Goal: Task Accomplishment & Management: Manage account settings

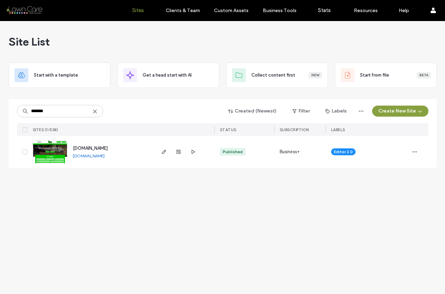
type input "*******"
click at [101, 157] on link "www.walterslawnservice.com" at bounding box center [89, 155] width 32 height 5
click at [414, 151] on icon "button" at bounding box center [415, 152] width 6 height 6
click at [388, 221] on span "Site Dashboard" at bounding box center [388, 222] width 32 height 7
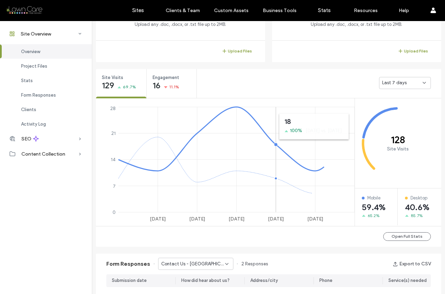
scroll to position [214, 0]
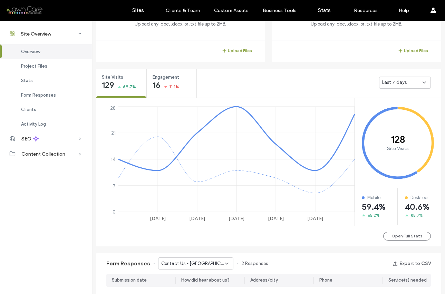
click at [391, 81] on span "Last 7 days" at bounding box center [394, 82] width 25 height 7
click at [388, 117] on span "Last 30 days" at bounding box center [394, 119] width 28 height 7
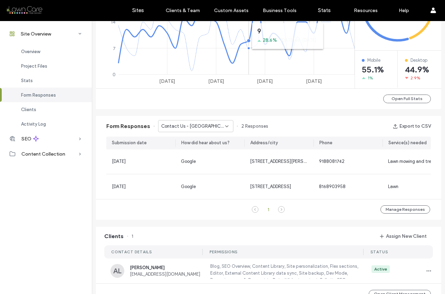
scroll to position [360, 0]
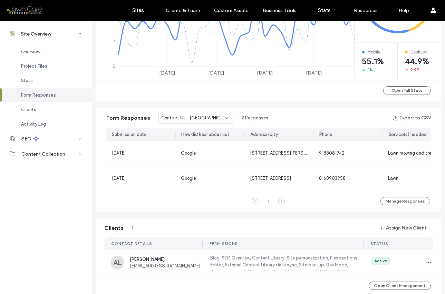
click at [224, 117] on icon at bounding box center [227, 118] width 6 height 6
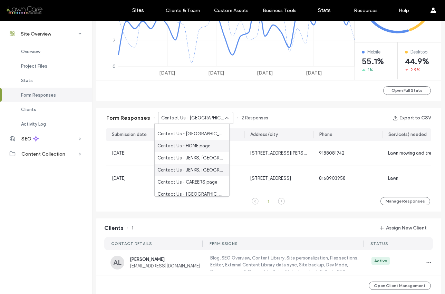
scroll to position [60, 0]
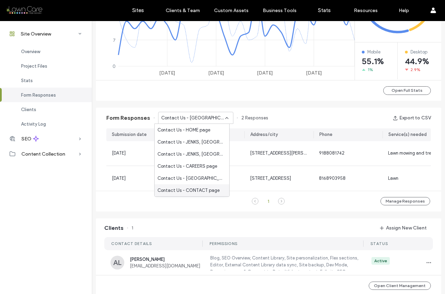
click at [204, 193] on span "Contact Us - CONTACT page" at bounding box center [189, 190] width 62 height 7
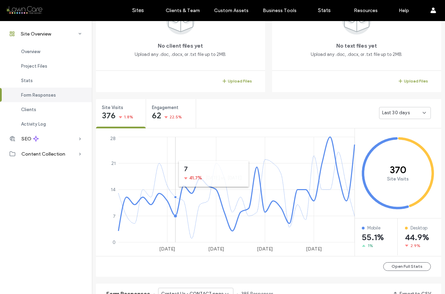
scroll to position [27, 0]
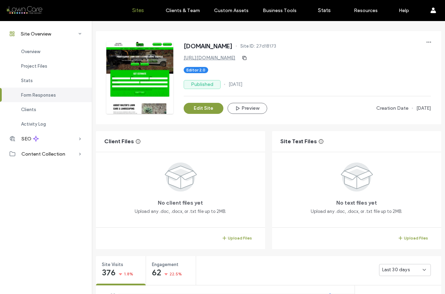
click at [142, 9] on label "Sites" at bounding box center [138, 10] width 12 height 6
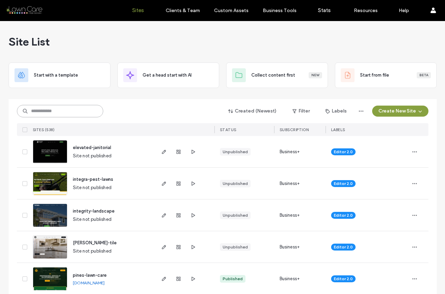
click at [58, 113] on input at bounding box center [60, 111] width 86 height 12
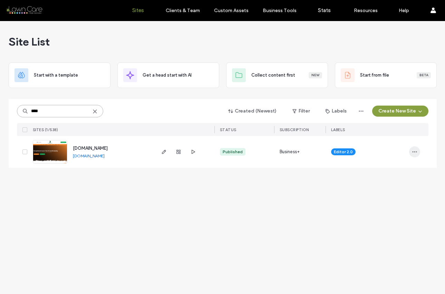
type input "****"
click at [415, 151] on icon "button" at bounding box center [415, 152] width 6 height 6
click at [391, 223] on span "Site Dashboard" at bounding box center [388, 222] width 32 height 7
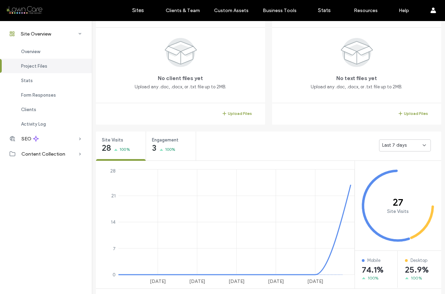
scroll to position [152, 0]
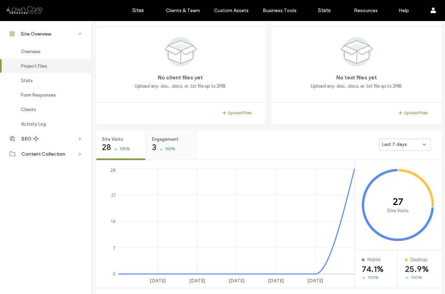
click at [167, 146] on span "100%" at bounding box center [170, 148] width 11 height 7
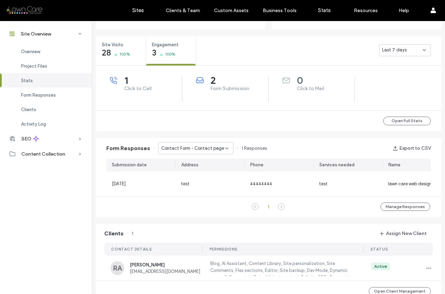
scroll to position [255, 0]
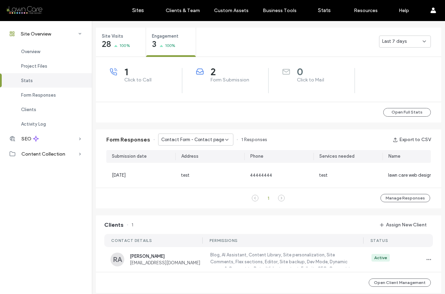
click at [224, 140] on icon at bounding box center [227, 140] width 6 height 6
click at [210, 163] on span "Contact Form - Home page" at bounding box center [186, 164] width 57 height 7
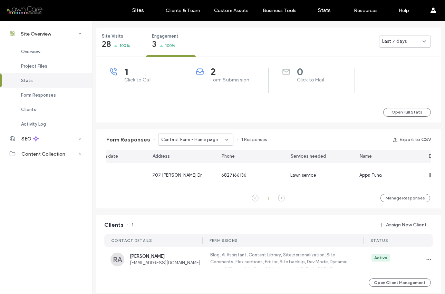
scroll to position [0, 0]
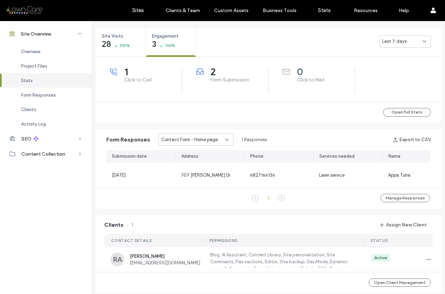
click at [224, 140] on icon at bounding box center [227, 140] width 6 height 6
click at [208, 153] on span "Contact Form - Contact page" at bounding box center [189, 152] width 63 height 7
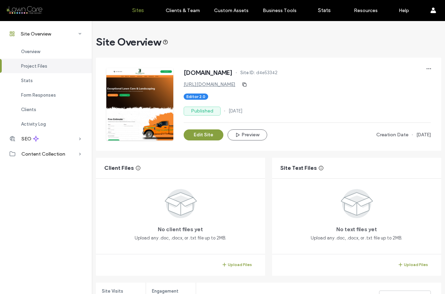
click at [135, 9] on label "Sites" at bounding box center [138, 10] width 12 height 6
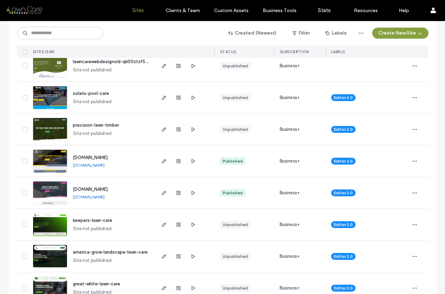
scroll to position [246, 0]
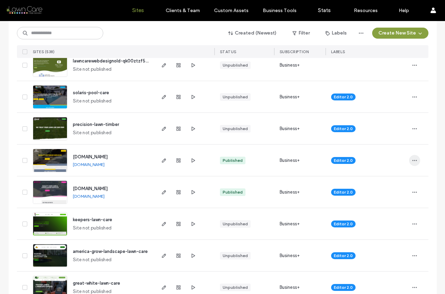
click at [413, 160] on icon "button" at bounding box center [415, 161] width 6 height 6
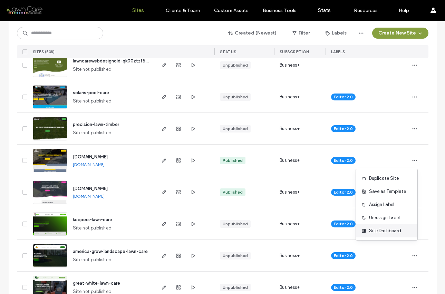
click at [376, 231] on span "Site Dashboard" at bounding box center [385, 231] width 32 height 7
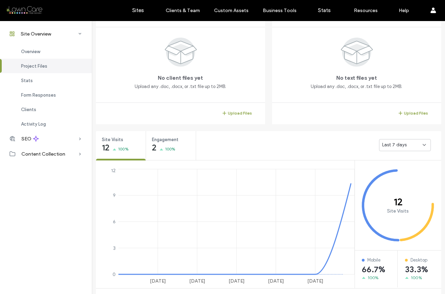
scroll to position [156, 0]
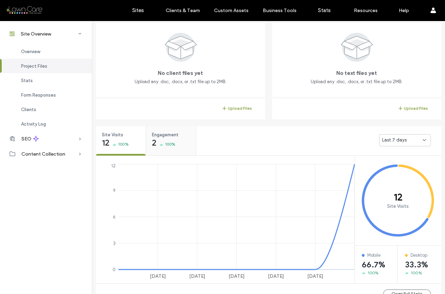
click at [165, 141] on span "100%" at bounding box center [170, 144] width 11 height 7
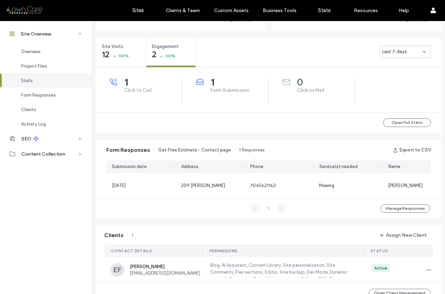
scroll to position [265, 0]
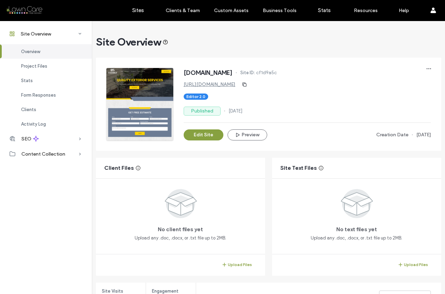
click at [208, 83] on link "https://www.premierexteriorservicesllc.com" at bounding box center [210, 85] width 52 height 6
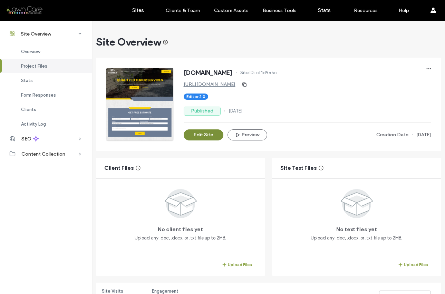
click at [199, 134] on button "Edit Site" at bounding box center [204, 135] width 40 height 11
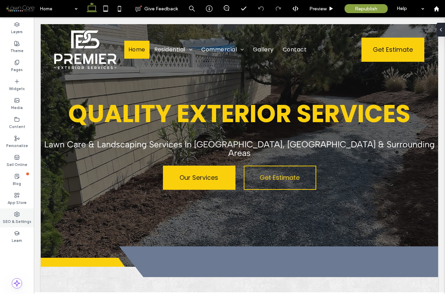
click at [21, 220] on label "SEO & Settings" at bounding box center [17, 221] width 29 height 8
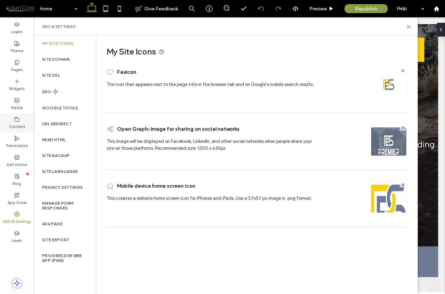
click at [17, 119] on icon at bounding box center [17, 120] width 6 height 6
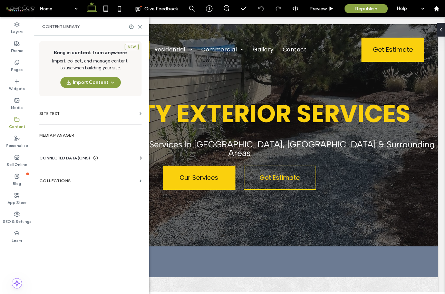
click at [142, 159] on icon at bounding box center [140, 158] width 7 height 7
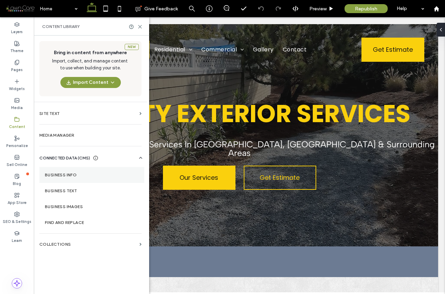
click at [93, 174] on label "Business Info" at bounding box center [92, 175] width 94 height 5
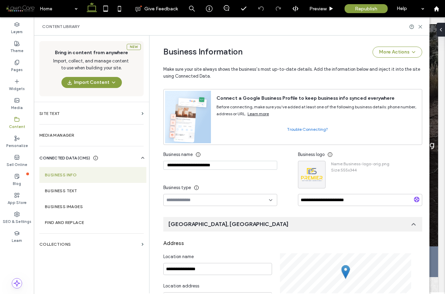
scroll to position [29, 0]
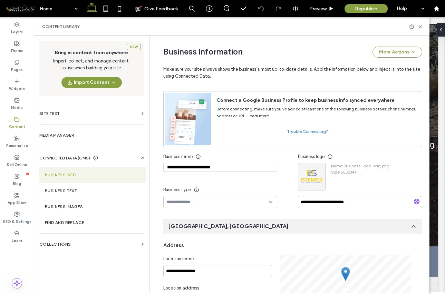
click at [228, 169] on input "**********" at bounding box center [220, 167] width 114 height 9
drag, startPoint x: 213, startPoint y: 167, endPoint x: 164, endPoint y: 168, distance: 48.4
click at [164, 168] on input "**********" at bounding box center [220, 167] width 114 height 9
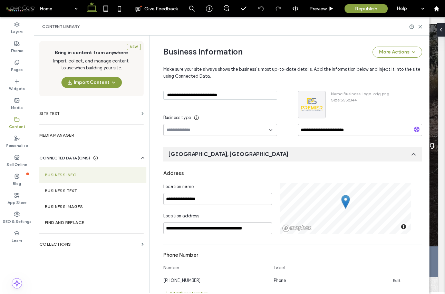
scroll to position [104, 0]
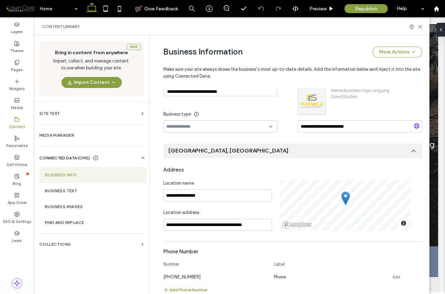
type input "**********"
drag, startPoint x: 203, startPoint y: 196, endPoint x: 163, endPoint y: 196, distance: 40.1
click at [163, 196] on input "**********" at bounding box center [217, 196] width 109 height 12
paste input "**********"
type input "**********"
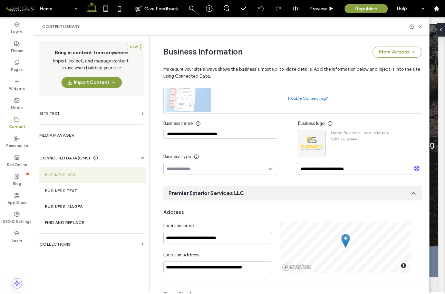
scroll to position [37, 0]
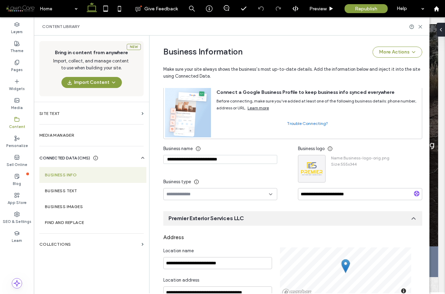
click at [234, 193] on input at bounding box center [218, 195] width 103 height 6
type input "*******"
click at [209, 206] on div "Professional Service" at bounding box center [217, 206] width 113 height 12
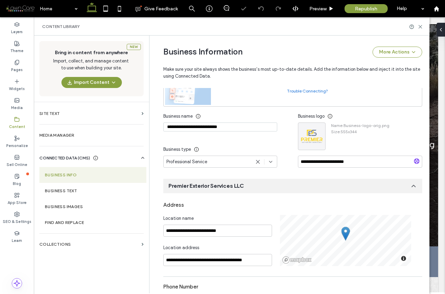
scroll to position [71, 0]
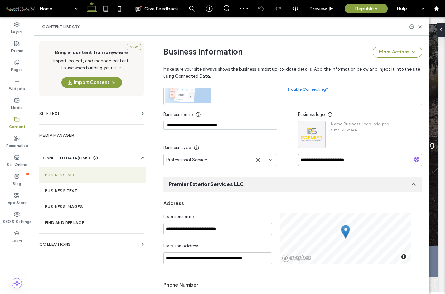
click at [352, 159] on input "**********" at bounding box center [360, 160] width 124 height 12
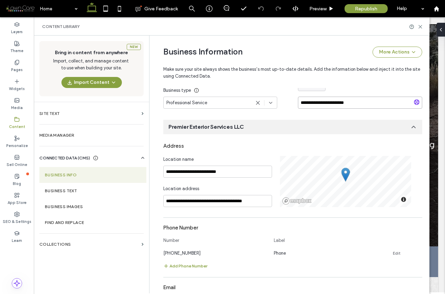
scroll to position [129, 0]
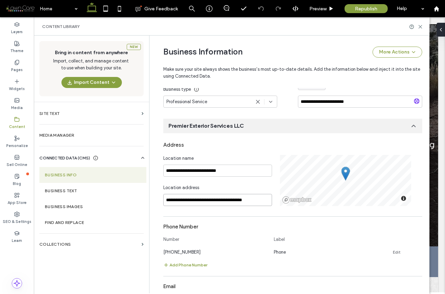
click at [256, 201] on input "**********" at bounding box center [217, 200] width 109 height 12
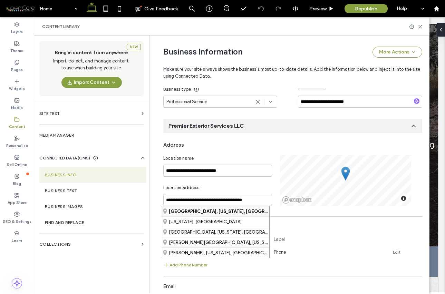
click at [209, 212] on strong "[GEOGRAPHIC_DATA], [US_STATE], [GEOGRAPHIC_DATA]" at bounding box center [231, 211] width 125 height 5
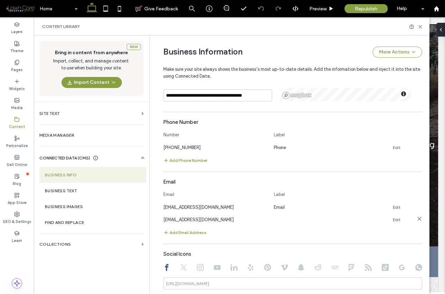
scroll to position [256, 0]
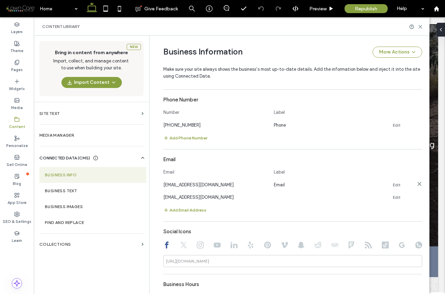
click at [418, 183] on use at bounding box center [419, 183] width 3 height 3
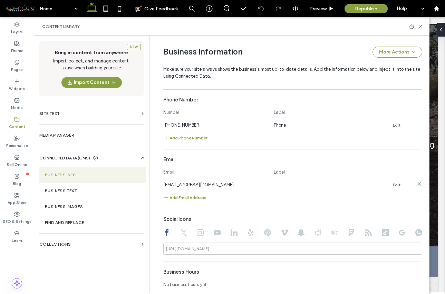
click at [396, 184] on link "Edit" at bounding box center [397, 185] width 8 height 6
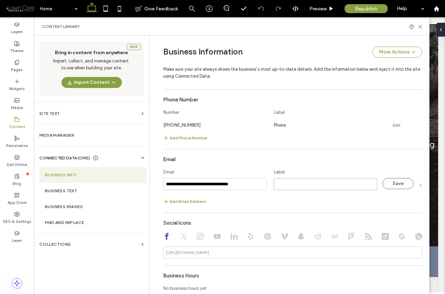
click at [317, 186] on input at bounding box center [326, 184] width 104 height 12
type input "*"
type input "*****"
click at [389, 185] on button "Save" at bounding box center [398, 183] width 31 height 11
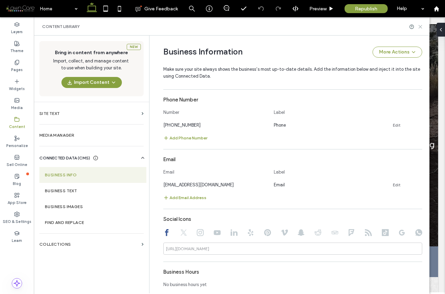
click at [419, 27] on icon at bounding box center [420, 26] width 5 height 5
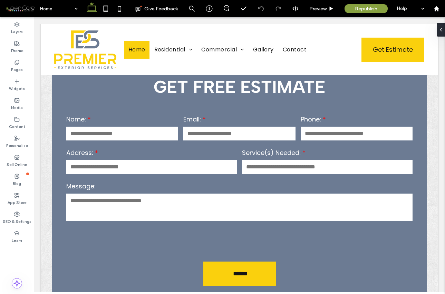
scroll to position [203, 0]
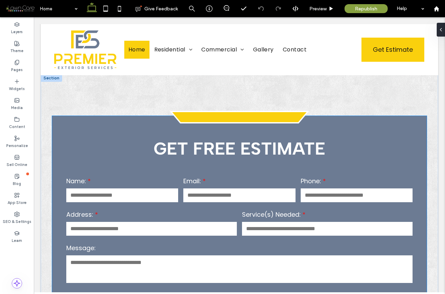
click at [195, 189] on input "email" at bounding box center [239, 196] width 112 height 14
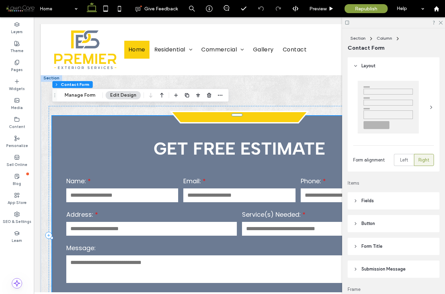
click at [195, 189] on input "email" at bounding box center [239, 196] width 112 height 14
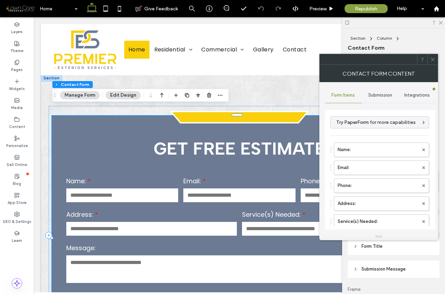
click at [382, 93] on span "Submission" at bounding box center [381, 96] width 24 height 6
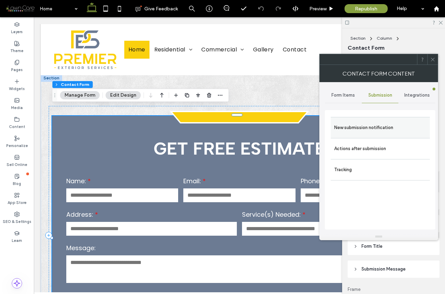
click at [365, 126] on label "New submission notification" at bounding box center [380, 128] width 92 height 14
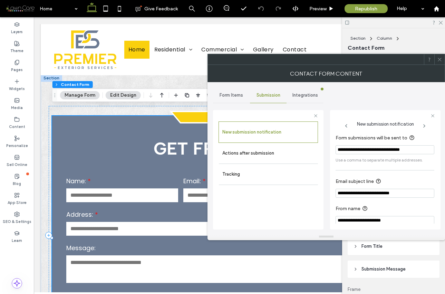
click at [357, 153] on input "**********" at bounding box center [385, 149] width 99 height 9
click at [441, 59] on icon at bounding box center [439, 59] width 5 height 5
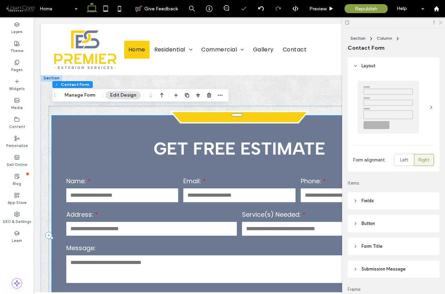
click at [439, 22] on icon at bounding box center [440, 22] width 4 height 4
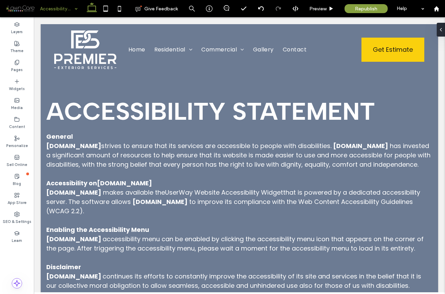
scroll to position [0, 0]
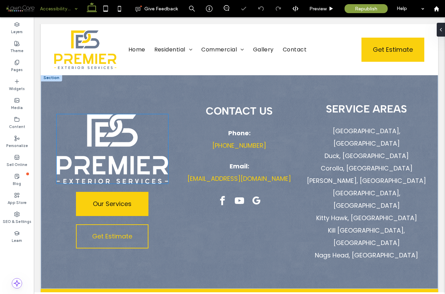
scroll to position [286, 0]
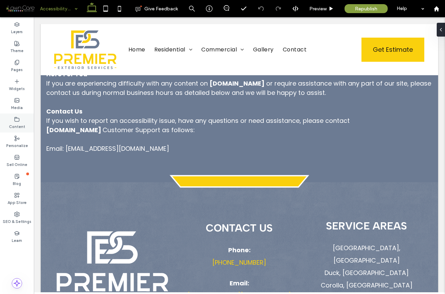
click at [9, 121] on div "Content" at bounding box center [17, 123] width 34 height 19
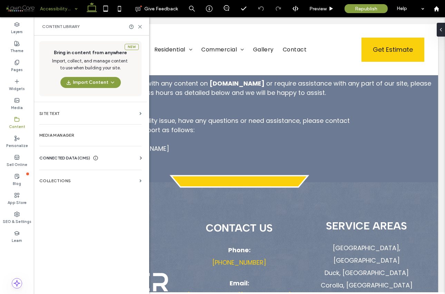
click at [141, 158] on use at bounding box center [141, 157] width 2 height 3
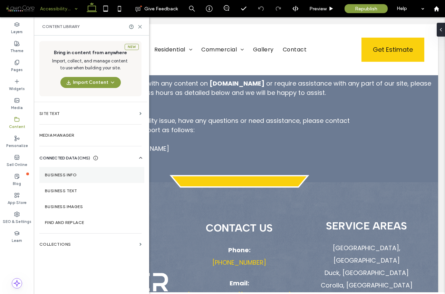
click at [71, 179] on section "Business Info" at bounding box center [91, 175] width 105 height 16
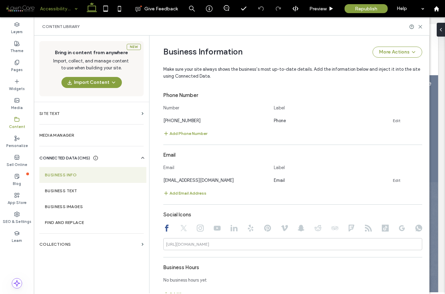
scroll to position [276, 0]
paste input "**********"
type input "**********"
click at [217, 218] on div "Social Icons" at bounding box center [292, 214] width 259 height 13
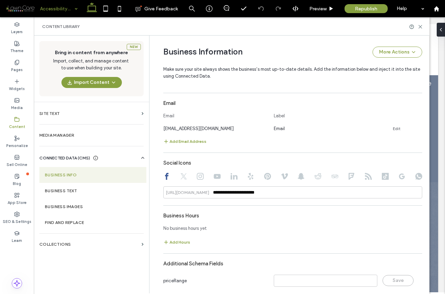
scroll to position [349, 0]
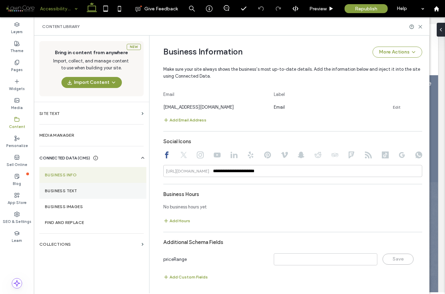
click at [76, 191] on label "Business Text" at bounding box center [93, 191] width 96 height 5
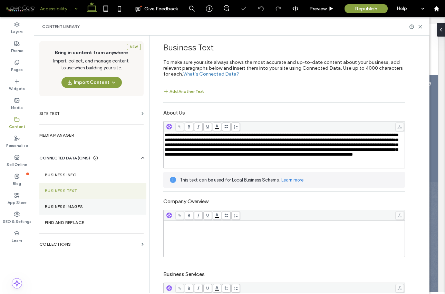
click at [69, 208] on label "Business Images" at bounding box center [93, 207] width 96 height 5
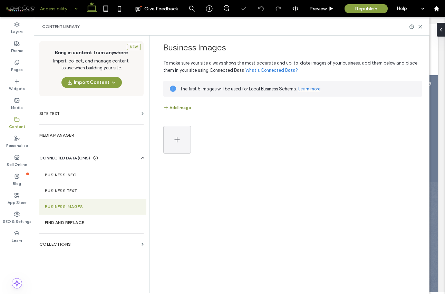
click at [178, 107] on button "Add Image" at bounding box center [177, 108] width 28 height 8
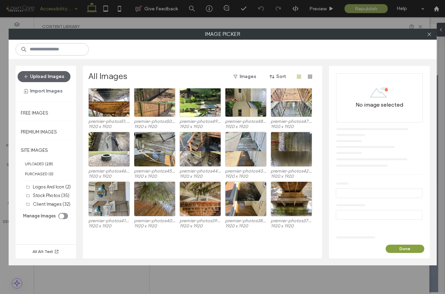
scroll to position [789, 0]
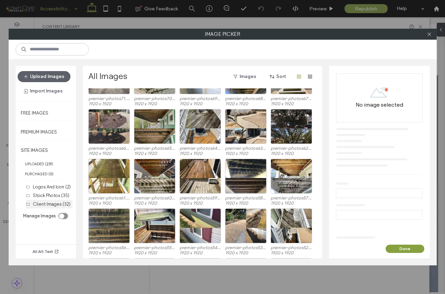
click at [49, 202] on label "Client Images (32)" at bounding box center [52, 204] width 38 height 5
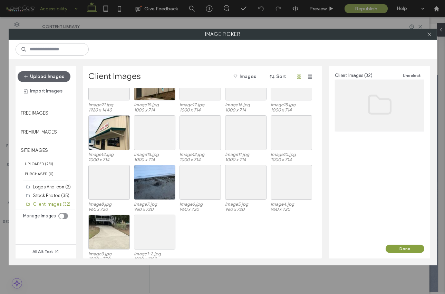
scroll to position [178, 0]
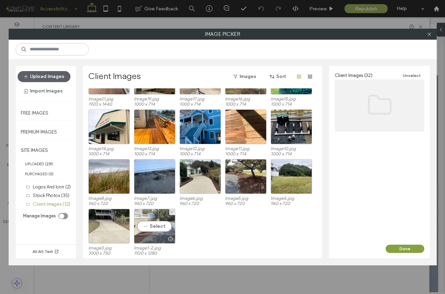
click at [161, 226] on div "Select" at bounding box center [154, 226] width 41 height 35
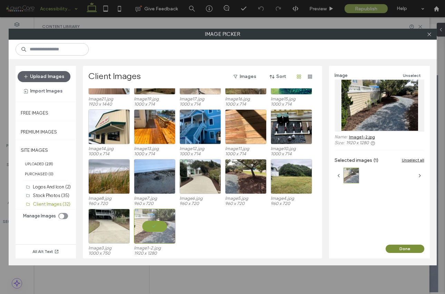
click at [411, 249] on button "Done" at bounding box center [405, 249] width 39 height 8
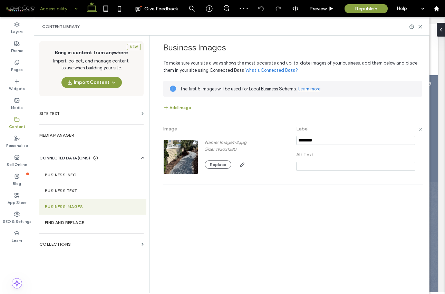
drag, startPoint x: 319, startPoint y: 139, endPoint x: 291, endPoint y: 140, distance: 28.0
click at [291, 140] on div "Image Name: Image1-2.jpg Size: 1920x1280 Replace Label Alt Text" at bounding box center [292, 152] width 259 height 59
type input "*"
type input "**********"
click at [303, 169] on input at bounding box center [355, 166] width 119 height 9
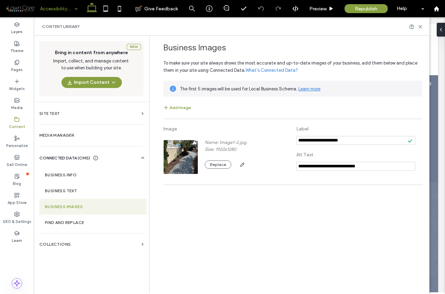
type input "**********"
click at [280, 183] on landscaping "**********" at bounding box center [292, 156] width 259 height 66
click at [186, 106] on button "Add Image" at bounding box center [177, 108] width 28 height 8
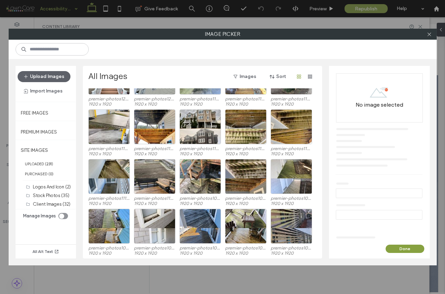
scroll to position [0, 0]
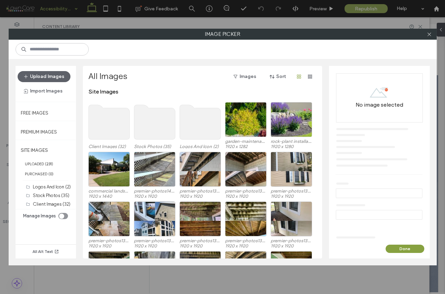
click at [161, 130] on use at bounding box center [154, 122] width 41 height 35
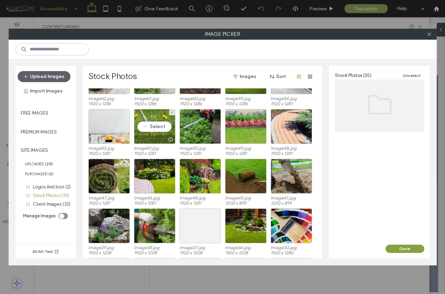
scroll to position [40, 0]
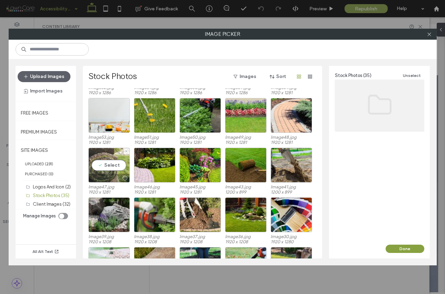
click at [111, 165] on div "Select" at bounding box center [108, 165] width 41 height 35
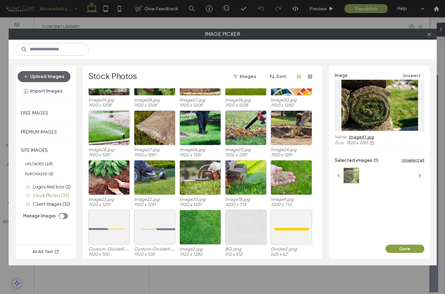
scroll to position [178, 0]
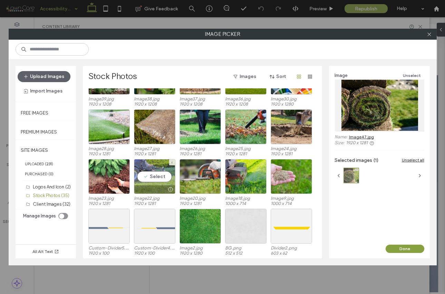
click at [158, 179] on div "Select" at bounding box center [154, 176] width 41 height 35
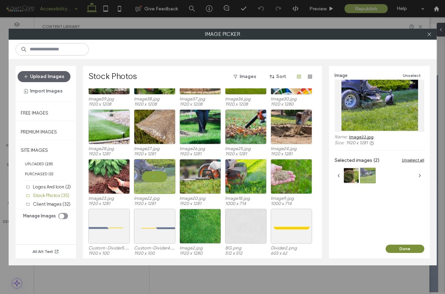
click at [405, 248] on button "Done" at bounding box center [405, 249] width 39 height 8
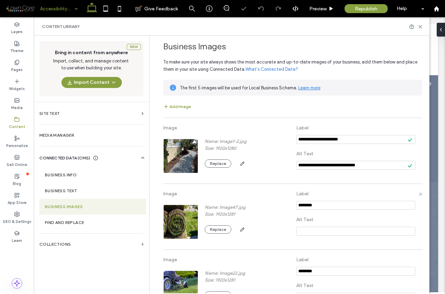
scroll to position [1, 0]
click at [324, 203] on input "notEmpty" at bounding box center [355, 205] width 119 height 9
type input "*"
type input "**********"
click at [319, 227] on input at bounding box center [355, 231] width 119 height 9
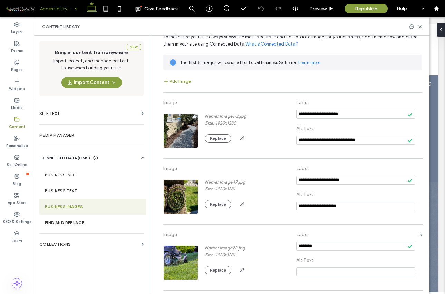
scroll to position [27, 0]
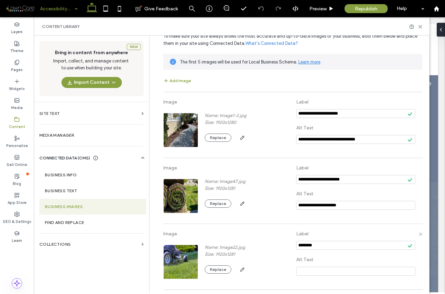
type input "**********"
click at [317, 246] on input "notEmpty" at bounding box center [355, 245] width 119 height 9
type input "*"
type input "**********"
click at [313, 271] on input at bounding box center [355, 271] width 119 height 9
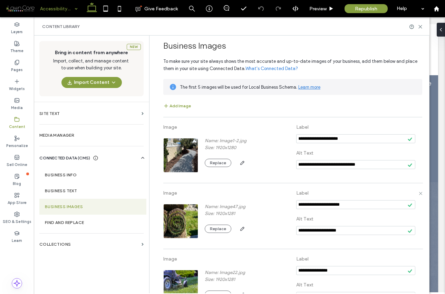
scroll to position [0, 0]
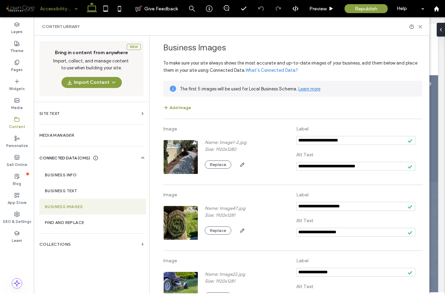
type input "**********"
click at [180, 108] on button "Add Image" at bounding box center [177, 108] width 28 height 8
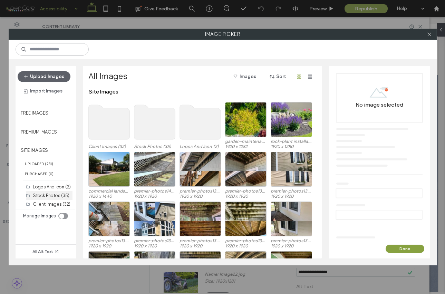
click at [56, 193] on label "Stock Photos (35)" at bounding box center [51, 195] width 37 height 5
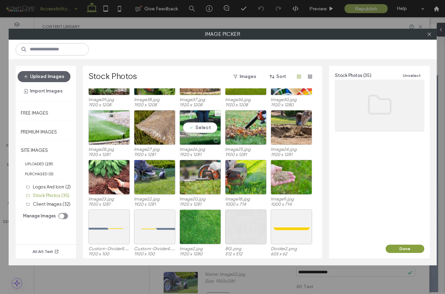
scroll to position [178, 0]
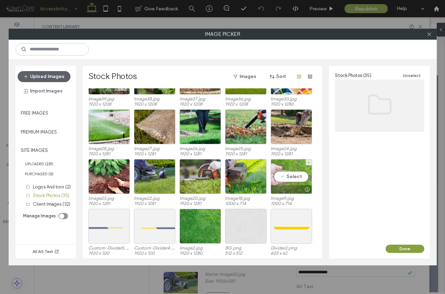
click at [287, 174] on div "Select" at bounding box center [291, 176] width 41 height 35
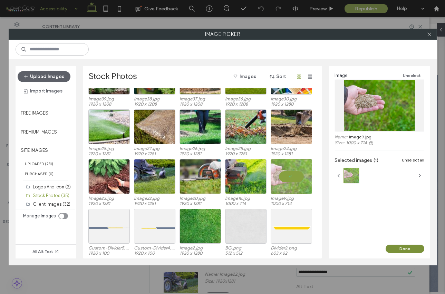
click at [417, 248] on button "Done" at bounding box center [405, 249] width 39 height 8
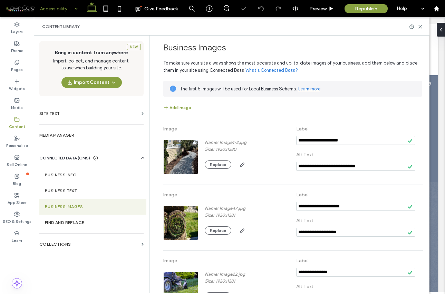
scroll to position [108, 0]
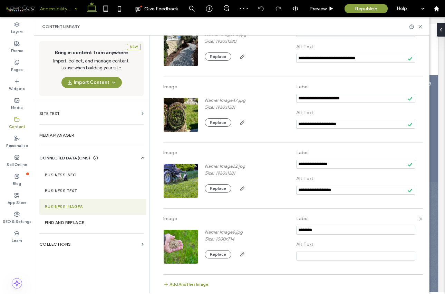
click at [346, 230] on input "notEmpty" at bounding box center [355, 230] width 119 height 9
type input "*"
type input "**********"
click at [336, 253] on input at bounding box center [355, 256] width 119 height 9
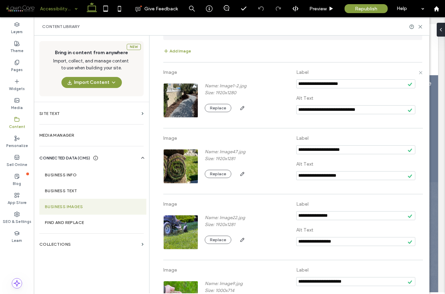
scroll to position [0, 0]
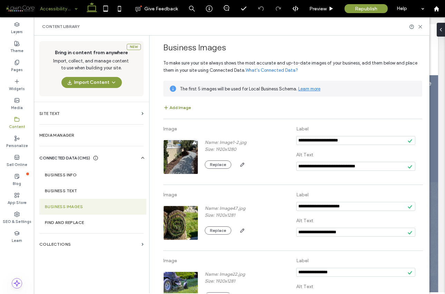
type input "**********"
click at [183, 109] on button "Add Image" at bounding box center [177, 108] width 28 height 8
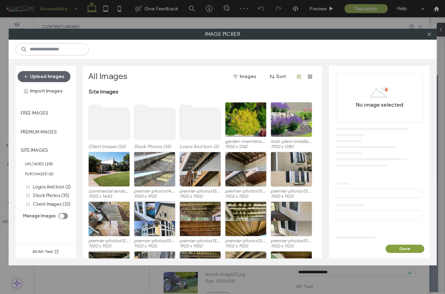
click at [150, 122] on use at bounding box center [154, 122] width 41 height 35
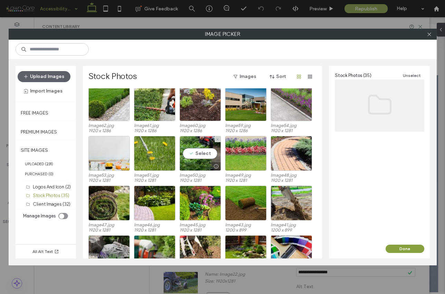
scroll to position [9, 0]
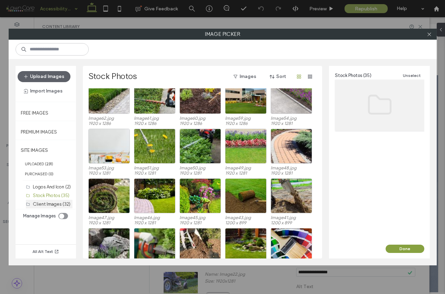
click at [57, 203] on label "Client Images (32)" at bounding box center [52, 204] width 38 height 5
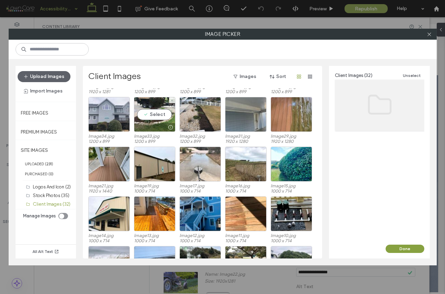
scroll to position [95, 0]
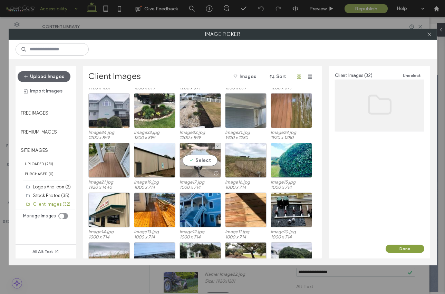
click at [199, 161] on div "Select" at bounding box center [200, 160] width 41 height 35
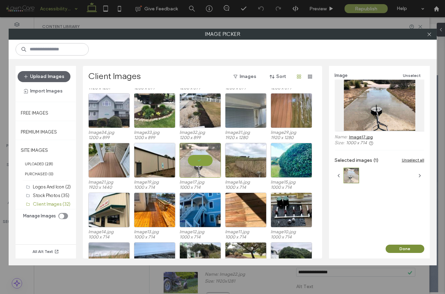
click at [411, 248] on button "Done" at bounding box center [405, 249] width 39 height 8
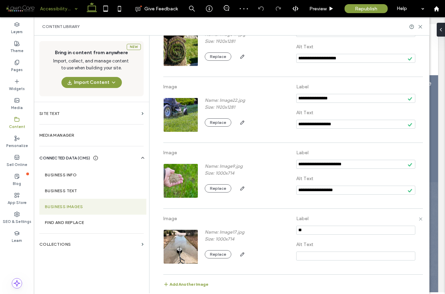
type input "*"
type input "**********"
click at [343, 255] on input at bounding box center [355, 256] width 119 height 9
type input "**********"
click at [349, 217] on label "Label" at bounding box center [355, 218] width 119 height 13
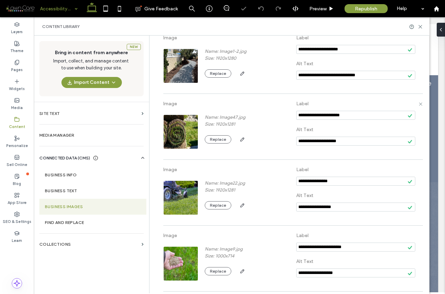
scroll to position [0, 0]
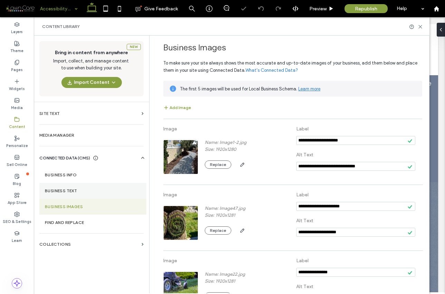
click at [98, 193] on label "Business Text" at bounding box center [93, 191] width 96 height 5
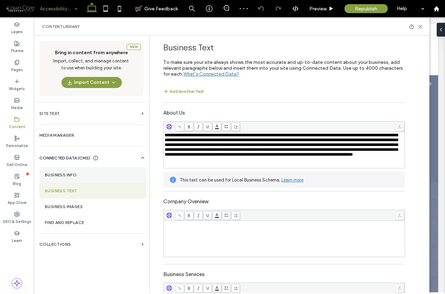
click at [86, 175] on label "Business Info" at bounding box center [93, 175] width 96 height 5
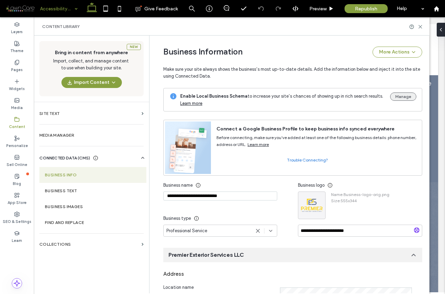
click at [398, 96] on button "Manage" at bounding box center [403, 97] width 26 height 8
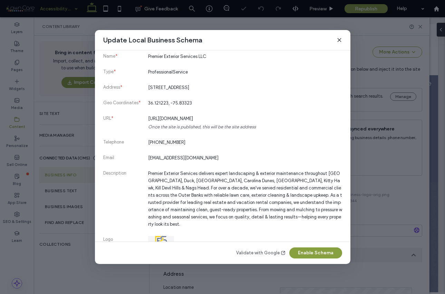
scroll to position [65, 0]
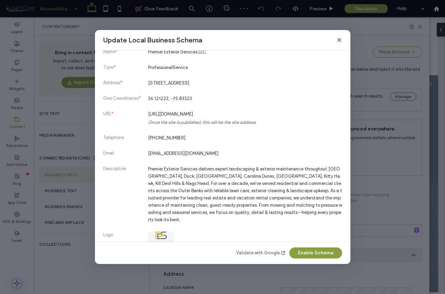
click at [264, 254] on link "Validate with Google" at bounding box center [261, 253] width 50 height 7
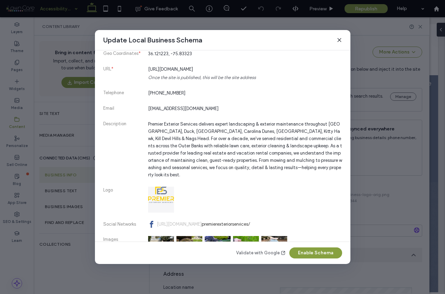
scroll to position [123, 0]
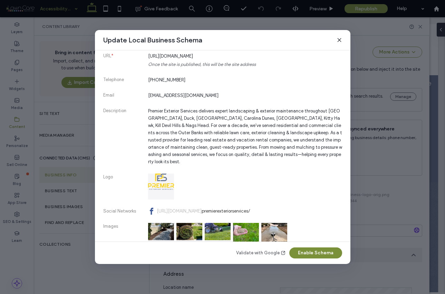
click at [320, 253] on button "Enable Schema" at bounding box center [315, 253] width 53 height 11
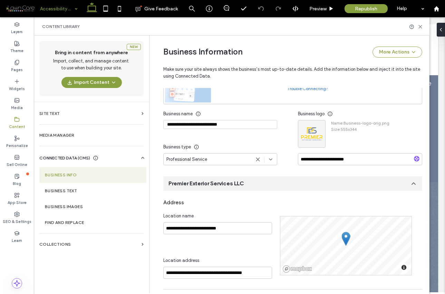
scroll to position [0, 0]
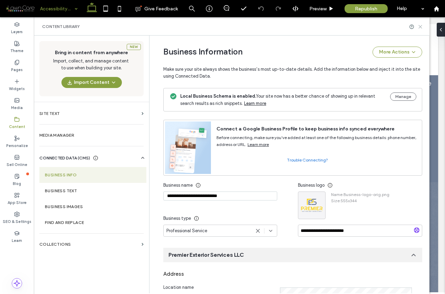
click at [422, 27] on icon at bounding box center [420, 26] width 5 height 5
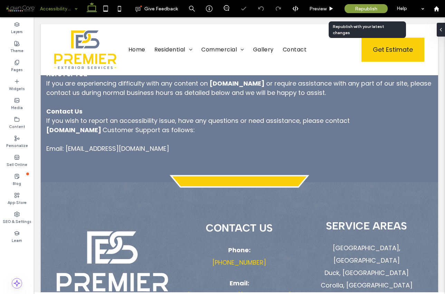
click at [371, 8] on span "Republish" at bounding box center [366, 9] width 22 height 6
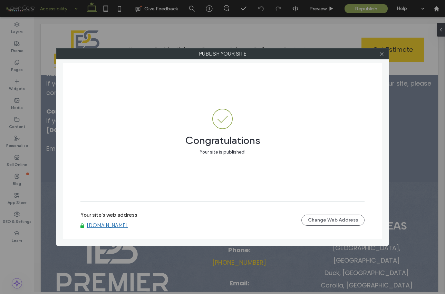
click at [128, 228] on link "[DOMAIN_NAME]" at bounding box center [107, 225] width 41 height 6
click at [382, 56] on icon at bounding box center [381, 53] width 5 height 5
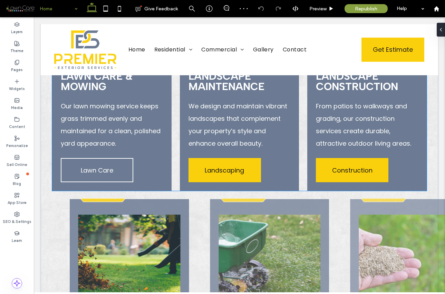
scroll to position [1203, 0]
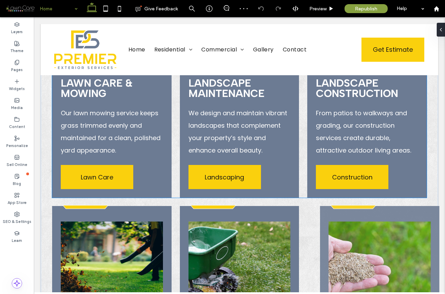
click at [108, 121] on p "Our lawn mowing service keeps grass trimmed evenly and maintained for a clean, …" at bounding box center [112, 132] width 102 height 50
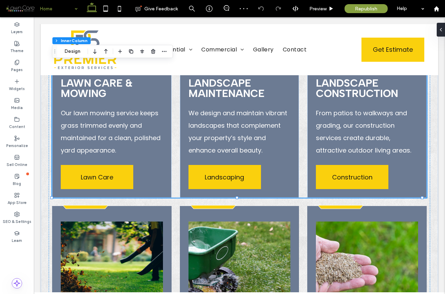
click at [108, 121] on p "Our lawn mowing service keeps grass trimmed evenly and maintained for a clean, …" at bounding box center [112, 132] width 102 height 50
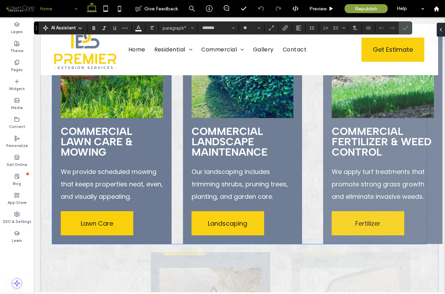
scroll to position [2269, 0]
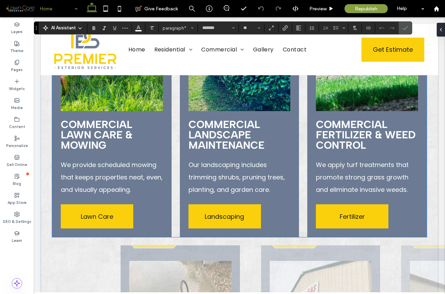
click at [87, 171] on span "We provide scheduled mowing that keeps properties neat, even, and visually appe…" at bounding box center [112, 178] width 102 height 34
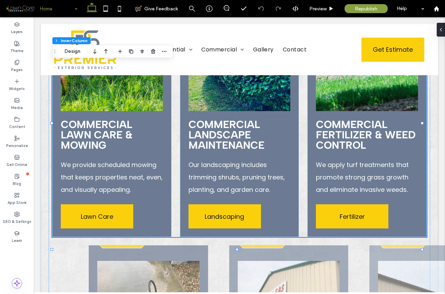
click at [87, 171] on span "We provide scheduled mowing that keeps properties neat, even, and visually appe…" at bounding box center [112, 178] width 102 height 34
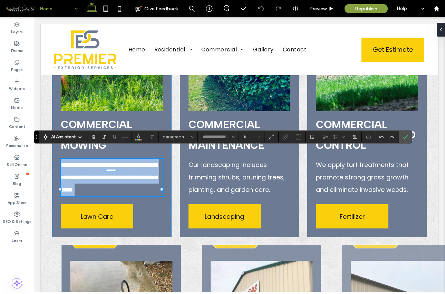
type input "*******"
type input "**"
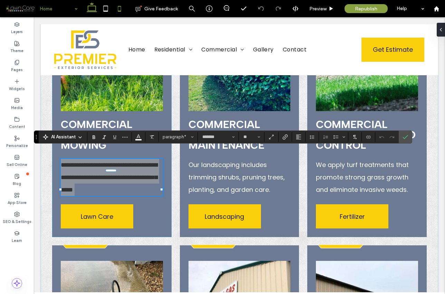
click at [118, 8] on use at bounding box center [119, 9] width 3 height 6
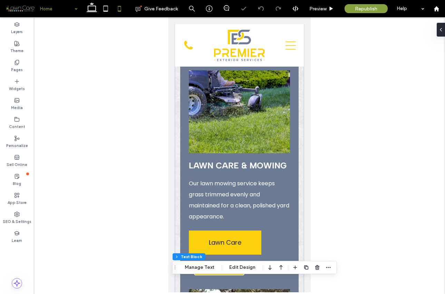
scroll to position [1173, 0]
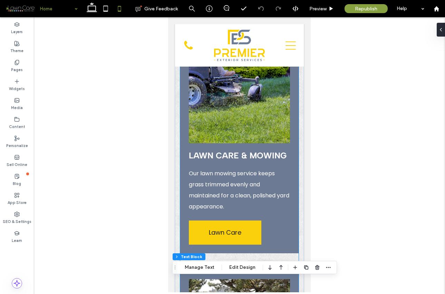
click at [216, 168] on p "Our lawn mowing service keeps grass trimmed evenly and maintained for a clean, …" at bounding box center [239, 190] width 101 height 44
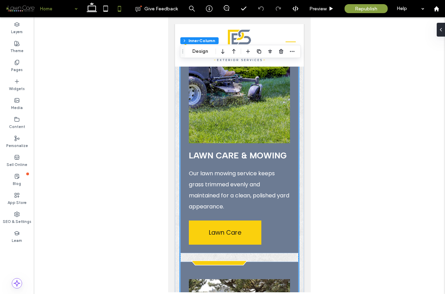
click at [216, 168] on p "Our lawn mowing service keeps grass trimmed evenly and maintained for a clean, …" at bounding box center [239, 190] width 101 height 44
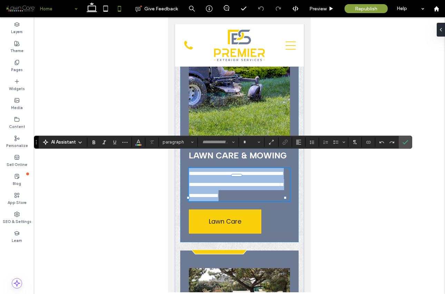
type input "*******"
type input "**"
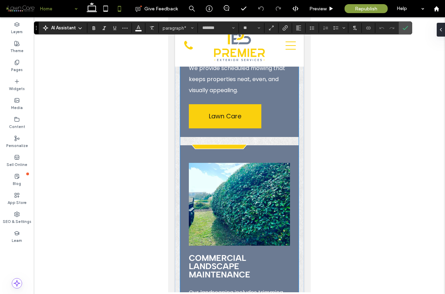
scroll to position [3527, 0]
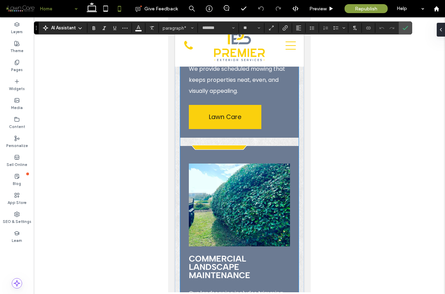
click at [213, 95] on span "We provide scheduled mowing that keeps properties neat, even, and visually appe…" at bounding box center [237, 80] width 96 height 30
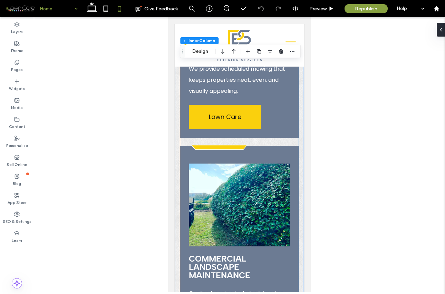
click at [213, 95] on span "We provide scheduled mowing that keeps properties neat, even, and visually appe…" at bounding box center [237, 80] width 96 height 30
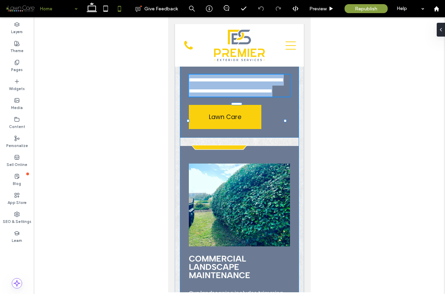
type input "*******"
type input "**"
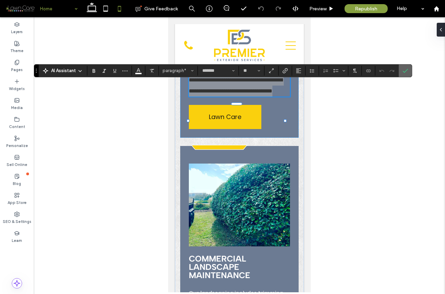
click at [406, 73] on icon "Confirm" at bounding box center [406, 71] width 6 height 6
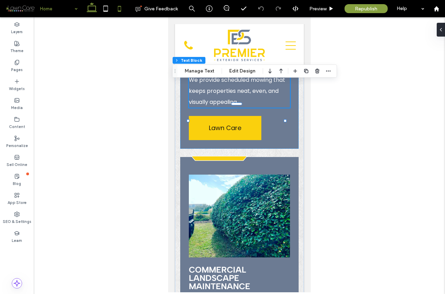
click at [95, 8] on icon at bounding box center [92, 9] width 14 height 14
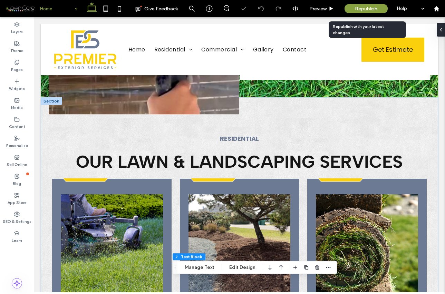
click at [370, 8] on span "Republish" at bounding box center [366, 9] width 22 height 6
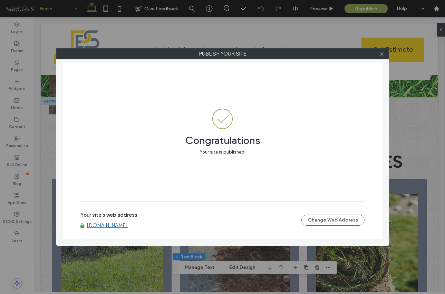
click at [128, 227] on link "[DOMAIN_NAME]" at bounding box center [107, 225] width 41 height 6
click at [381, 54] on icon at bounding box center [381, 53] width 5 height 5
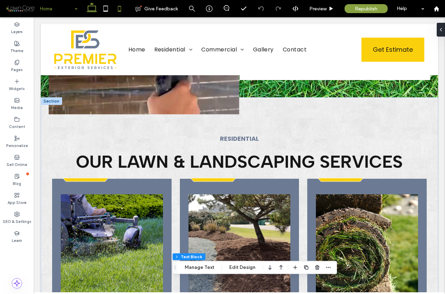
click at [118, 9] on use at bounding box center [119, 9] width 3 height 6
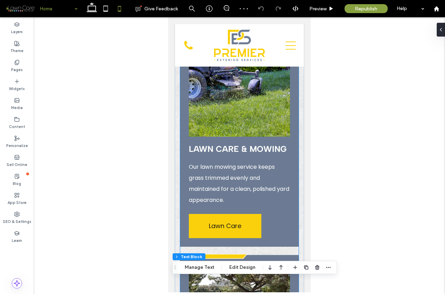
scroll to position [1203, 0]
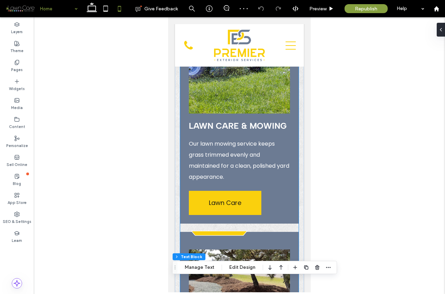
click at [212, 140] on span "Our lawn mowing service keeps grass trimmed evenly and maintained for a clean, …" at bounding box center [239, 160] width 101 height 41
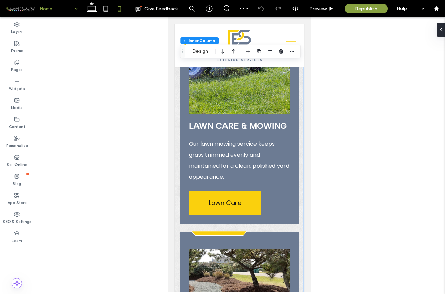
click at [212, 140] on span "Our lawn mowing service keeps grass trimmed evenly and maintained for a clean, …" at bounding box center [239, 160] width 101 height 41
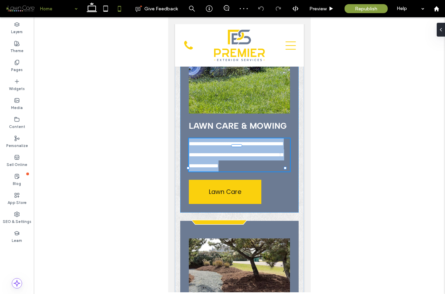
type input "*******"
type input "**"
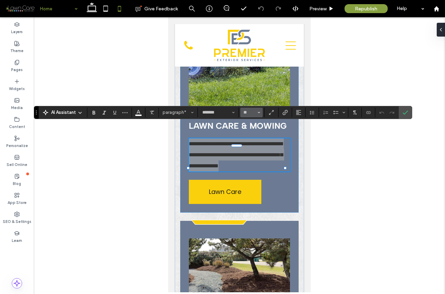
click at [260, 111] on icon "Size" at bounding box center [259, 112] width 3 height 3
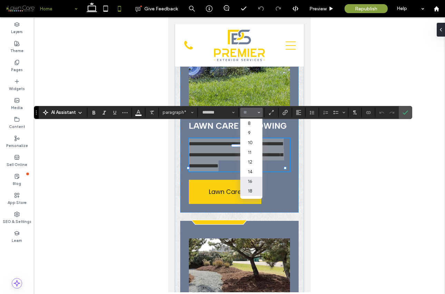
click at [251, 189] on label "18" at bounding box center [251, 192] width 22 height 10
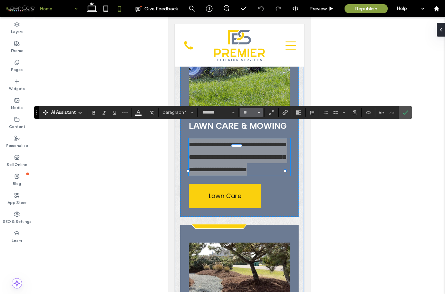
click at [260, 111] on button "**" at bounding box center [251, 113] width 22 height 10
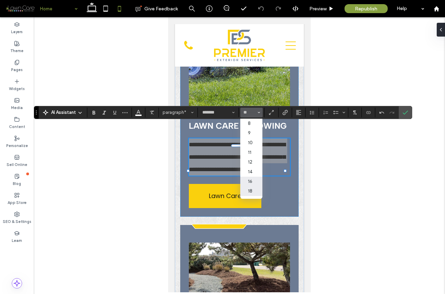
click at [253, 178] on label "16" at bounding box center [251, 182] width 22 height 10
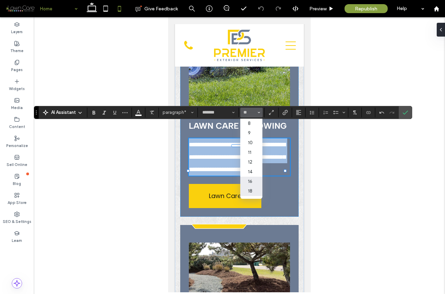
type input "**"
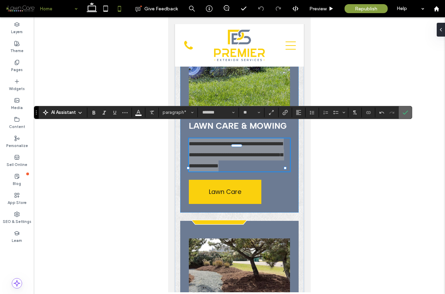
click at [405, 112] on icon "Confirm" at bounding box center [406, 113] width 6 height 6
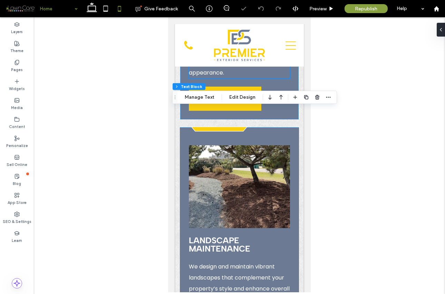
scroll to position [1354, 0]
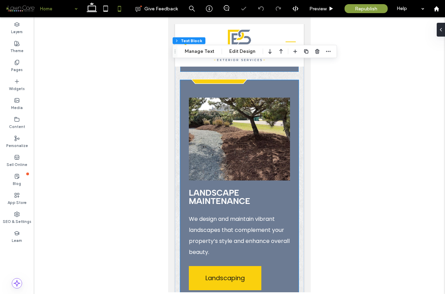
click at [221, 218] on span "We design and maintain vibrant landscapes that complement your property’s style…" at bounding box center [239, 235] width 101 height 41
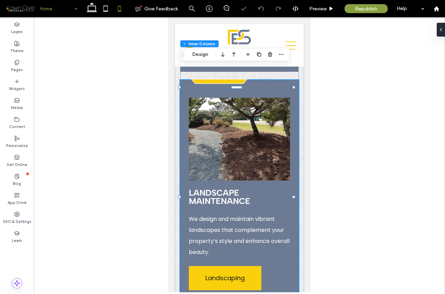
click at [221, 218] on span "We design and maintain vibrant landscapes that complement your property’s style…" at bounding box center [239, 235] width 101 height 41
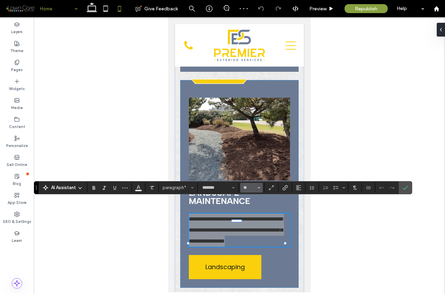
click at [257, 187] on button "**" at bounding box center [251, 188] width 22 height 10
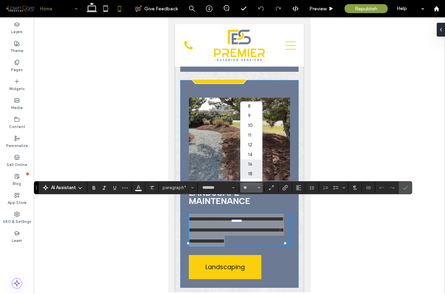
click at [254, 172] on label "18" at bounding box center [251, 174] width 22 height 10
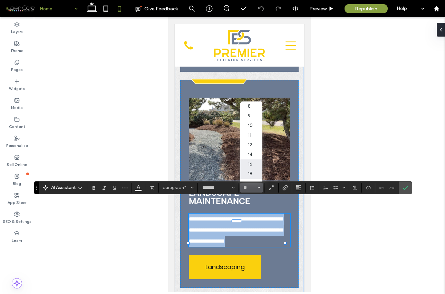
type input "**"
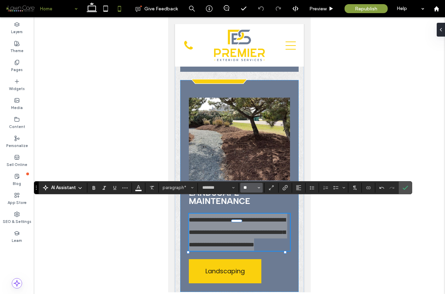
click at [255, 187] on input "**" at bounding box center [249, 188] width 13 height 6
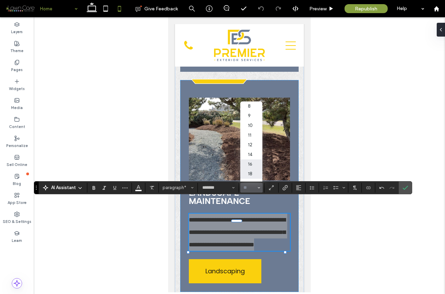
click at [253, 163] on label "16" at bounding box center [251, 165] width 22 height 10
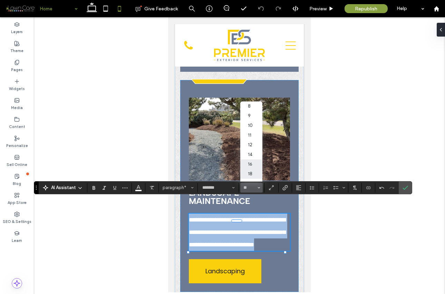
type input "**"
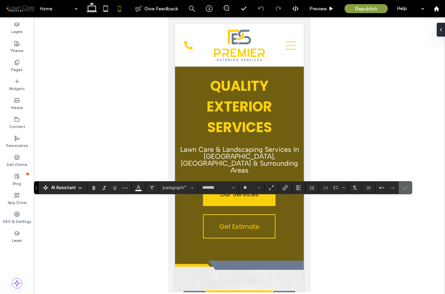
click at [407, 187] on use "Confirm" at bounding box center [406, 188] width 6 height 4
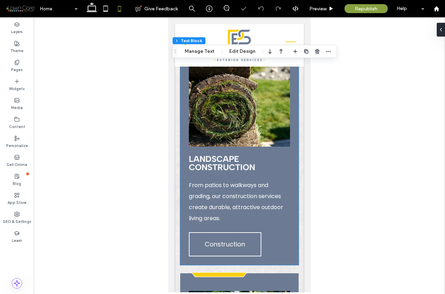
scroll to position [1635, 0]
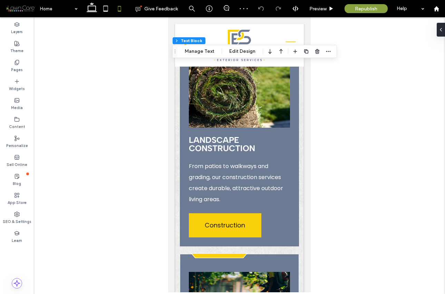
click at [234, 174] on span "From patios to walkways and grading, our construction services create durable, …" at bounding box center [236, 182] width 94 height 41
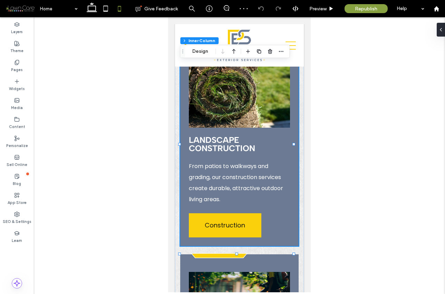
click at [234, 174] on span "From patios to walkways and grading, our construction services create durable, …" at bounding box center [236, 182] width 94 height 41
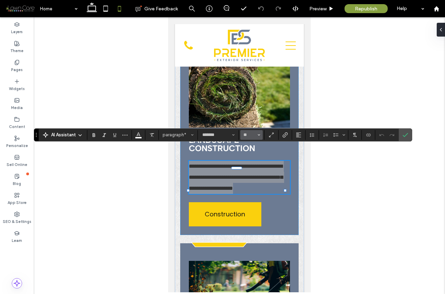
click at [260, 135] on icon "Size" at bounding box center [259, 135] width 3 height 3
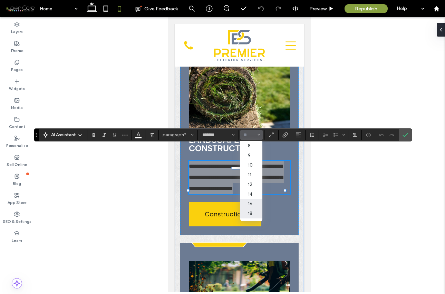
click at [254, 215] on label "18" at bounding box center [251, 214] width 22 height 10
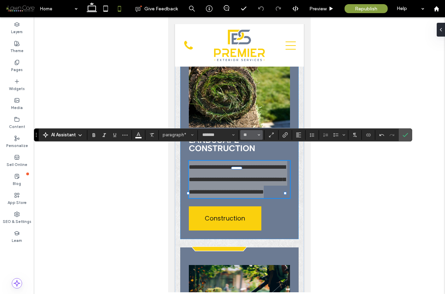
click at [256, 137] on button "**" at bounding box center [251, 135] width 22 height 10
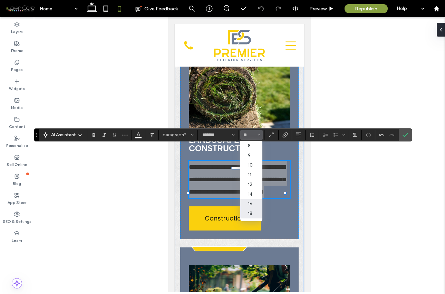
click at [251, 206] on label "16" at bounding box center [251, 204] width 22 height 10
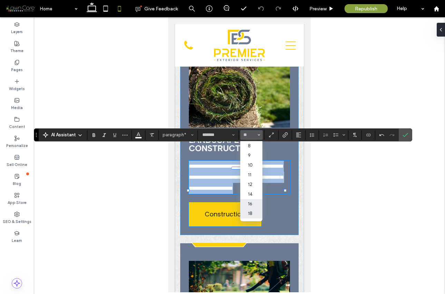
type input "**"
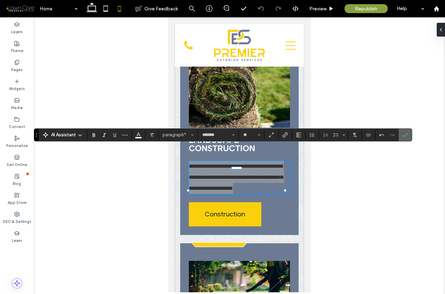
click at [407, 135] on use "Confirm" at bounding box center [406, 135] width 6 height 4
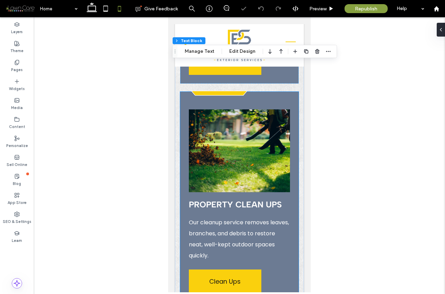
scroll to position [1810, 0]
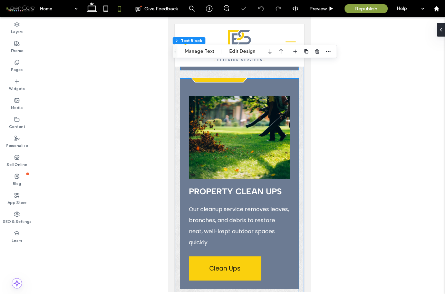
click at [221, 206] on span "Our cleanup service removes leaves, branches, and debris to restore neat, well-…" at bounding box center [239, 226] width 100 height 41
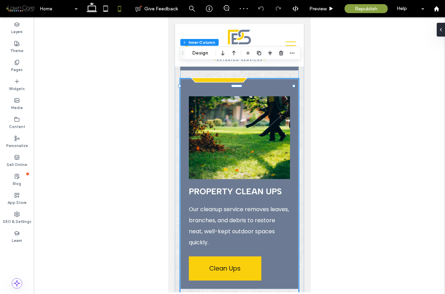
click at [221, 206] on span "Our cleanup service removes leaves, branches, and debris to restore neat, well-…" at bounding box center [239, 226] width 100 height 41
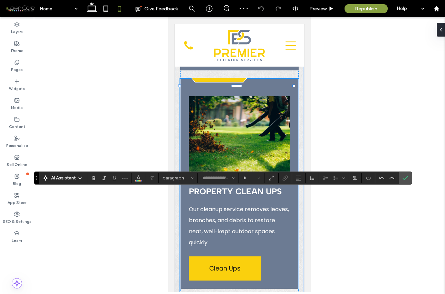
type input "*******"
type input "**"
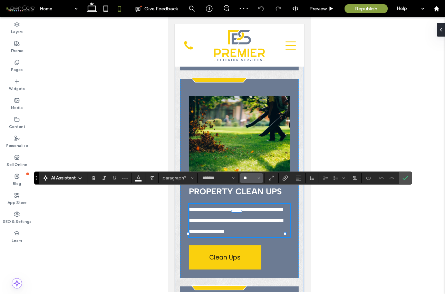
click at [256, 178] on input "**" at bounding box center [249, 178] width 13 height 6
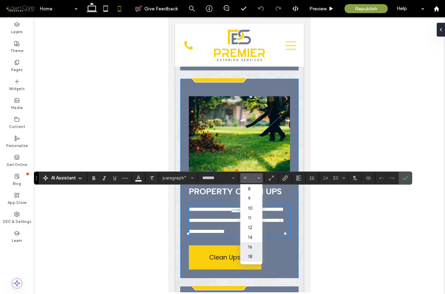
click at [249, 255] on label "18" at bounding box center [251, 257] width 22 height 10
type input "**"
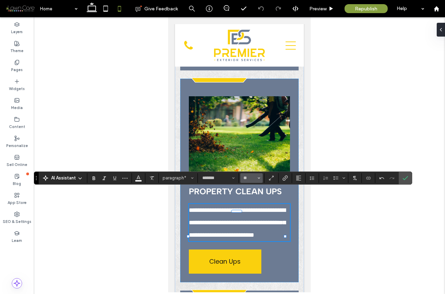
click at [259, 177] on icon "Size" at bounding box center [259, 178] width 3 height 3
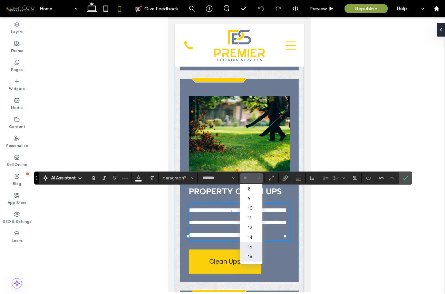
click at [251, 245] on label "16" at bounding box center [251, 248] width 22 height 10
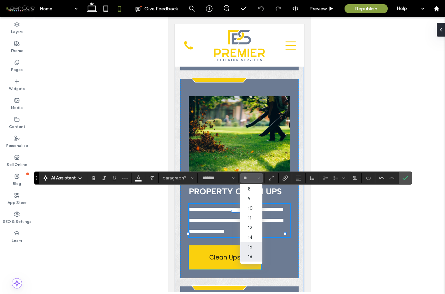
type input "**"
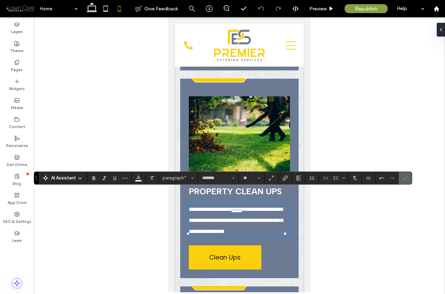
click at [406, 177] on icon "Confirm" at bounding box center [406, 178] width 6 height 6
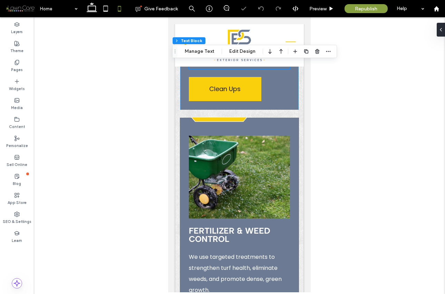
scroll to position [2004, 0]
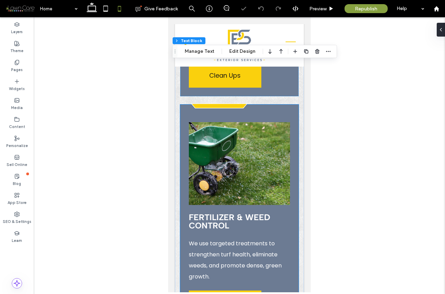
click at [249, 240] on span "We use targeted treatments to strengthen turf health, eliminate weeds, and prom…" at bounding box center [235, 260] width 93 height 41
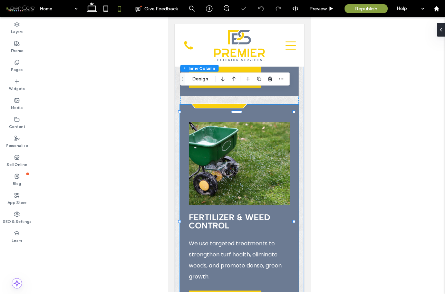
click at [249, 240] on span "We use targeted treatments to strengthen turf health, eliminate weeds, and prom…" at bounding box center [235, 260] width 93 height 41
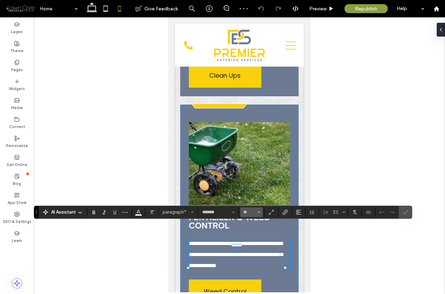
click at [258, 211] on icon "Size" at bounding box center [259, 212] width 3 height 3
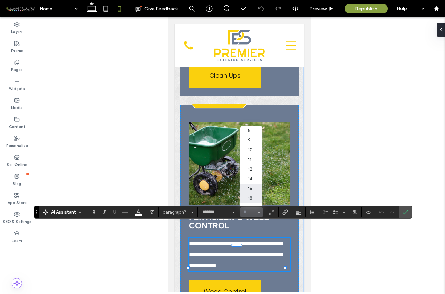
click at [253, 198] on label "18" at bounding box center [251, 199] width 22 height 10
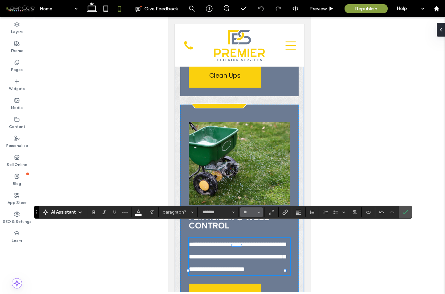
click at [253, 216] on button "**" at bounding box center [251, 213] width 22 height 10
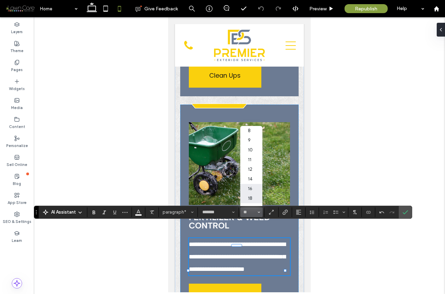
click at [254, 190] on label "16" at bounding box center [251, 189] width 22 height 10
type input "**"
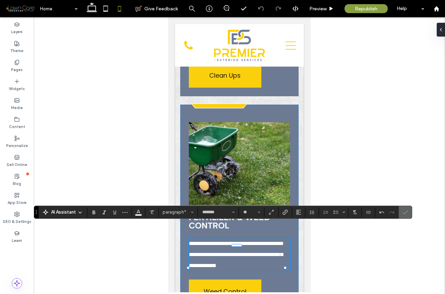
click at [405, 212] on icon "Confirm" at bounding box center [406, 213] width 6 height 6
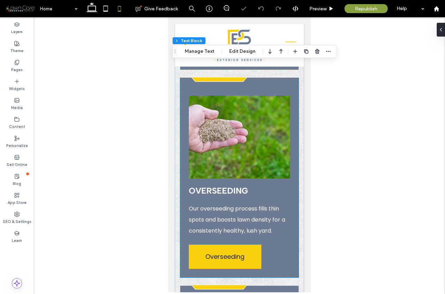
scroll to position [2260, 0]
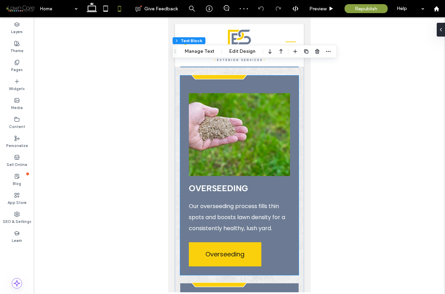
click at [230, 208] on p "Our overseeding process fills thin spots and boosts lawn density for a consiste…" at bounding box center [239, 217] width 101 height 33
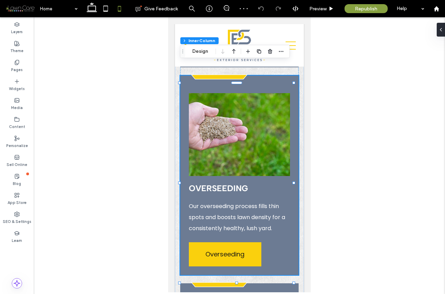
click at [230, 208] on p "Our overseeding process fills thin spots and boosts lawn density for a consiste…" at bounding box center [239, 217] width 101 height 33
type input "*******"
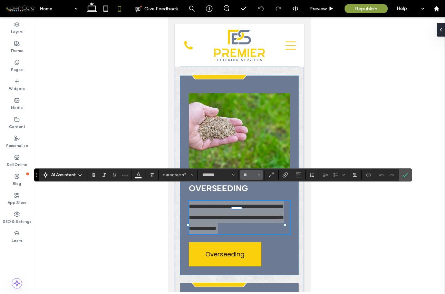
click at [260, 176] on button "**" at bounding box center [251, 175] width 22 height 10
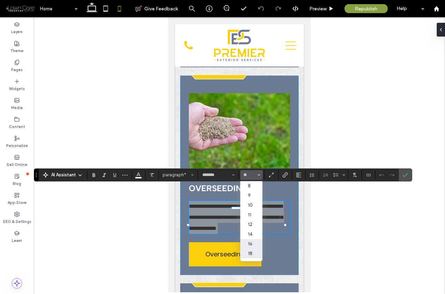
click at [254, 253] on label "18" at bounding box center [251, 254] width 22 height 10
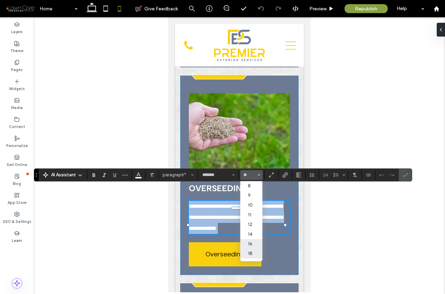
type input "**"
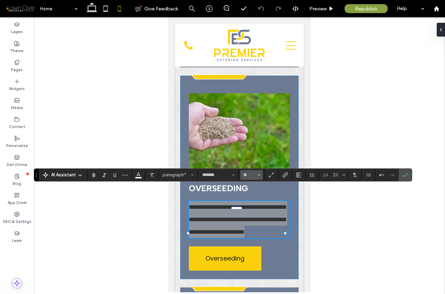
click at [258, 173] on span "Size" at bounding box center [259, 175] width 3 height 9
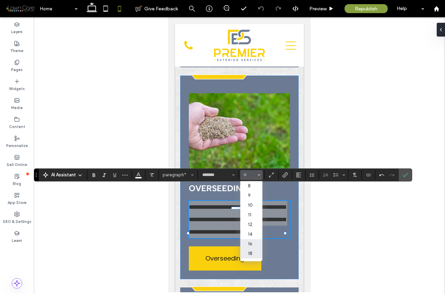
click at [254, 243] on label "16" at bounding box center [251, 244] width 22 height 10
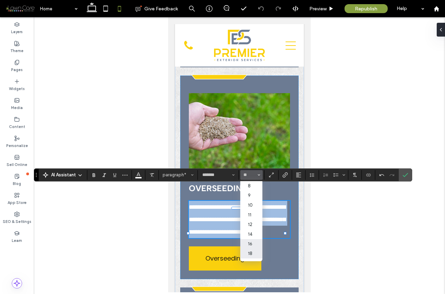
type input "**"
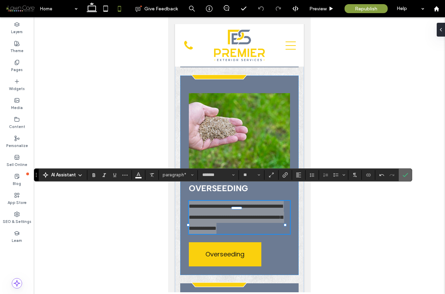
click at [406, 174] on icon "Confirm" at bounding box center [406, 175] width 6 height 6
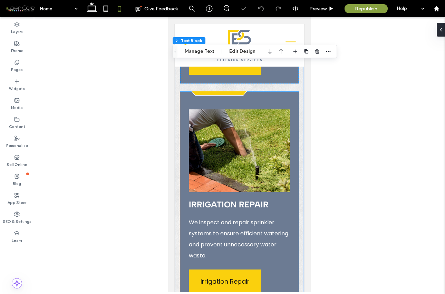
scroll to position [2465, 0]
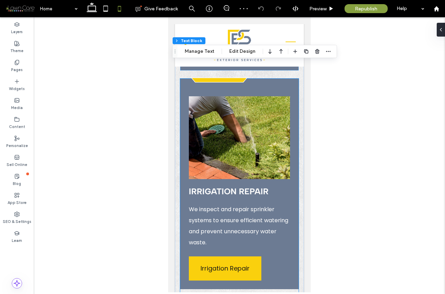
click at [229, 206] on span "We inspect and repair sprinkler systems to ensure efficient watering and preven…" at bounding box center [238, 226] width 99 height 41
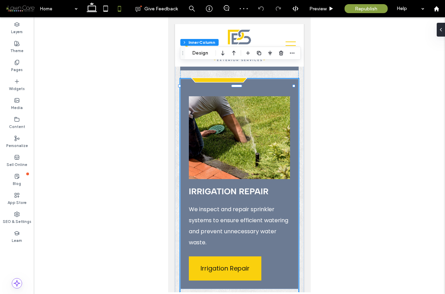
click at [229, 206] on span "We inspect and repair sprinkler systems to ensure efficient watering and preven…" at bounding box center [238, 226] width 99 height 41
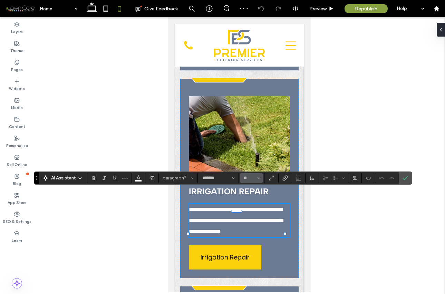
click at [260, 179] on icon "Size" at bounding box center [259, 178] width 3 height 3
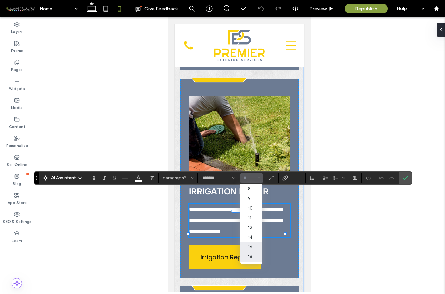
click at [246, 256] on label "18" at bounding box center [251, 257] width 22 height 10
type input "**"
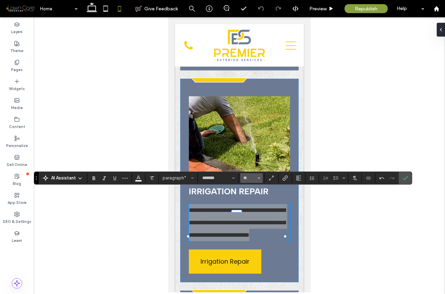
click at [258, 177] on icon "Size" at bounding box center [259, 178] width 3 height 3
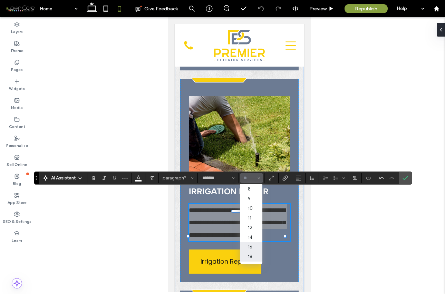
click at [249, 247] on label "16" at bounding box center [251, 248] width 22 height 10
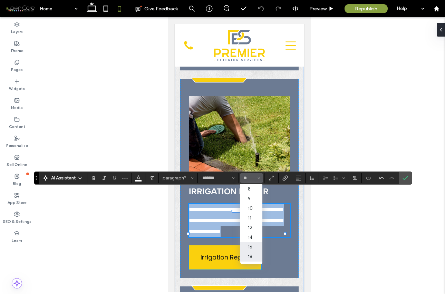
type input "**"
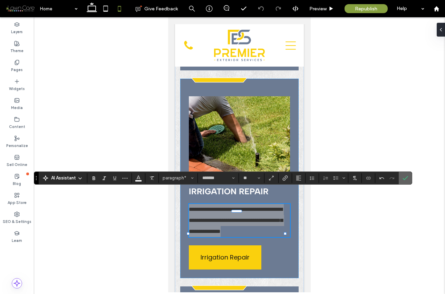
click at [403, 176] on icon "Confirm" at bounding box center [406, 178] width 6 height 6
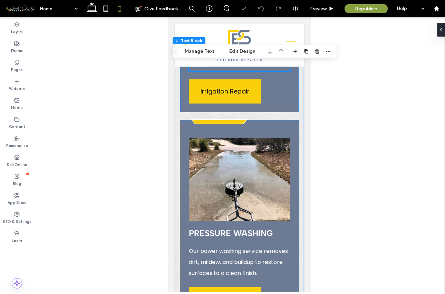
scroll to position [2661, 0]
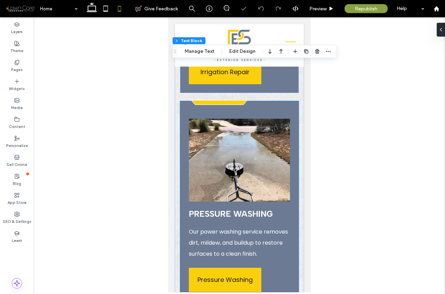
click at [225, 227] on p "Our power washing service removes dirt, mildew, and buildup to restore surfaces…" at bounding box center [239, 243] width 101 height 33
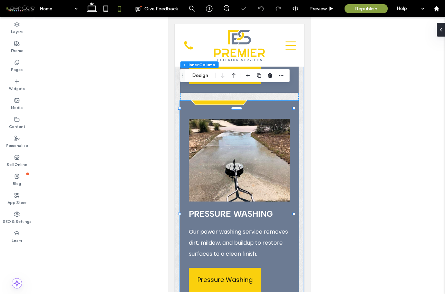
click at [225, 227] on p "Our power washing service removes dirt, mildew, and buildup to restore surfaces…" at bounding box center [239, 243] width 101 height 33
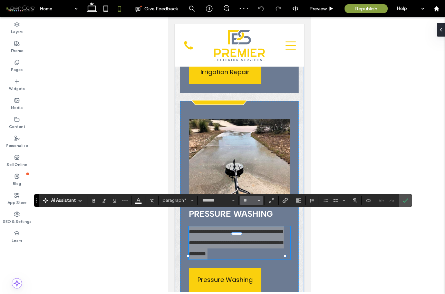
click at [259, 199] on icon "Size" at bounding box center [259, 200] width 3 height 3
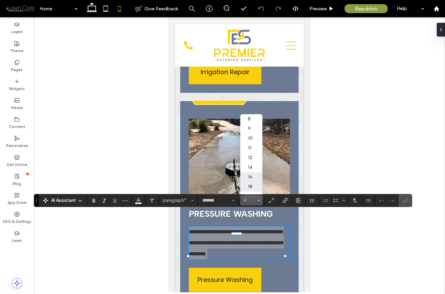
click at [254, 187] on label "18" at bounding box center [251, 187] width 22 height 10
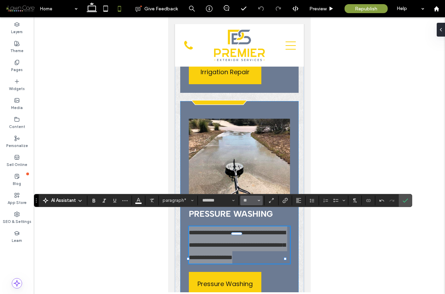
click at [257, 201] on button "**" at bounding box center [251, 201] width 22 height 10
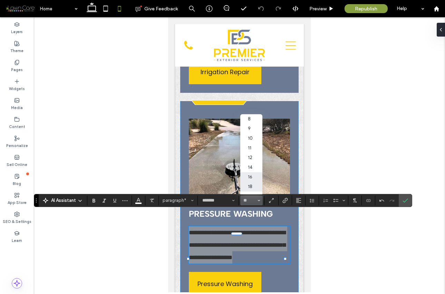
click at [253, 178] on label "16" at bounding box center [251, 177] width 22 height 10
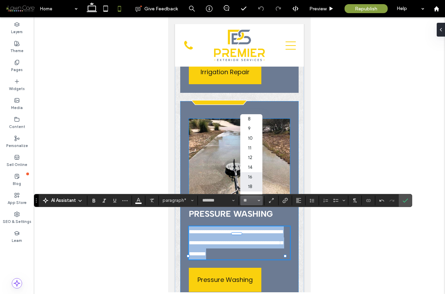
type input "**"
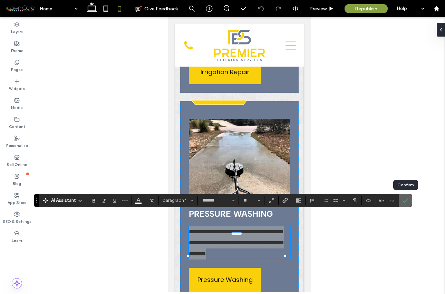
click at [405, 201] on use "Confirm" at bounding box center [406, 201] width 6 height 4
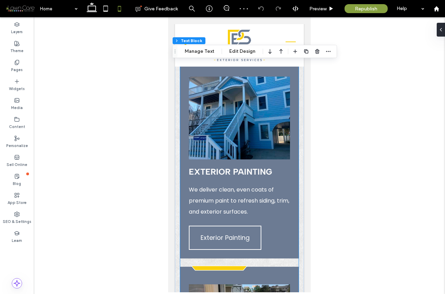
scroll to position [2926, 0]
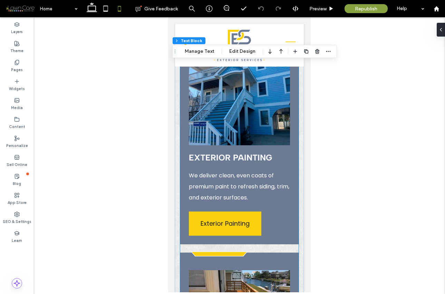
click at [230, 186] on span "We deliver clean, even coats of premium paint to refresh siding, trim, and exte…" at bounding box center [239, 187] width 101 height 30
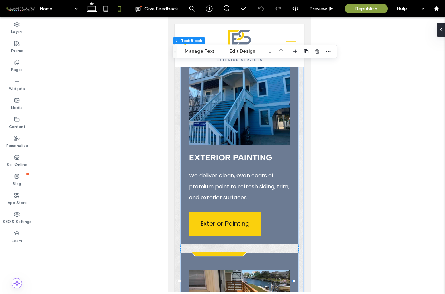
click at [230, 186] on span "We deliver clean, even coats of premium paint to refresh siding, trim, and exte…" at bounding box center [239, 187] width 101 height 30
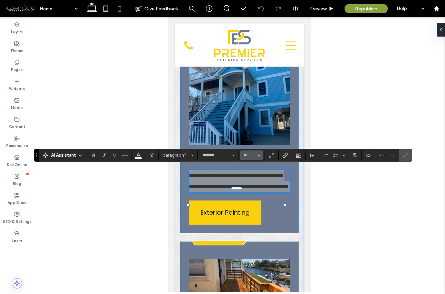
click at [258, 155] on icon "Size" at bounding box center [259, 155] width 3 height 3
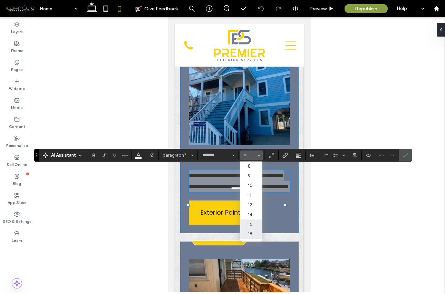
click at [254, 231] on label "18" at bounding box center [251, 234] width 22 height 10
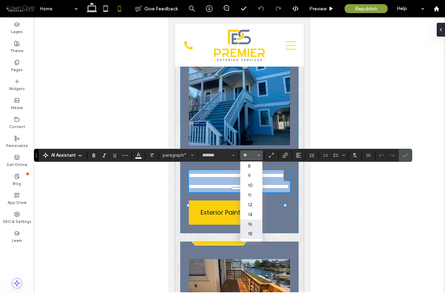
type input "**"
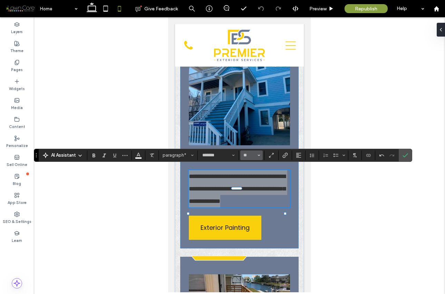
click at [259, 156] on icon "Size" at bounding box center [259, 155] width 3 height 3
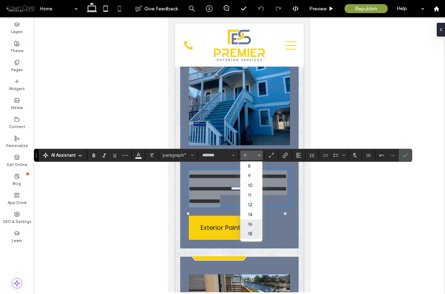
click at [250, 221] on label "16" at bounding box center [251, 225] width 22 height 10
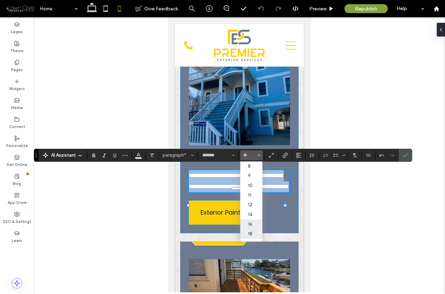
type input "**"
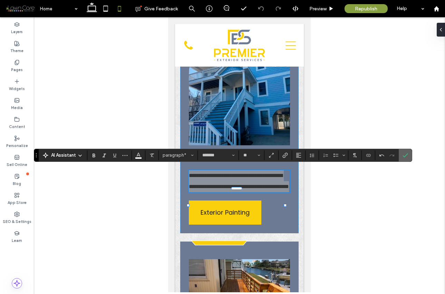
click at [408, 153] on icon "Confirm" at bounding box center [406, 156] width 6 height 6
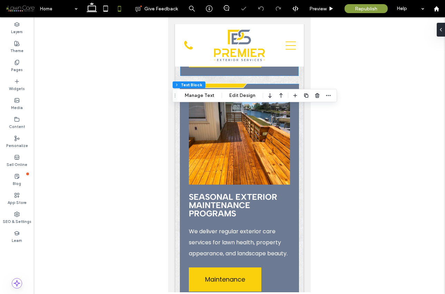
scroll to position [3095, 0]
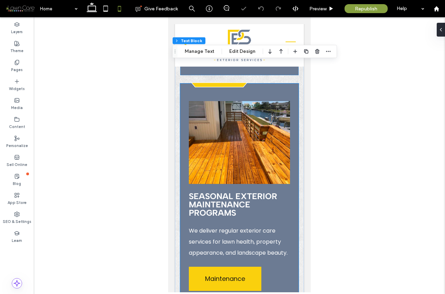
click at [234, 241] on span "We deliver regular exterior care services for lawn health, property appearance,…" at bounding box center [238, 242] width 99 height 30
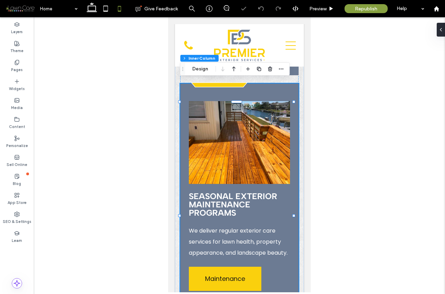
click at [234, 241] on span "We deliver regular exterior care services for lawn health, property appearance,…" at bounding box center [238, 242] width 99 height 30
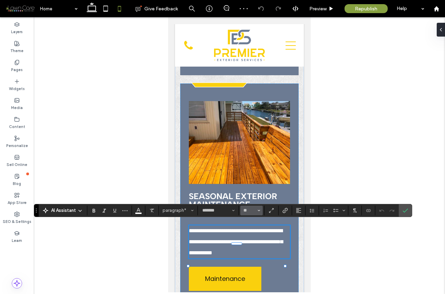
click at [258, 211] on icon "Size" at bounding box center [259, 210] width 3 height 3
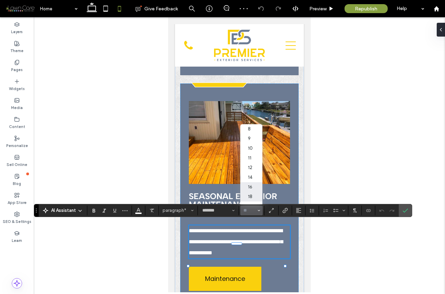
click at [251, 198] on label "18" at bounding box center [251, 197] width 22 height 10
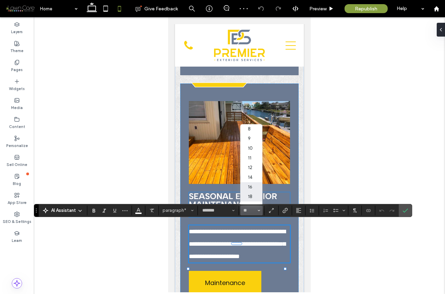
type input "**"
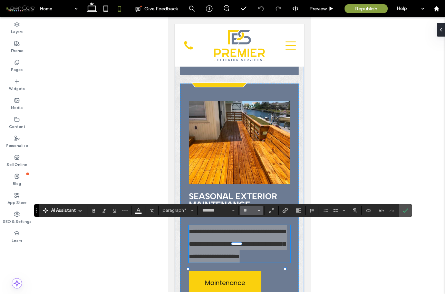
click at [258, 213] on span "Size" at bounding box center [259, 210] width 3 height 9
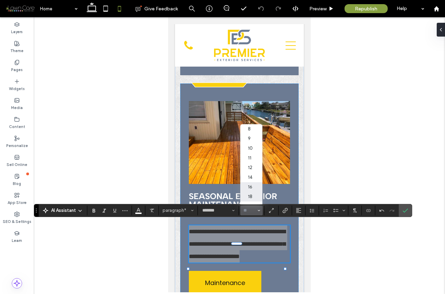
click at [251, 188] on label "16" at bounding box center [251, 187] width 22 height 10
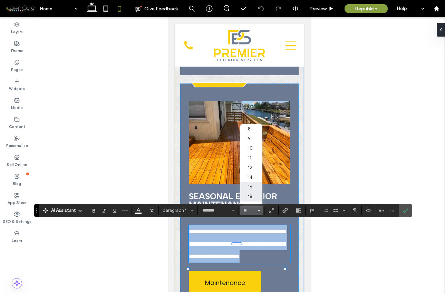
type input "**"
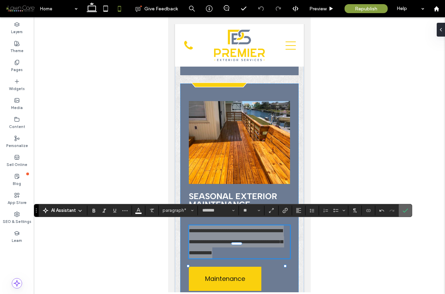
click at [404, 209] on icon "Confirm" at bounding box center [406, 211] width 6 height 6
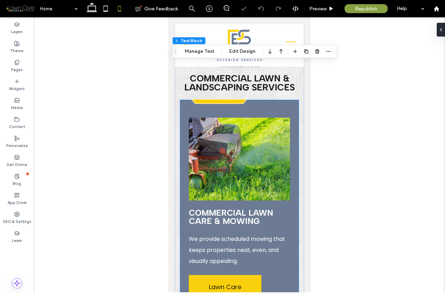
scroll to position [3368, 0]
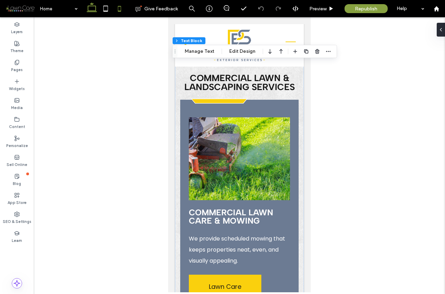
click at [96, 10] on use at bounding box center [92, 7] width 10 height 10
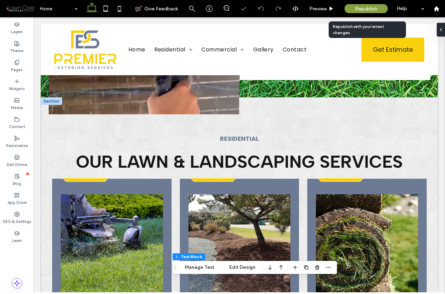
click at [353, 7] on div "Republish" at bounding box center [366, 8] width 43 height 9
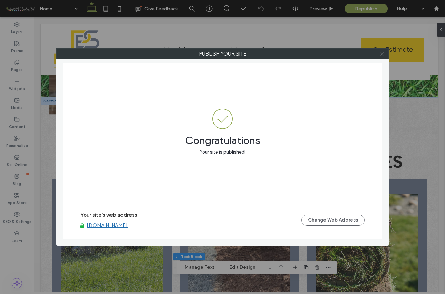
click at [383, 53] on icon at bounding box center [381, 53] width 5 height 5
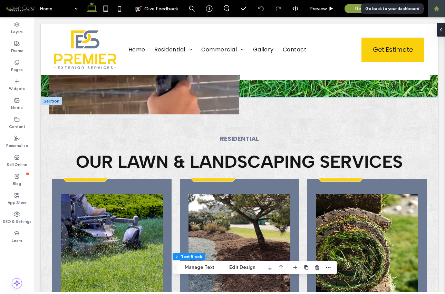
click at [439, 12] on div at bounding box center [436, 8] width 17 height 17
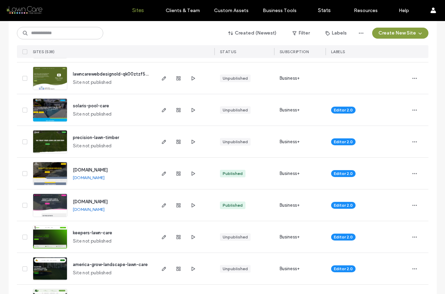
scroll to position [233, 0]
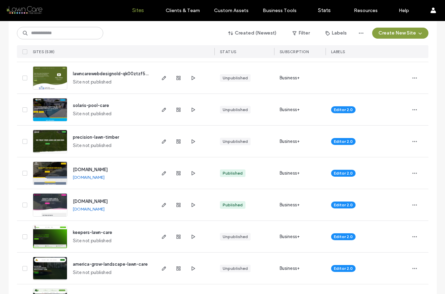
click at [105, 208] on link "www.hayeslawnmaintenance.com" at bounding box center [89, 209] width 32 height 5
click at [412, 205] on use "button" at bounding box center [414, 205] width 4 height 1
click at [390, 273] on span "Site Dashboard" at bounding box center [385, 275] width 32 height 7
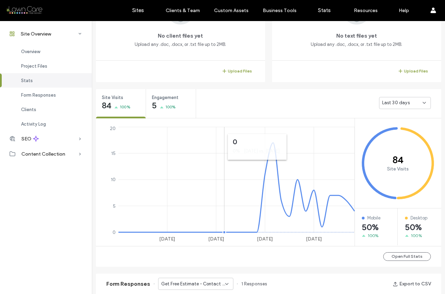
scroll to position [201, 0]
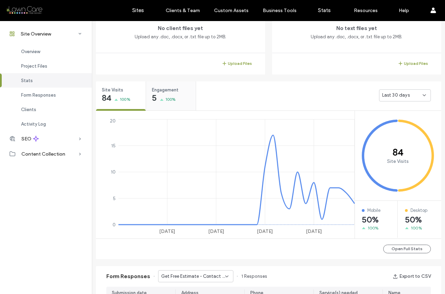
click at [160, 96] on div "5 100%" at bounding box center [164, 99] width 24 height 8
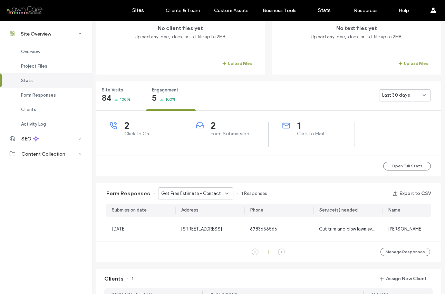
click at [226, 193] on use at bounding box center [227, 193] width 3 height 1
click at [212, 216] on span "Get Free Estimate - Home page" at bounding box center [190, 218] width 65 height 7
click at [224, 191] on icon at bounding box center [227, 194] width 6 height 6
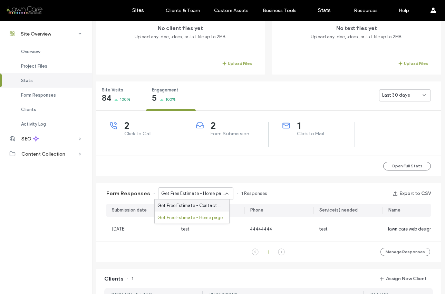
click at [213, 205] on span "Get Free Estimate - Contact page" at bounding box center [191, 205] width 66 height 7
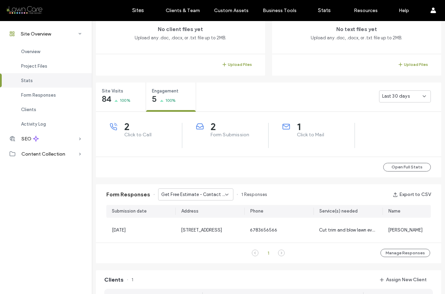
scroll to position [200, 0]
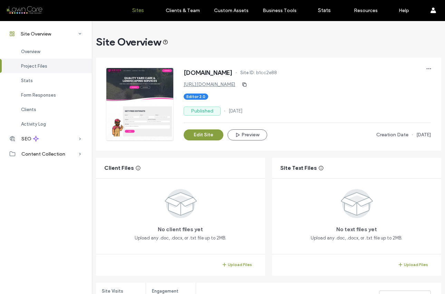
click at [139, 9] on label "Sites" at bounding box center [138, 10] width 12 height 6
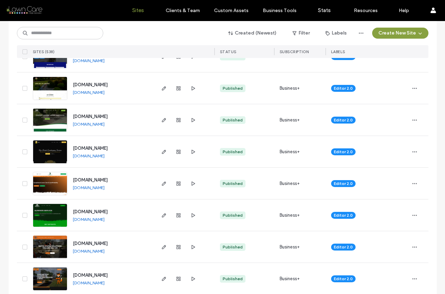
scroll to position [512, 0]
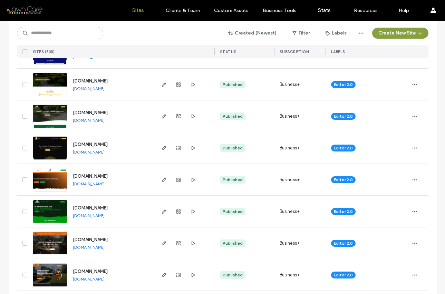
click at [105, 183] on link "www.jayslawnservicedfw.com" at bounding box center [89, 184] width 32 height 6
click at [415, 180] on icon "button" at bounding box center [415, 180] width 6 height 6
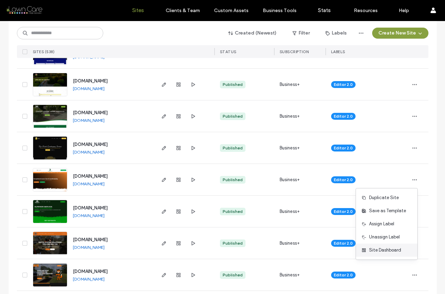
click at [386, 252] on span "Site Dashboard" at bounding box center [385, 250] width 32 height 7
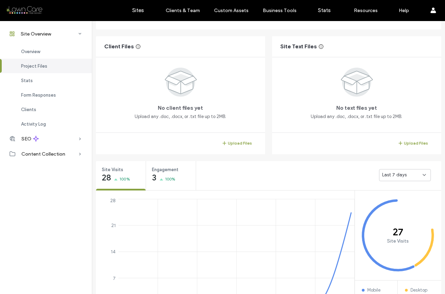
scroll to position [157, 0]
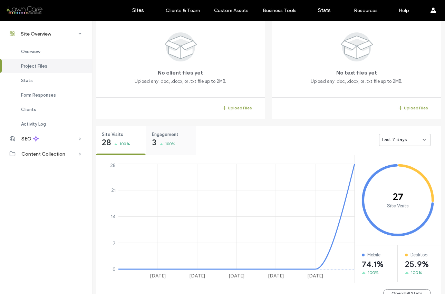
click at [171, 147] on span "100%" at bounding box center [170, 144] width 11 height 7
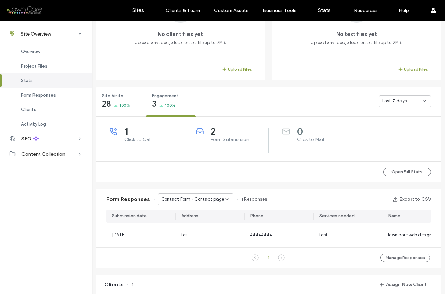
scroll to position [210, 0]
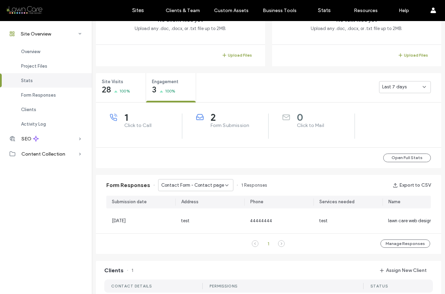
click at [224, 184] on icon at bounding box center [227, 186] width 6 height 6
click at [208, 207] on span "Contact Form - Home page" at bounding box center [186, 209] width 57 height 7
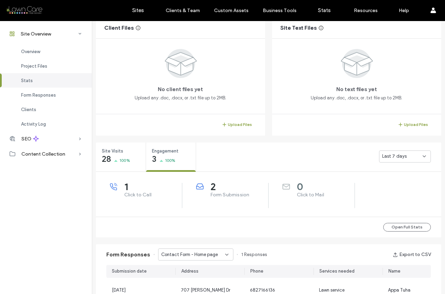
scroll to position [0, 0]
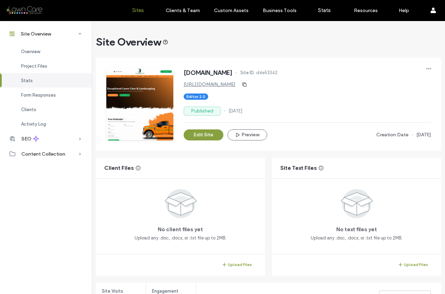
click at [137, 10] on label "Sites" at bounding box center [138, 10] width 12 height 6
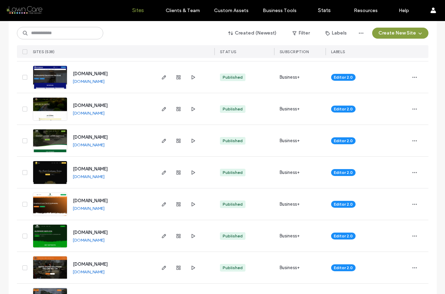
scroll to position [493, 0]
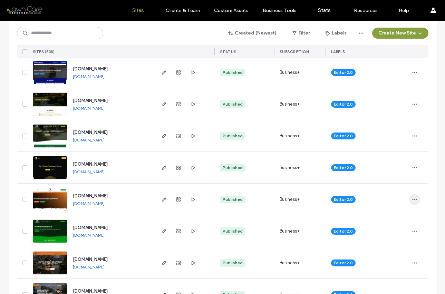
click at [414, 200] on icon "button" at bounding box center [415, 200] width 6 height 6
click at [392, 269] on span "Site Dashboard" at bounding box center [385, 270] width 32 height 7
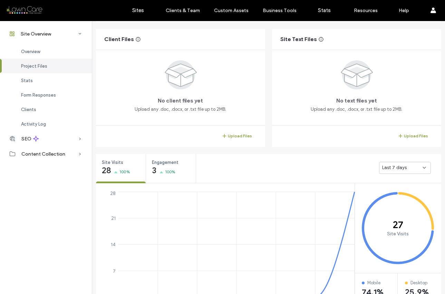
scroll to position [38, 0]
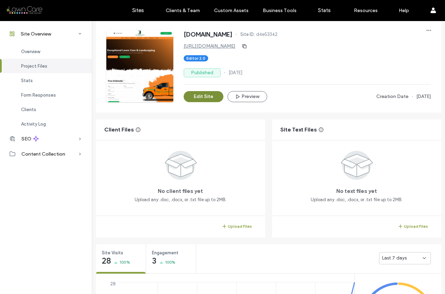
click at [196, 96] on button "Edit Site" at bounding box center [204, 96] width 40 height 11
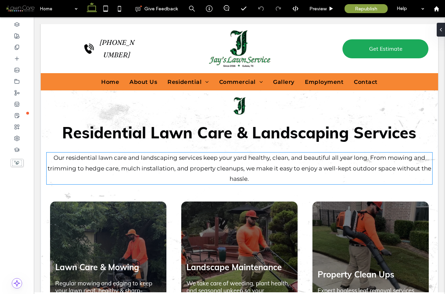
click at [238, 154] on span "Our residential lawn care and landscaping services keep your yard healthy, clea…" at bounding box center [240, 168] width 384 height 28
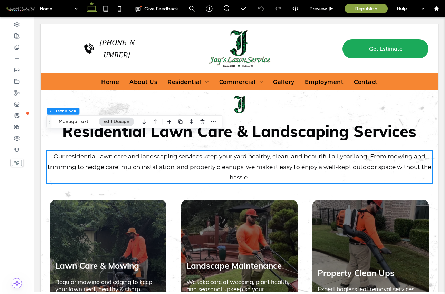
click at [238, 153] on span "Our residential lawn care and landscaping services keep your yard healthy, clea…" at bounding box center [240, 167] width 384 height 28
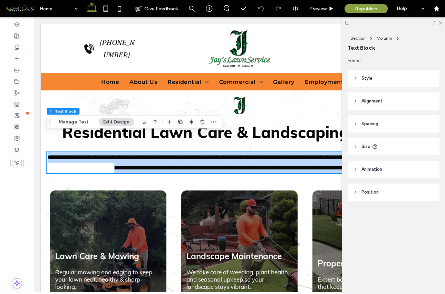
scroll to position [1131, 0]
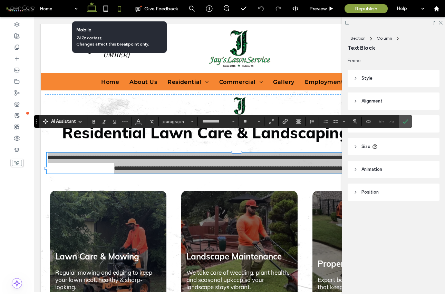
click at [121, 9] on use at bounding box center [119, 9] width 3 height 6
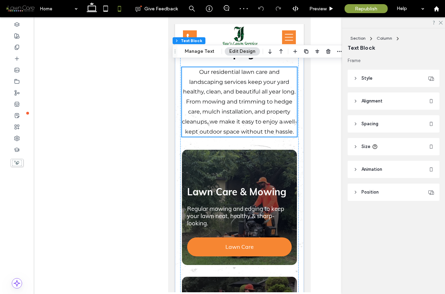
scroll to position [1068, 0]
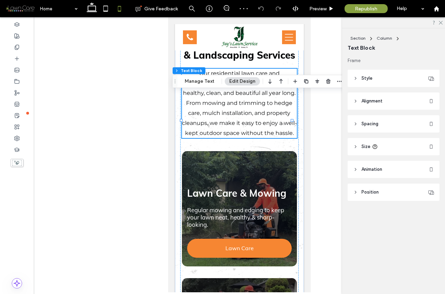
click at [240, 121] on p "Our residential lawn care and landscaping services keep your yard healthy, clea…" at bounding box center [239, 104] width 115 height 70
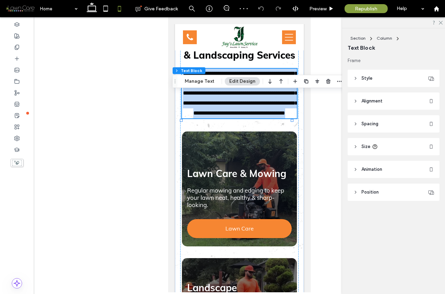
click at [240, 118] on p "**********" at bounding box center [239, 94] width 115 height 50
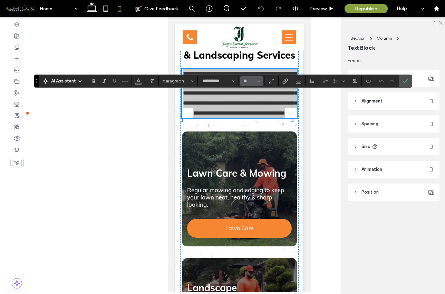
click at [259, 81] on use "Size" at bounding box center [259, 80] width 2 height 1
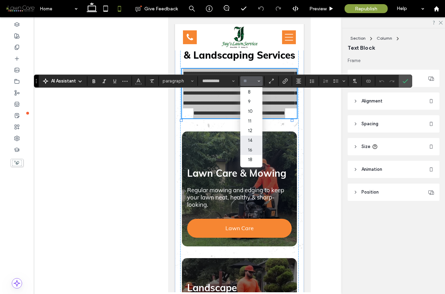
scroll to position [1, 0]
click at [253, 158] on label "18" at bounding box center [251, 159] width 22 height 10
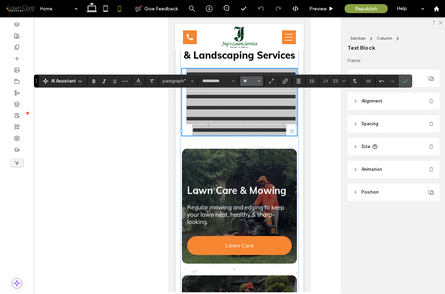
click at [257, 79] on button "**" at bounding box center [251, 81] width 22 height 10
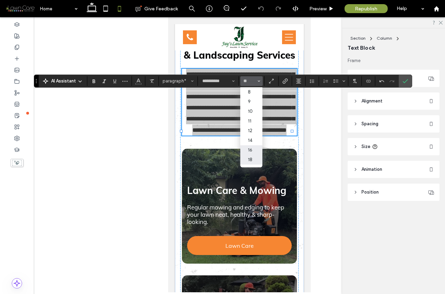
click at [253, 147] on label "16" at bounding box center [251, 150] width 22 height 10
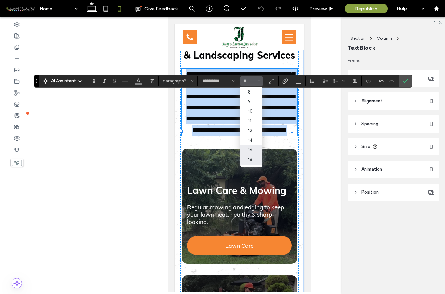
type input "**"
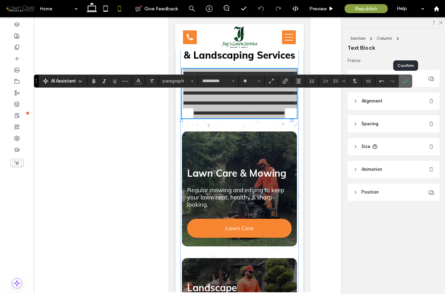
click at [404, 80] on icon "Confirm" at bounding box center [406, 81] width 6 height 6
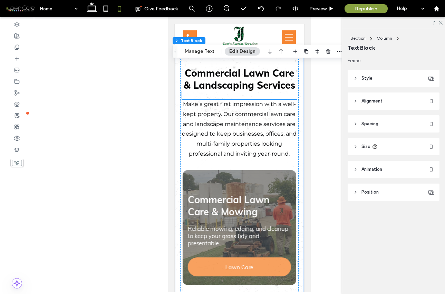
scroll to position [1573, 0]
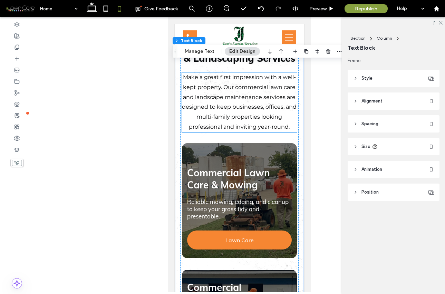
click at [237, 130] on span "Make a great first impression with a well-kept property. Our commercial lawn ca…" at bounding box center [239, 102] width 115 height 56
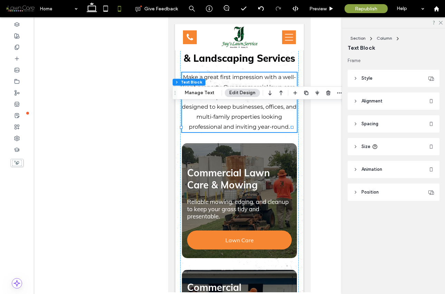
click at [237, 130] on span "Make a great first impression with a well-kept property. Our commercial lawn ca…" at bounding box center [239, 102] width 115 height 56
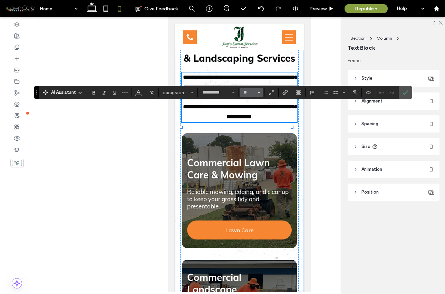
click at [259, 93] on icon "Size" at bounding box center [259, 92] width 3 height 3
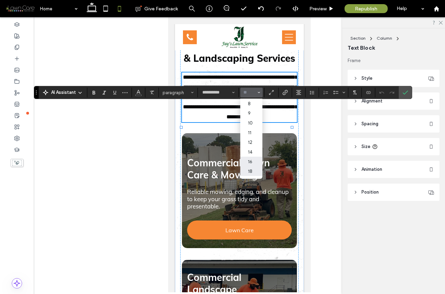
click at [251, 169] on label "18" at bounding box center [251, 172] width 22 height 10
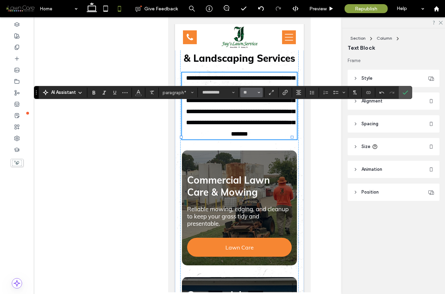
click at [257, 91] on button "**" at bounding box center [251, 93] width 22 height 10
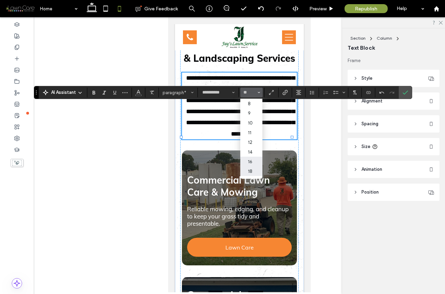
click at [251, 161] on label "16" at bounding box center [251, 162] width 22 height 10
type input "**"
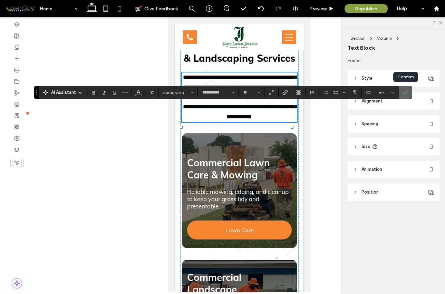
click at [408, 92] on icon "Confirm" at bounding box center [406, 93] width 6 height 6
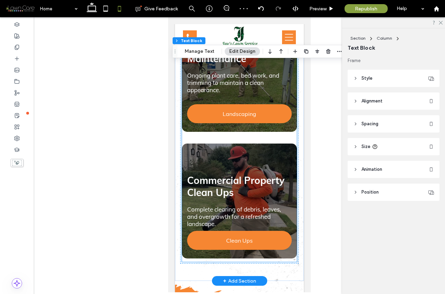
scroll to position [1816, 0]
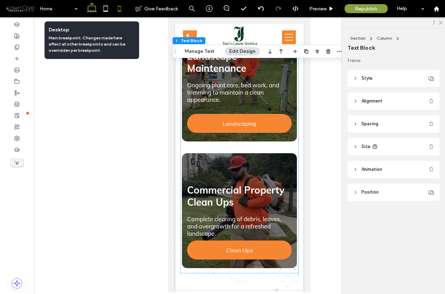
click at [93, 7] on icon at bounding box center [92, 9] width 14 height 14
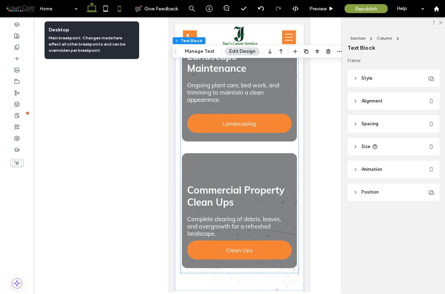
scroll to position [1064, 0]
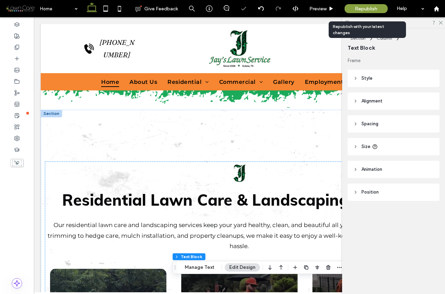
click at [371, 8] on span "Republish" at bounding box center [366, 9] width 22 height 6
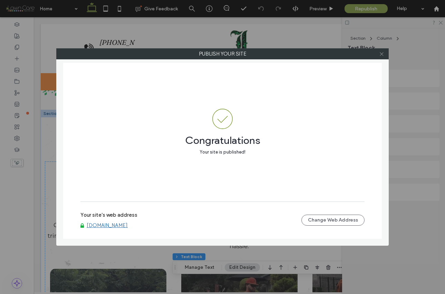
click at [382, 54] on icon at bounding box center [381, 53] width 5 height 5
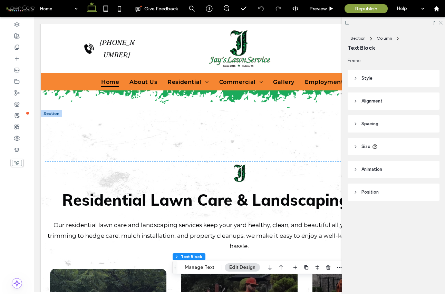
click at [440, 21] on use at bounding box center [441, 23] width 4 height 4
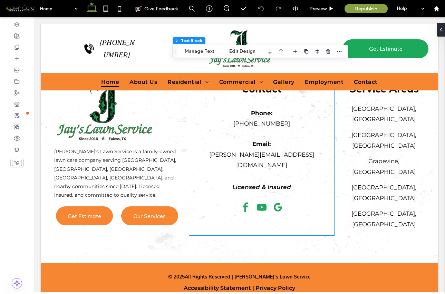
scroll to position [2632, 0]
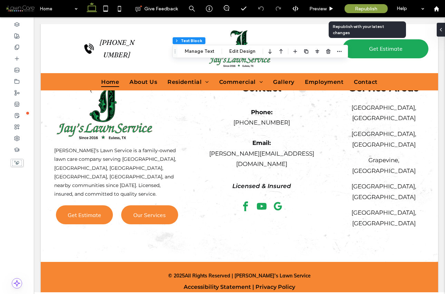
click at [363, 10] on span "Republish" at bounding box center [366, 9] width 22 height 6
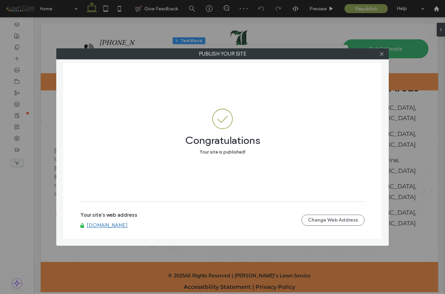
click at [128, 225] on link "[DOMAIN_NAME]" at bounding box center [107, 225] width 41 height 6
click at [380, 53] on icon at bounding box center [381, 53] width 5 height 5
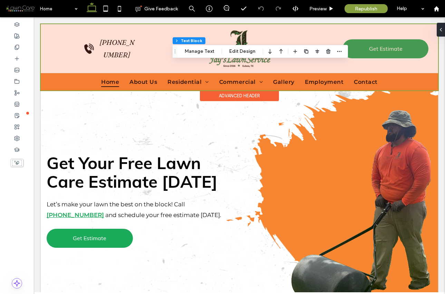
scroll to position [1882, 0]
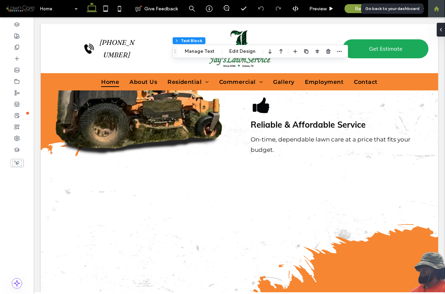
click at [437, 8] on use at bounding box center [436, 8] width 5 height 5
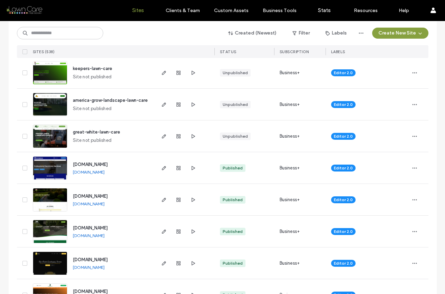
scroll to position [404, 0]
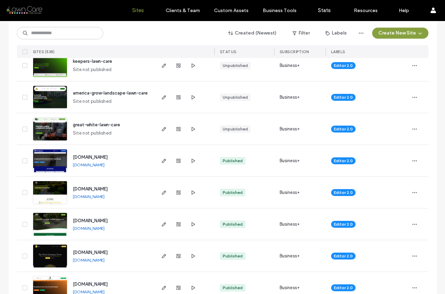
click at [105, 196] on link "[DOMAIN_NAME]" at bounding box center [89, 196] width 32 height 5
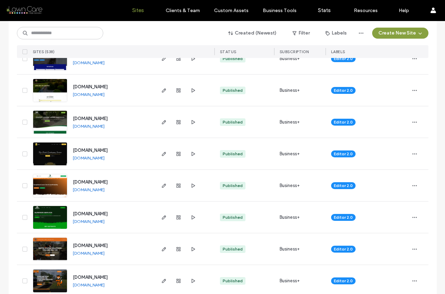
scroll to position [507, 0]
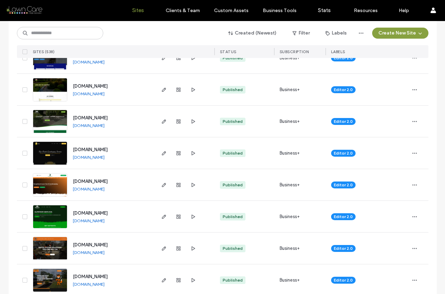
click at [44, 187] on img at bounding box center [50, 197] width 34 height 47
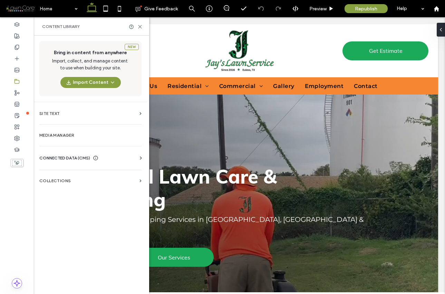
click at [141, 156] on icon at bounding box center [140, 158] width 7 height 7
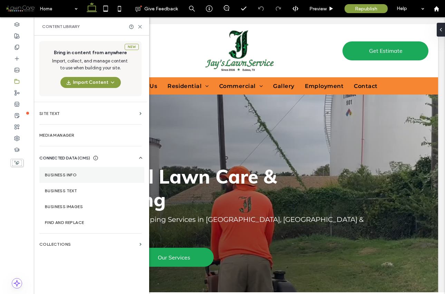
click at [93, 169] on section "Business Info" at bounding box center [91, 175] width 105 height 16
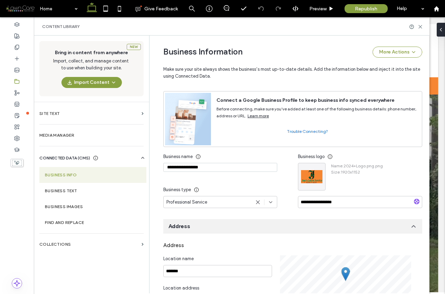
scroll to position [28, 0]
drag, startPoint x: 203, startPoint y: 170, endPoint x: 162, endPoint y: 169, distance: 41.5
click at [163, 169] on input "**********" at bounding box center [220, 167] width 114 height 9
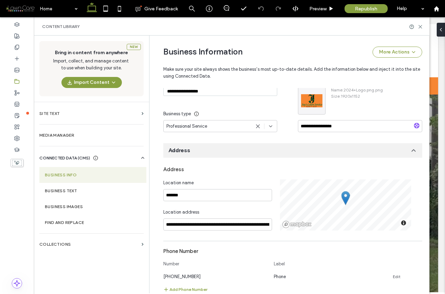
scroll to position [106, 0]
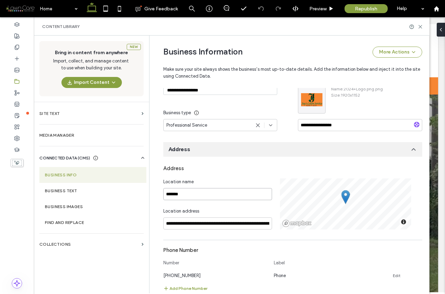
drag, startPoint x: 182, startPoint y: 194, endPoint x: 164, endPoint y: 193, distance: 17.6
click at [164, 193] on input "*******" at bounding box center [217, 194] width 109 height 12
paste input "**********"
type input "**********"
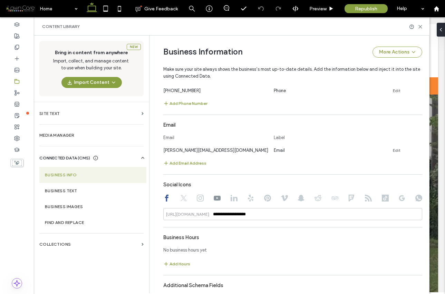
scroll to position [301, 0]
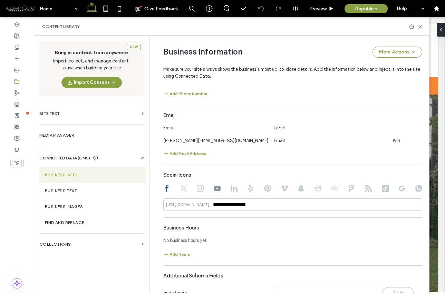
click at [201, 190] on use at bounding box center [200, 188] width 7 height 7
click at [217, 190] on use at bounding box center [217, 188] width 7 height 5
type input "**********"
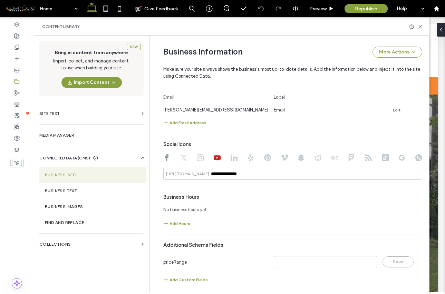
scroll to position [334, 0]
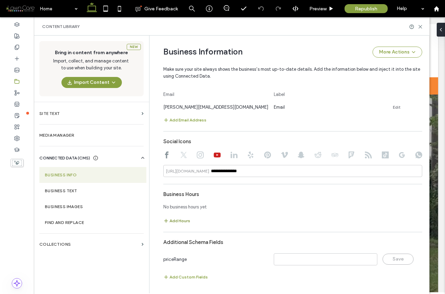
click at [172, 219] on button "Add Hours" at bounding box center [176, 221] width 27 height 8
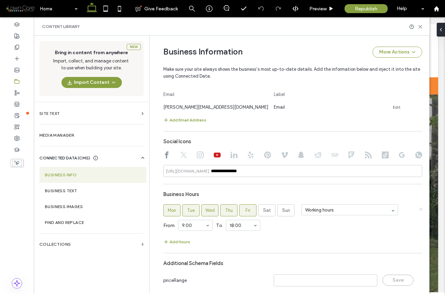
click at [419, 209] on icon at bounding box center [420, 208] width 3 height 3
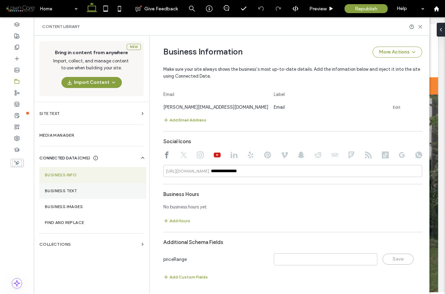
click at [73, 190] on label "Business Text" at bounding box center [93, 191] width 96 height 5
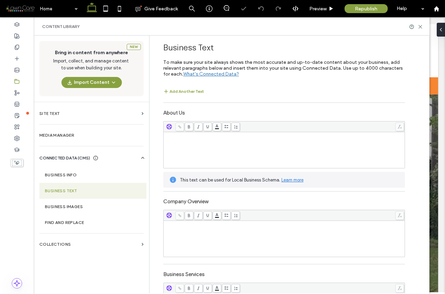
scroll to position [0, 0]
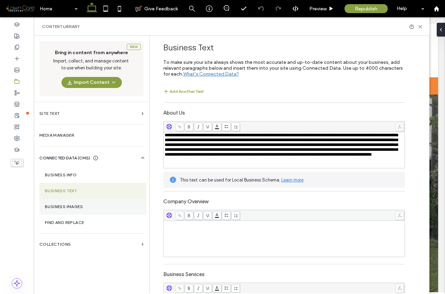
click at [83, 208] on label "Business Images" at bounding box center [93, 207] width 96 height 5
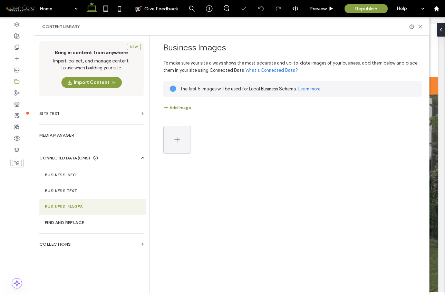
click at [186, 107] on button "Add Image" at bounding box center [177, 108] width 28 height 8
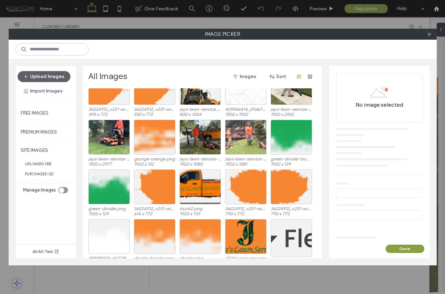
scroll to position [729, 0]
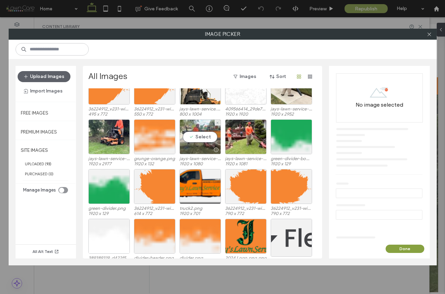
click at [205, 135] on div "Select" at bounding box center [200, 137] width 41 height 35
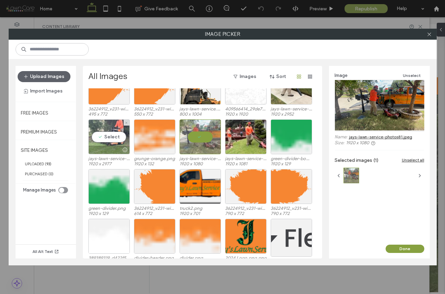
click at [115, 140] on div "Select" at bounding box center [108, 137] width 41 height 35
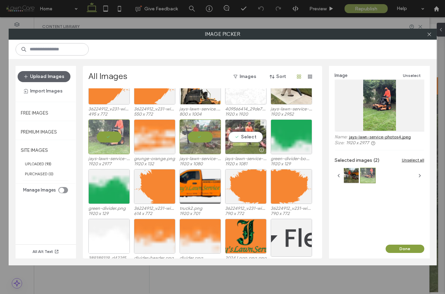
click at [247, 131] on div "Select" at bounding box center [245, 137] width 41 height 35
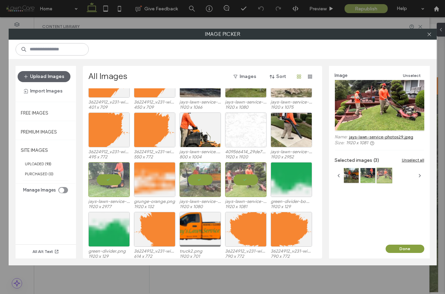
scroll to position [686, 0]
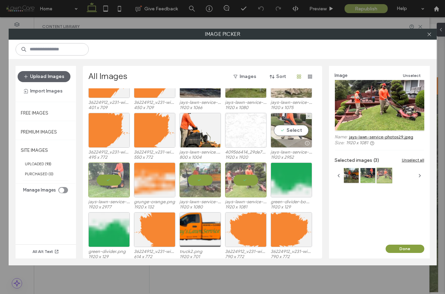
click at [292, 131] on div "Select" at bounding box center [291, 130] width 41 height 35
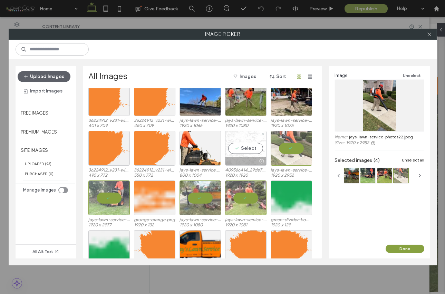
scroll to position [605, 0]
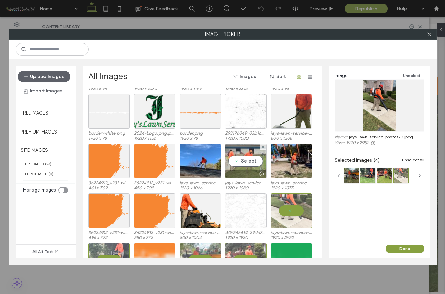
click at [250, 161] on div "Select" at bounding box center [245, 161] width 41 height 35
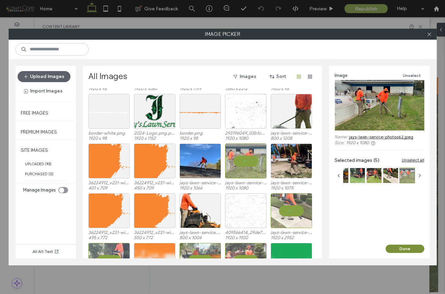
click at [401, 251] on button "Done" at bounding box center [405, 249] width 39 height 8
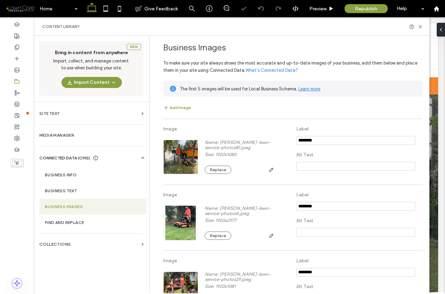
scroll to position [168, 0]
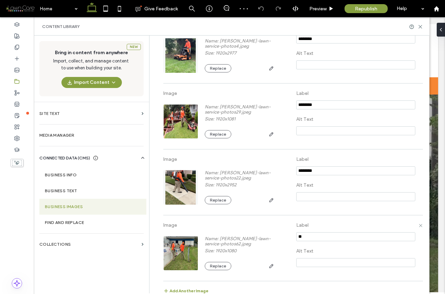
type input "*"
type input "**********"
click at [316, 261] on input at bounding box center [355, 262] width 119 height 9
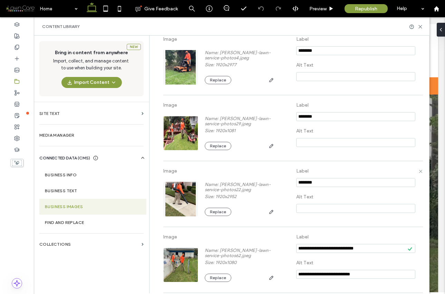
scroll to position [155, 0]
type input "**********"
drag, startPoint x: 320, startPoint y: 185, endPoint x: 290, endPoint y: 184, distance: 30.4
click at [289, 184] on div "Image Name: jays-lawn-service-photos22.jpeg Size: 1920x2952 Replace Label Alt T…" at bounding box center [292, 194] width 259 height 59
type input "**********"
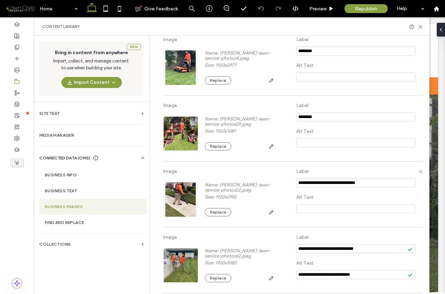
click at [302, 207] on input at bounding box center [355, 209] width 119 height 9
type input "*"
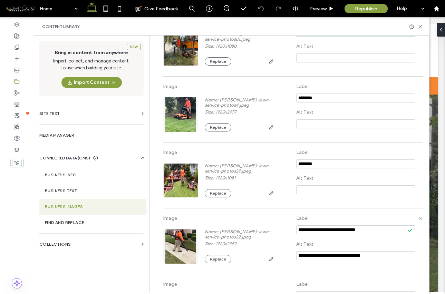
scroll to position [106, 0]
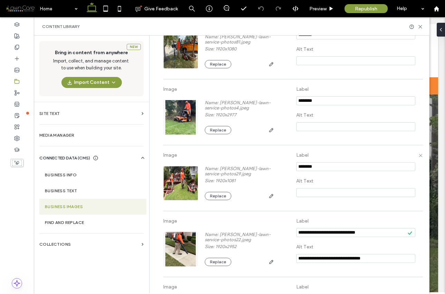
type input "**********"
drag, startPoint x: 324, startPoint y: 168, endPoint x: 291, endPoint y: 167, distance: 32.5
click at [291, 167] on div "Image Name: jays-lawn-service-photos29.jpeg Size: 1920x1081 Replace Label Alt T…" at bounding box center [292, 178] width 259 height 59
type input "**********"
click at [308, 194] on input at bounding box center [355, 192] width 119 height 9
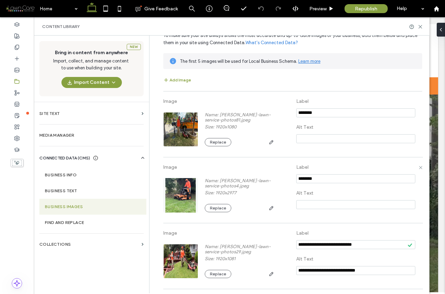
scroll to position [27, 0]
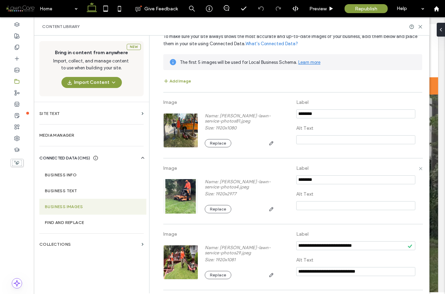
type input "**********"
drag, startPoint x: 320, startPoint y: 179, endPoint x: 293, endPoint y: 180, distance: 26.6
click at [293, 180] on div "Image Name: jays-lawn-service-photos4.jpeg Size: 1920x2977 Replace Label Alt Te…" at bounding box center [292, 191] width 259 height 59
type input "*"
type input "**********"
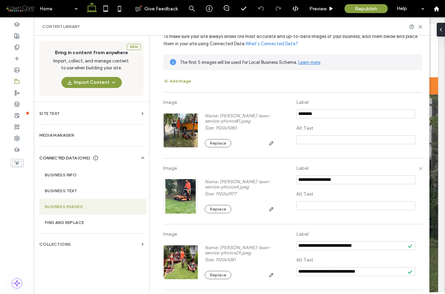
click at [303, 208] on input at bounding box center [355, 205] width 119 height 9
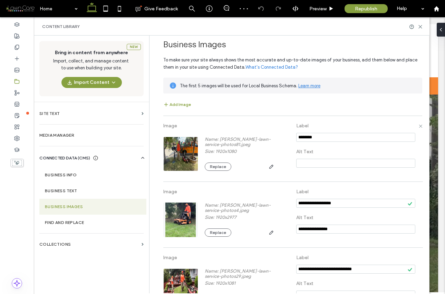
scroll to position [0, 0]
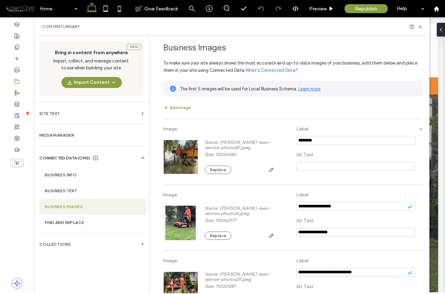
type input "**********"
click at [317, 141] on input "notEmpty" at bounding box center [355, 140] width 119 height 9
type input "*"
type input "**********"
click at [306, 167] on input at bounding box center [355, 166] width 119 height 9
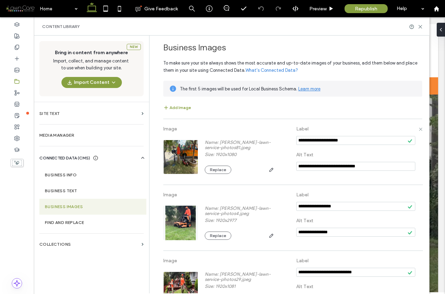
type input "**********"
click at [345, 123] on label "Label" at bounding box center [355, 129] width 119 height 13
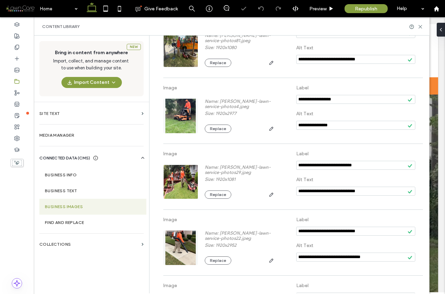
scroll to position [174, 0]
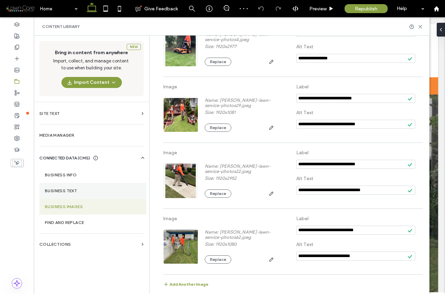
click at [67, 192] on label "Business Text" at bounding box center [93, 191] width 96 height 5
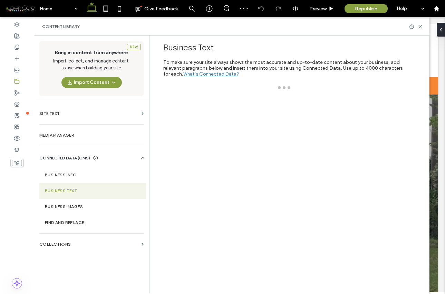
scroll to position [0, 0]
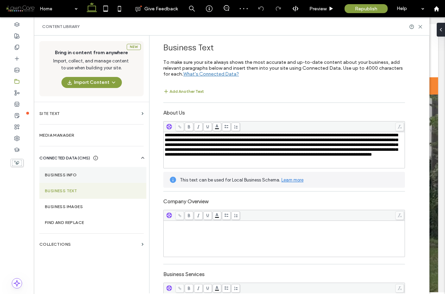
click at [76, 177] on label "Business Info" at bounding box center [93, 175] width 96 height 5
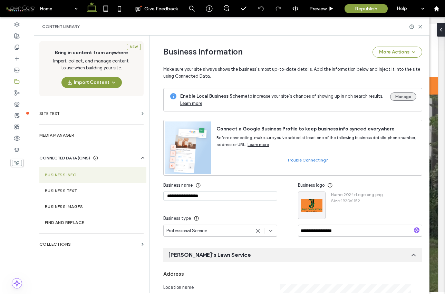
click at [400, 96] on button "Manage" at bounding box center [403, 97] width 26 height 8
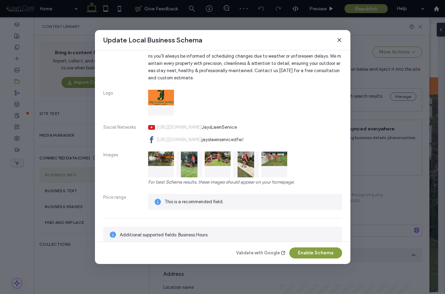
scroll to position [191, 0]
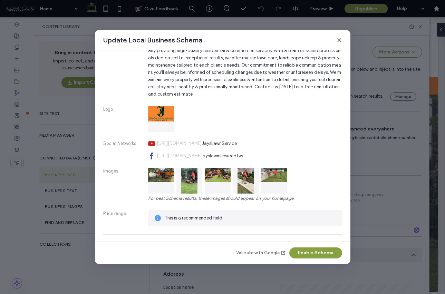
click at [272, 252] on link "Validate with Google" at bounding box center [261, 253] width 50 height 7
click at [320, 256] on button "Enable Schema" at bounding box center [315, 253] width 53 height 11
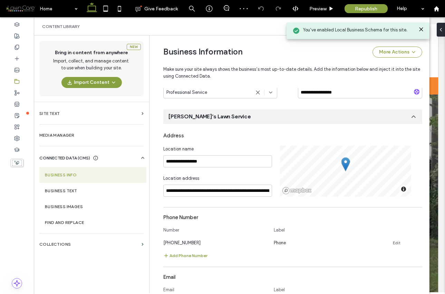
scroll to position [0, 0]
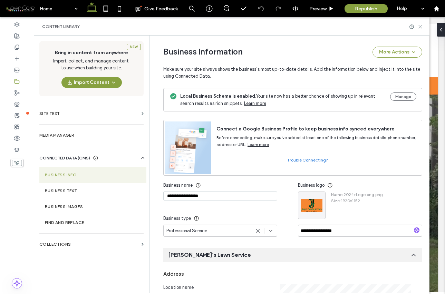
click at [421, 27] on icon at bounding box center [420, 26] width 5 height 5
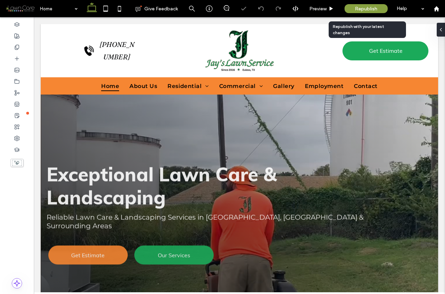
click at [364, 9] on span "Republish" at bounding box center [366, 9] width 22 height 6
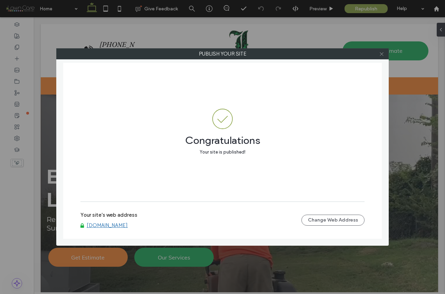
click at [383, 55] on icon at bounding box center [381, 53] width 5 height 5
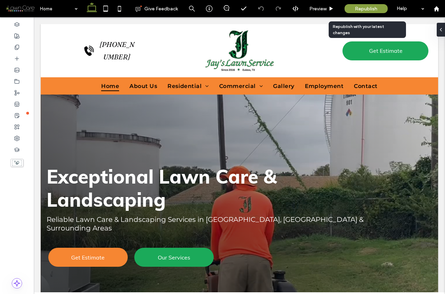
click at [372, 10] on span "Republish" at bounding box center [366, 9] width 22 height 6
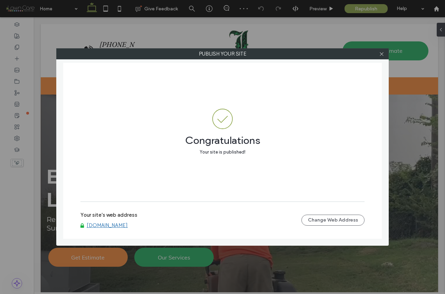
click at [128, 225] on link "[DOMAIN_NAME]" at bounding box center [107, 225] width 41 height 6
click at [380, 54] on icon at bounding box center [381, 53] width 5 height 5
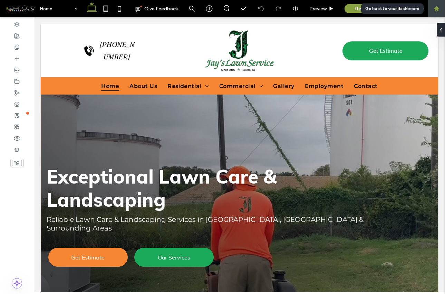
click at [438, 8] on use at bounding box center [436, 8] width 5 height 5
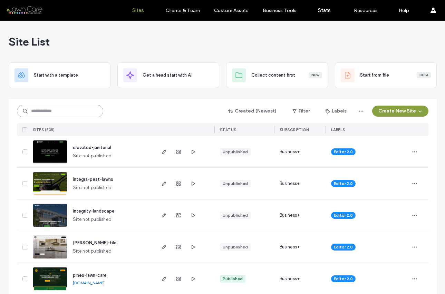
click at [47, 114] on input at bounding box center [60, 111] width 86 height 12
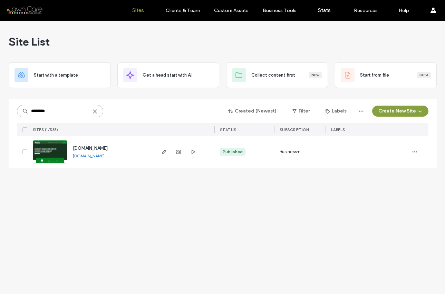
type input "********"
click at [91, 155] on link "www.heidrichlandscaping.com" at bounding box center [89, 155] width 32 height 5
click at [52, 150] on img at bounding box center [50, 164] width 34 height 47
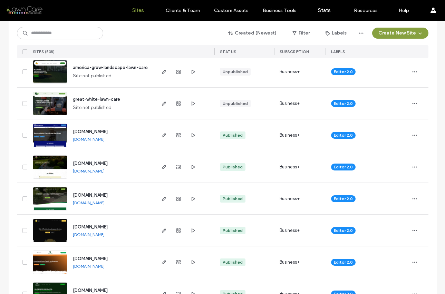
scroll to position [433, 0]
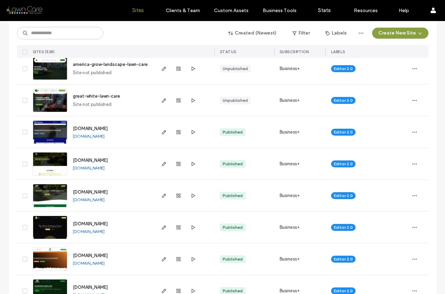
click at [105, 168] on link "[DOMAIN_NAME]" at bounding box center [89, 167] width 32 height 5
click at [412, 164] on use "button" at bounding box center [414, 163] width 4 height 1
click at [384, 233] on span "Site Dashboard" at bounding box center [385, 234] width 32 height 7
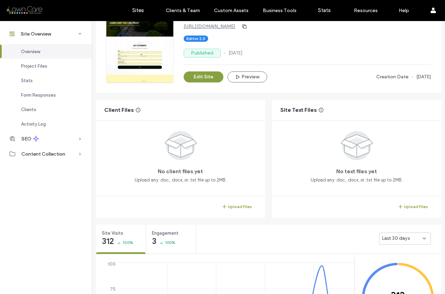
scroll to position [149, 0]
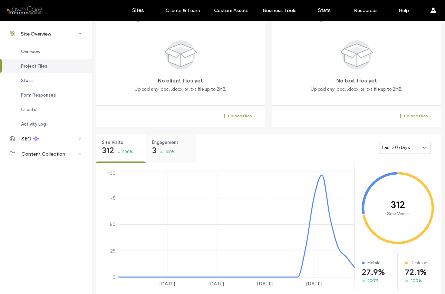
click at [168, 153] on span "100%" at bounding box center [170, 152] width 11 height 7
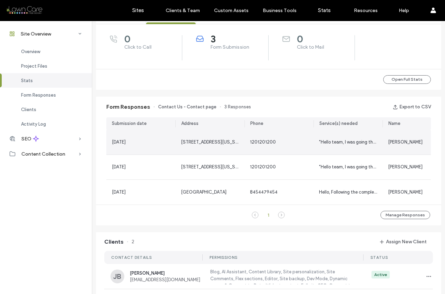
scroll to position [290, 0]
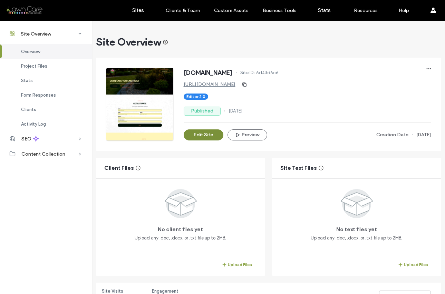
click at [203, 134] on button "Edit Site" at bounding box center [204, 135] width 40 height 11
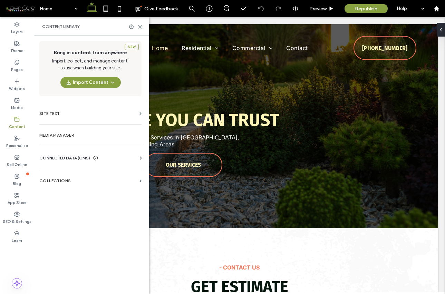
click at [141, 158] on icon at bounding box center [140, 158] width 7 height 7
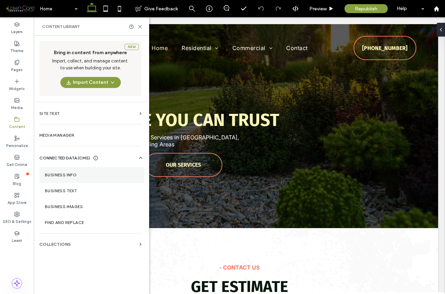
click at [60, 176] on label "Business Info" at bounding box center [92, 175] width 94 height 5
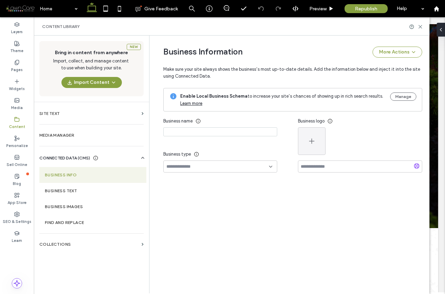
type input "**********"
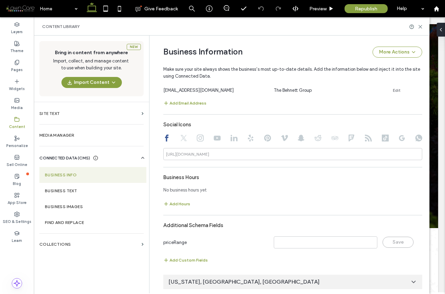
scroll to position [354, 0]
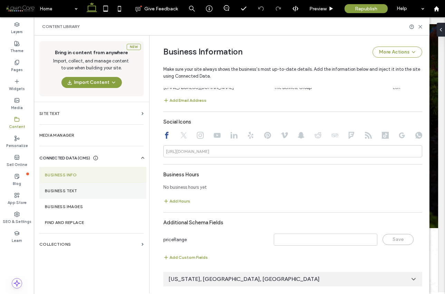
click at [52, 194] on section "Business Text" at bounding box center [92, 191] width 107 height 16
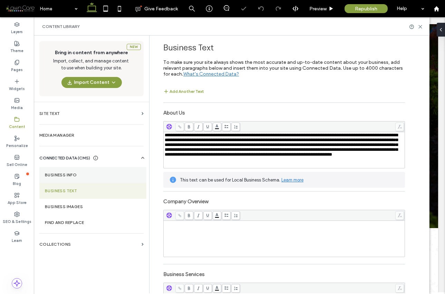
click at [63, 173] on label "Business Info" at bounding box center [93, 175] width 96 height 5
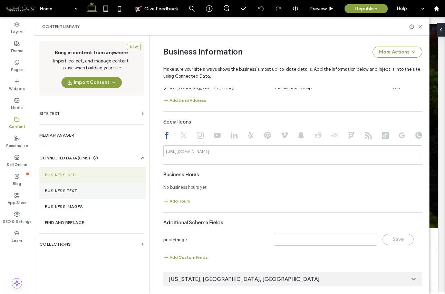
click at [84, 193] on label "Business Text" at bounding box center [93, 191] width 96 height 5
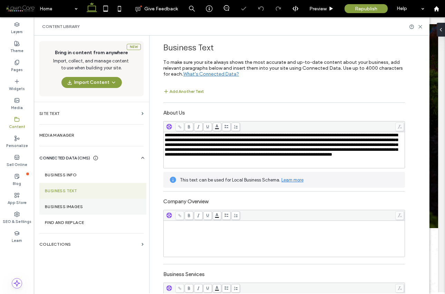
click at [82, 203] on section "Business Images" at bounding box center [92, 207] width 107 height 16
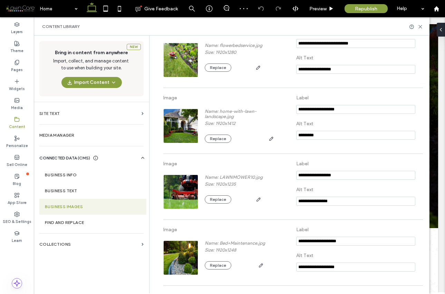
scroll to position [174, 0]
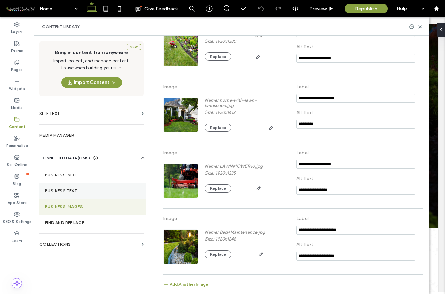
click at [85, 188] on section "Business Text" at bounding box center [92, 191] width 107 height 16
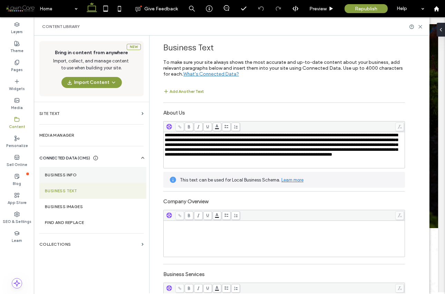
click at [76, 175] on label "Business Info" at bounding box center [93, 175] width 96 height 5
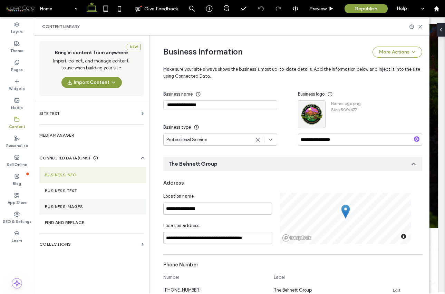
scroll to position [92, 0]
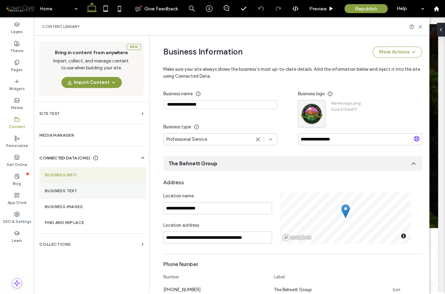
click at [68, 190] on label "Business Text" at bounding box center [93, 191] width 96 height 5
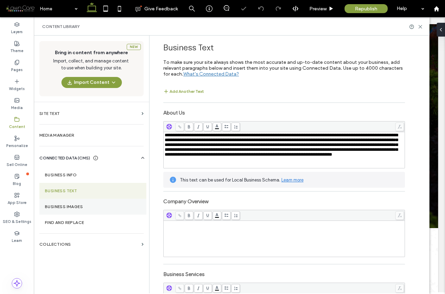
click at [71, 206] on label "Business Images" at bounding box center [93, 207] width 96 height 5
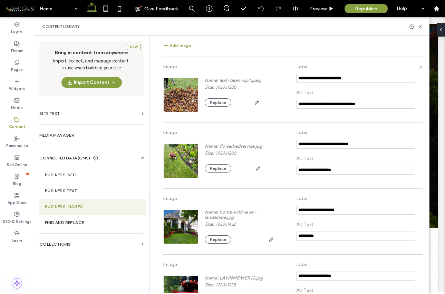
scroll to position [0, 0]
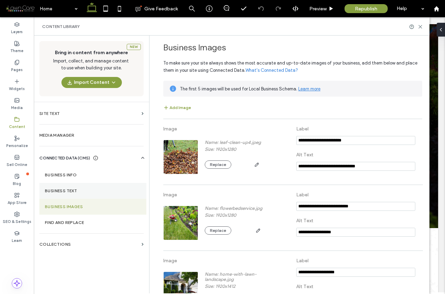
click at [73, 186] on section "Business Text" at bounding box center [92, 191] width 107 height 16
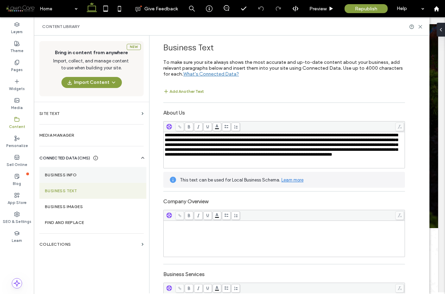
click at [73, 173] on label "Business Info" at bounding box center [93, 175] width 96 height 5
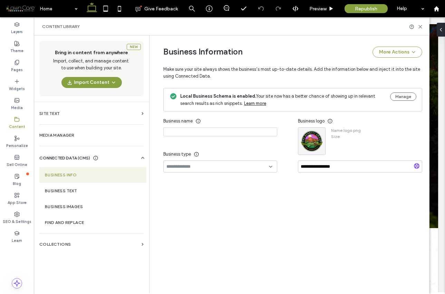
type input "**********"
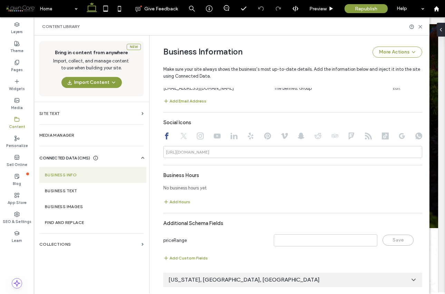
scroll to position [354, 0]
click at [103, 187] on section "Business Text" at bounding box center [92, 191] width 107 height 16
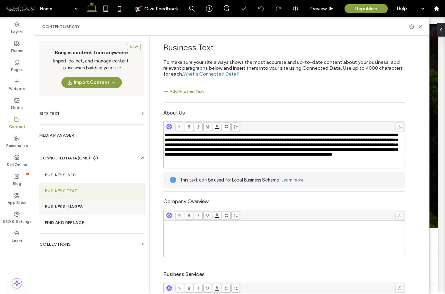
click at [106, 209] on label "Business Images" at bounding box center [93, 207] width 96 height 5
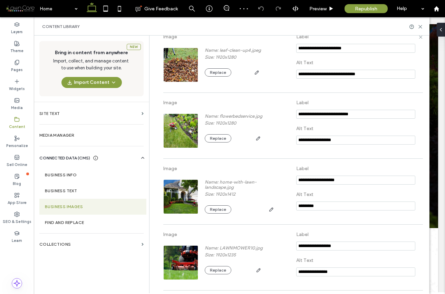
scroll to position [0, 0]
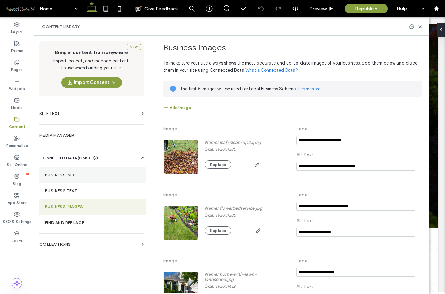
click at [84, 178] on section "Business Info" at bounding box center [92, 175] width 107 height 16
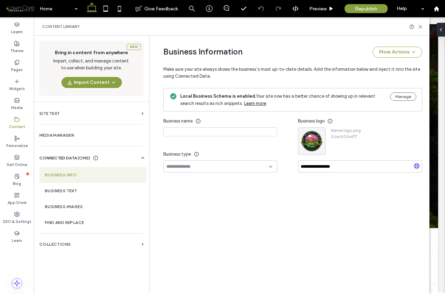
type input "**********"
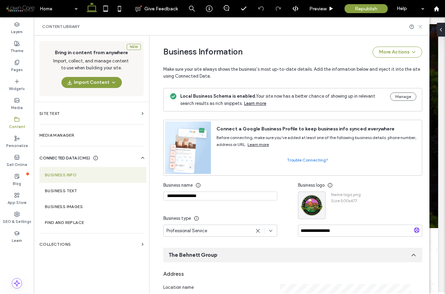
click at [422, 26] on icon at bounding box center [420, 26] width 5 height 5
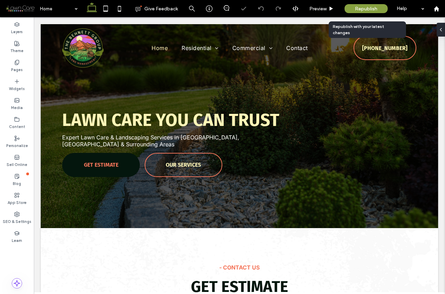
click at [369, 10] on span "Republish" at bounding box center [366, 9] width 22 height 6
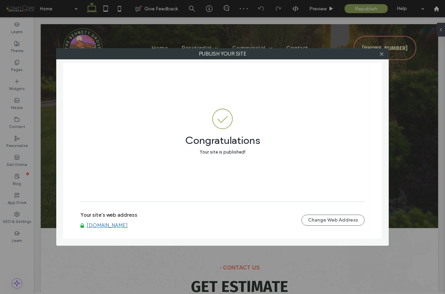
click at [128, 224] on link "www.thebehnettgroup.com" at bounding box center [107, 225] width 41 height 6
click at [382, 55] on use at bounding box center [381, 53] width 3 height 3
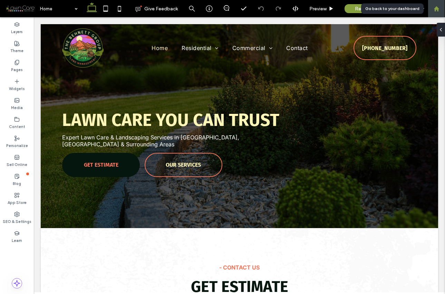
click at [436, 8] on use at bounding box center [436, 8] width 5 height 5
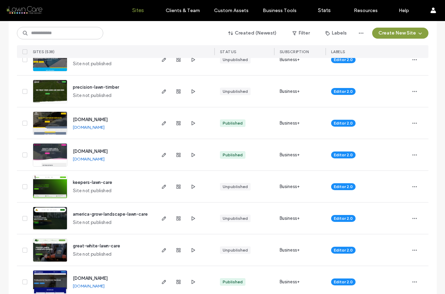
scroll to position [281, 0]
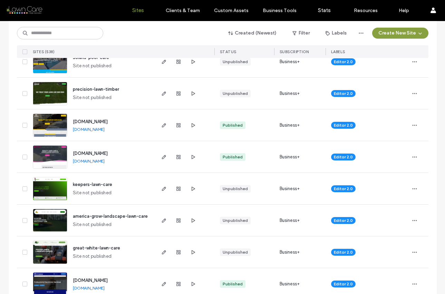
click at [105, 130] on link "[DOMAIN_NAME]" at bounding box center [89, 129] width 32 height 5
click at [56, 129] on img at bounding box center [50, 137] width 34 height 47
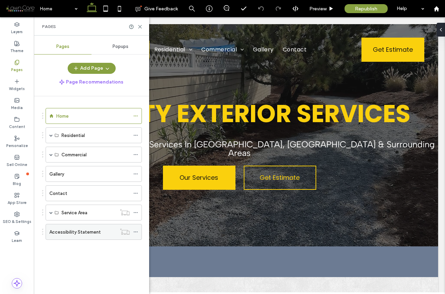
click at [98, 233] on label "Accessibility Statement" at bounding box center [74, 232] width 51 height 12
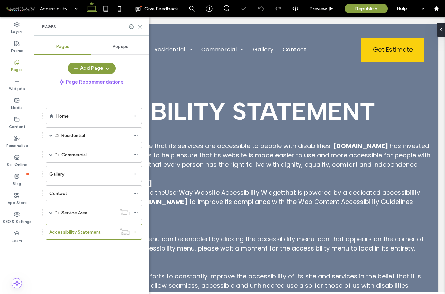
click at [141, 27] on icon at bounding box center [139, 26] width 5 height 5
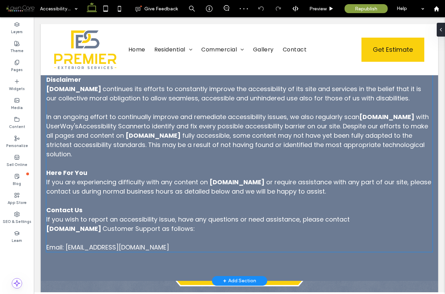
scroll to position [301, 0]
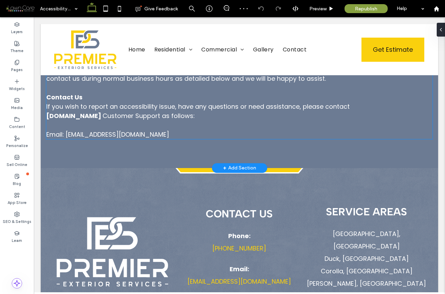
click at [92, 139] on link "[EMAIL_ADDRESS][DOMAIN_NAME]" at bounding box center [118, 134] width 104 height 9
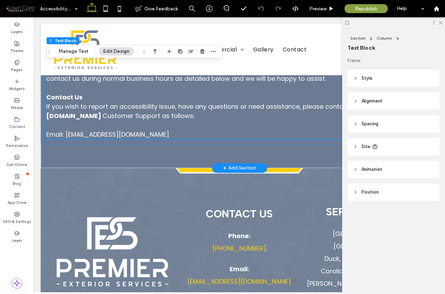
click at [93, 139] on link "[EMAIL_ADDRESS][DOMAIN_NAME]" at bounding box center [118, 134] width 104 height 9
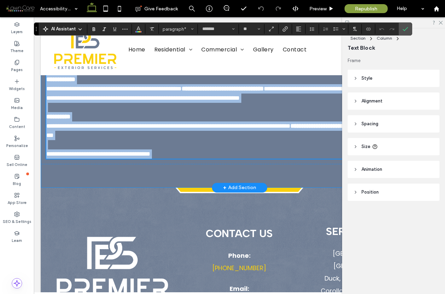
scroll to position [264, 0]
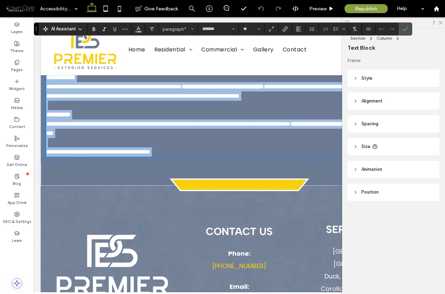
click at [63, 155] on span at bounding box center [62, 152] width 2 height 6
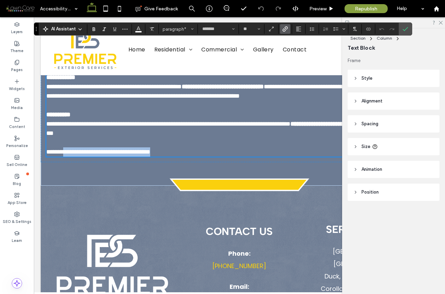
drag, startPoint x: 66, startPoint y: 199, endPoint x: 186, endPoint y: 198, distance: 119.2
click at [186, 157] on p "**********" at bounding box center [239, 152] width 387 height 9
click at [288, 29] on icon "Link" at bounding box center [286, 29] width 6 height 6
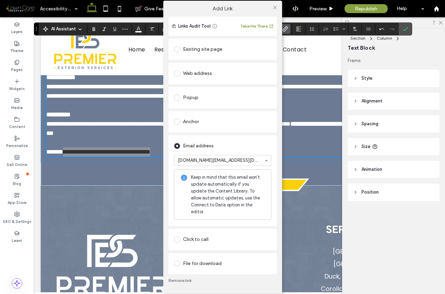
click at [242, 149] on div "Email address" at bounding box center [222, 146] width 97 height 11
click at [240, 163] on input at bounding box center [221, 160] width 86 height 5
click at [274, 10] on icon at bounding box center [275, 7] width 5 height 5
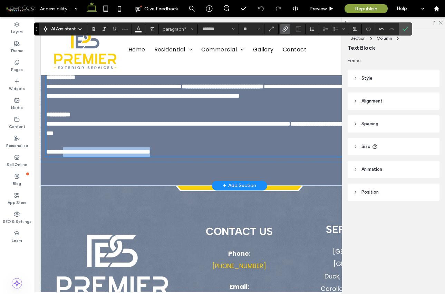
click at [150, 155] on link "**********" at bounding box center [106, 152] width 87 height 6
click at [105, 155] on link "**********" at bounding box center [106, 152] width 87 height 6
drag, startPoint x: 67, startPoint y: 200, endPoint x: 182, endPoint y: 199, distance: 115.4
click at [150, 155] on link "**********" at bounding box center [106, 152] width 87 height 6
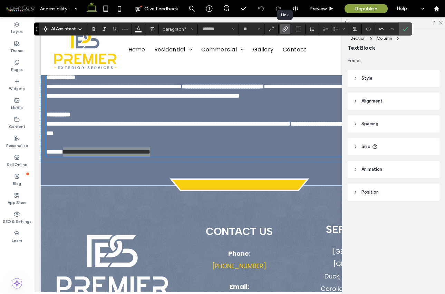
click at [283, 29] on use "Link" at bounding box center [285, 28] width 5 height 5
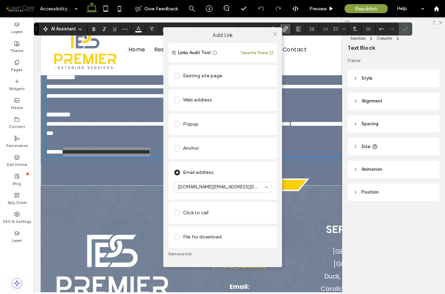
click at [178, 254] on link "Remove link" at bounding box center [223, 254] width 108 height 6
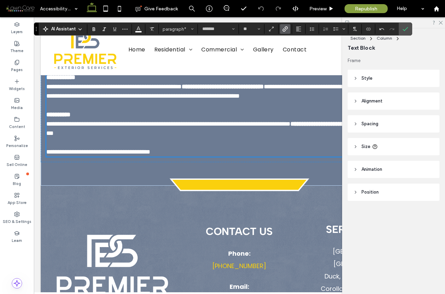
click at [283, 28] on icon "Link" at bounding box center [286, 29] width 6 height 6
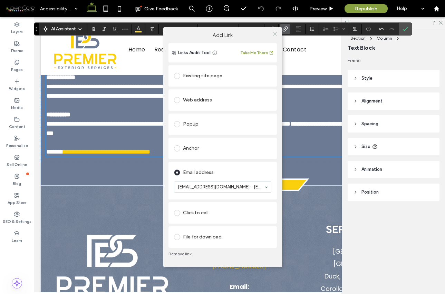
click at [276, 34] on icon at bounding box center [275, 33] width 5 height 5
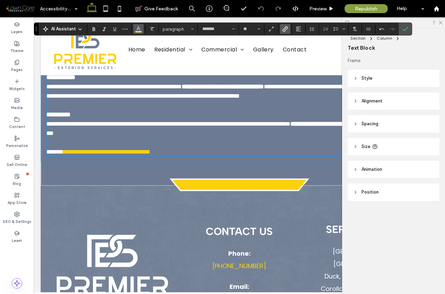
click at [137, 29] on use "Color" at bounding box center [139, 29] width 4 height 4
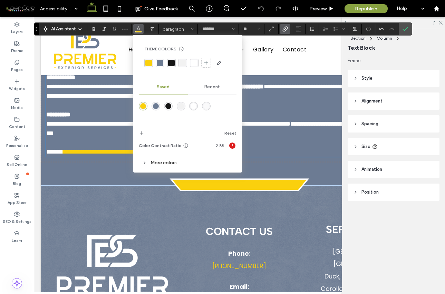
click at [192, 106] on div "rgba(255,255,255,1)" at bounding box center [194, 106] width 6 height 6
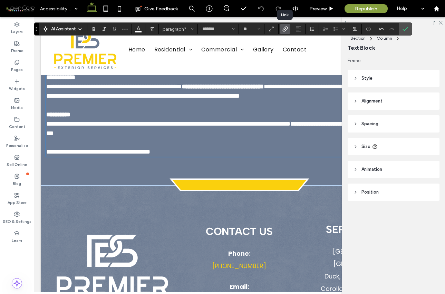
click at [285, 29] on icon "Link" at bounding box center [286, 29] width 6 height 6
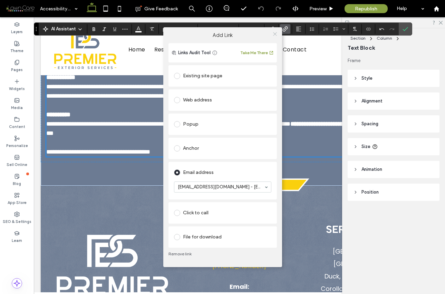
click at [276, 36] on icon at bounding box center [275, 33] width 5 height 5
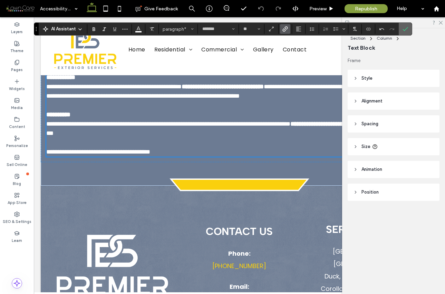
click at [408, 30] on icon "Confirm" at bounding box center [406, 29] width 6 height 6
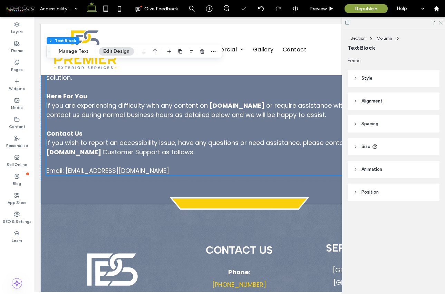
click at [441, 22] on use at bounding box center [441, 23] width 4 height 4
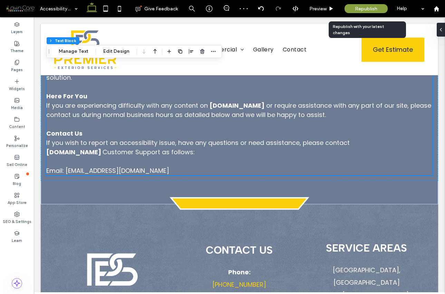
click at [378, 8] on div "Republish" at bounding box center [366, 8] width 43 height 9
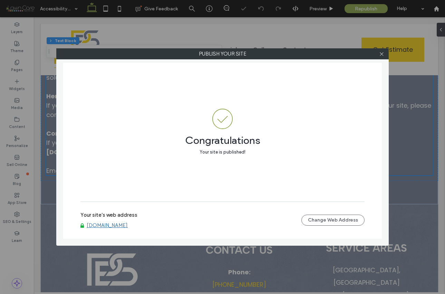
click at [128, 226] on link "[DOMAIN_NAME]" at bounding box center [107, 225] width 41 height 6
click at [382, 54] on use at bounding box center [381, 53] width 3 height 3
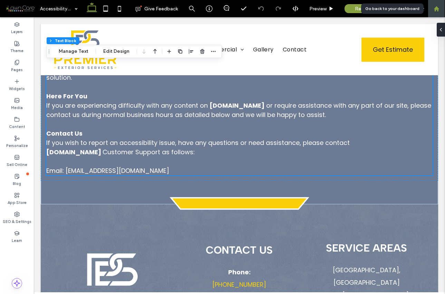
click at [440, 9] on div at bounding box center [436, 9] width 17 height 6
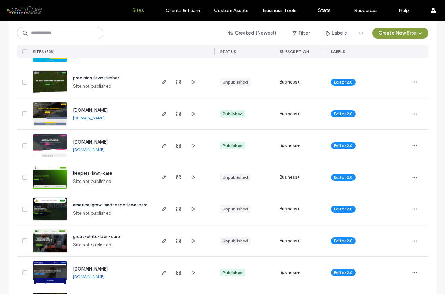
scroll to position [293, 0]
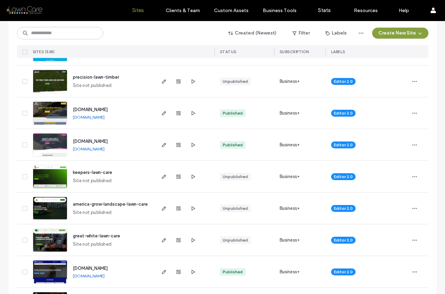
click at [105, 150] on link "[DOMAIN_NAME]" at bounding box center [89, 148] width 32 height 5
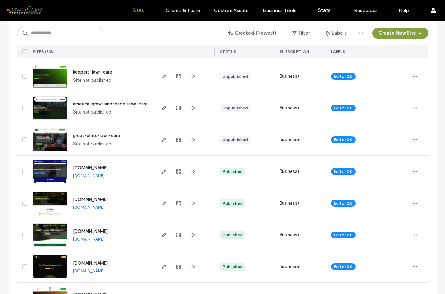
scroll to position [394, 0]
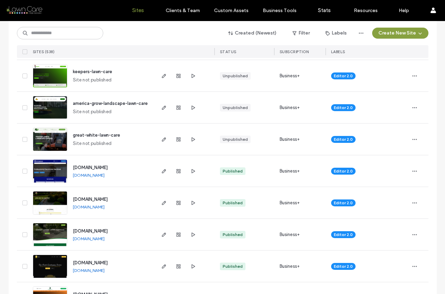
click at [91, 176] on link "[DOMAIN_NAME]" at bounding box center [89, 175] width 32 height 5
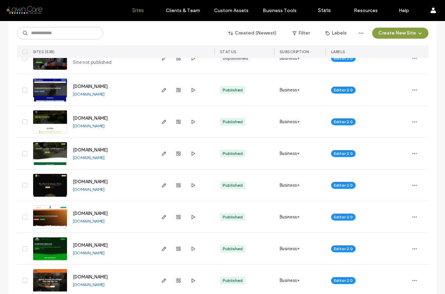
scroll to position [475, 0]
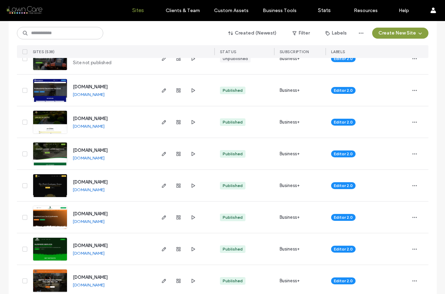
click at [105, 127] on link "[DOMAIN_NAME]" at bounding box center [89, 126] width 32 height 5
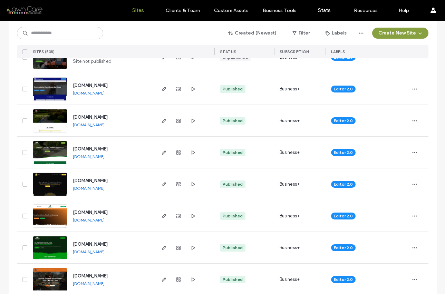
click at [92, 158] on link "[DOMAIN_NAME]" at bounding box center [89, 156] width 32 height 5
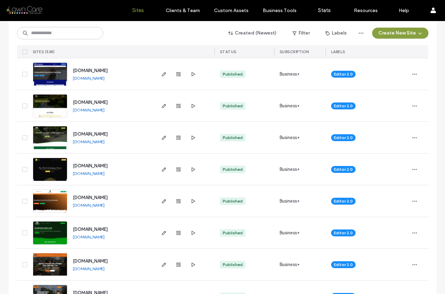
scroll to position [494, 0]
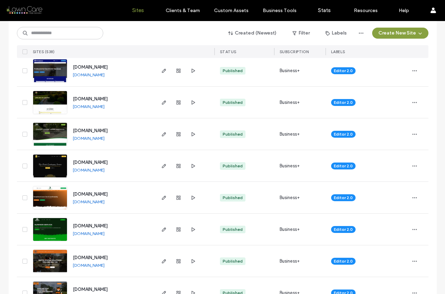
click at [105, 170] on link "[DOMAIN_NAME]" at bounding box center [89, 170] width 32 height 5
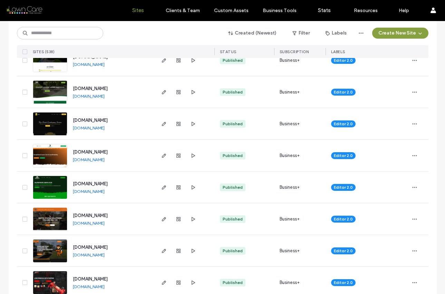
scroll to position [541, 0]
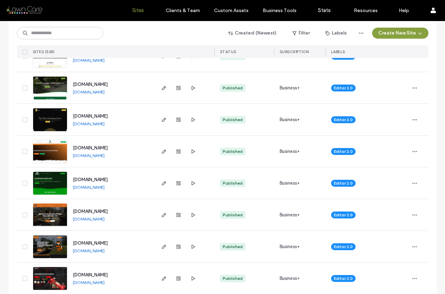
click at [105, 154] on link "[DOMAIN_NAME]" at bounding box center [89, 155] width 32 height 5
click at [104, 188] on link "[DOMAIN_NAME]" at bounding box center [89, 187] width 32 height 5
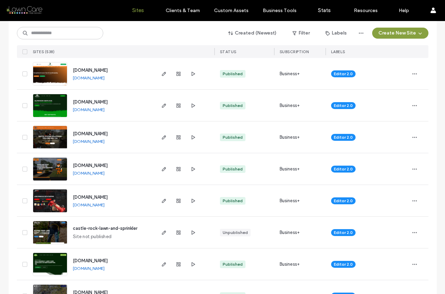
scroll to position [613, 0]
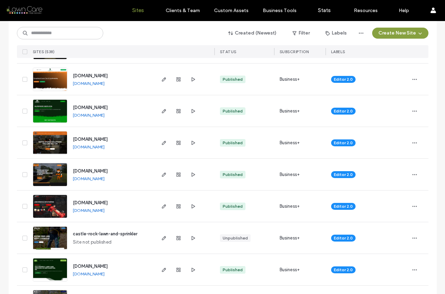
click at [100, 147] on link "[DOMAIN_NAME]" at bounding box center [89, 146] width 32 height 5
click at [95, 179] on link "[DOMAIN_NAME]" at bounding box center [89, 178] width 32 height 5
click at [100, 210] on link "[DOMAIN_NAME]" at bounding box center [89, 210] width 32 height 5
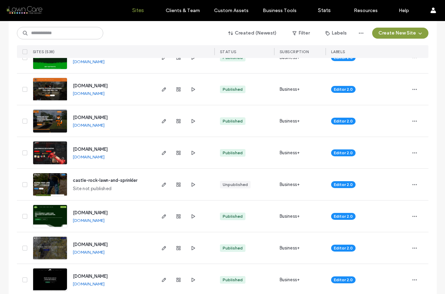
scroll to position [697, 0]
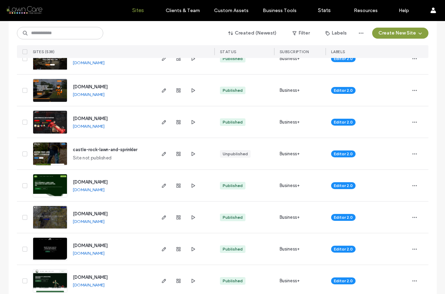
click at [105, 189] on link "[DOMAIN_NAME]" at bounding box center [89, 189] width 32 height 5
click at [35, 186] on img at bounding box center [50, 197] width 34 height 47
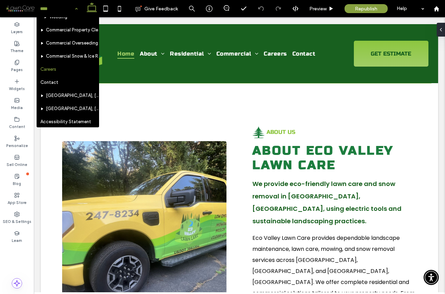
scroll to position [204, 0]
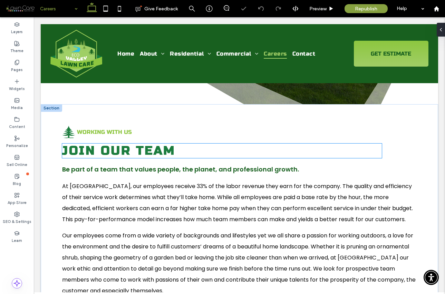
scroll to position [158, 0]
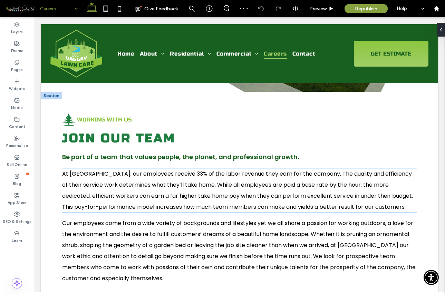
click at [93, 178] on p "At [GEOGRAPHIC_DATA], our employees receive 33% of the labor revenue they earn …" at bounding box center [239, 191] width 355 height 44
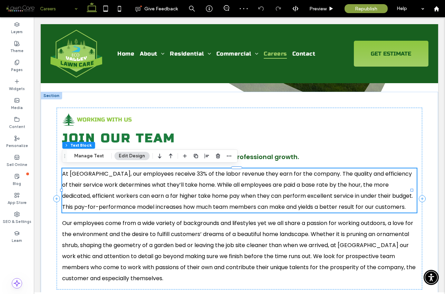
click at [93, 178] on p "At [GEOGRAPHIC_DATA], our employees receive 33% of the labor revenue they earn …" at bounding box center [239, 191] width 355 height 44
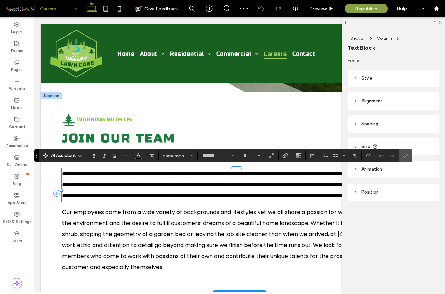
click at [72, 174] on span "**********" at bounding box center [238, 184] width 353 height 27
click at [409, 155] on label "Confirm" at bounding box center [405, 156] width 10 height 12
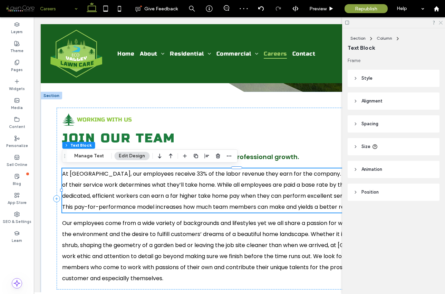
click at [439, 22] on icon at bounding box center [440, 22] width 4 height 4
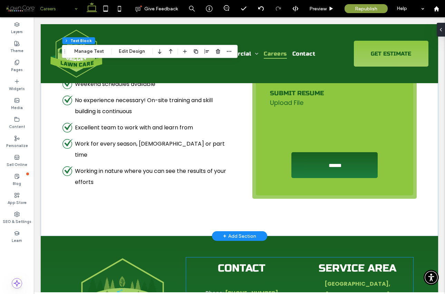
scroll to position [367, 0]
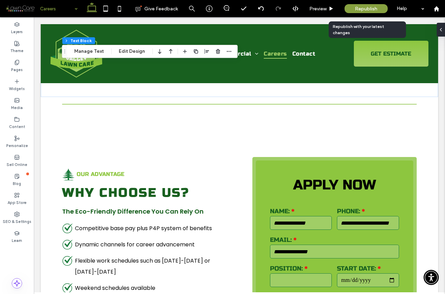
click at [358, 7] on span "Republish" at bounding box center [366, 9] width 22 height 6
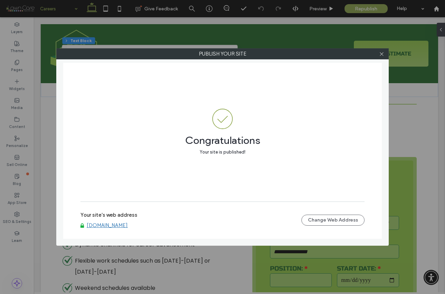
click at [102, 227] on link "[DOMAIN_NAME]" at bounding box center [107, 225] width 41 height 6
click at [381, 55] on icon at bounding box center [381, 53] width 5 height 5
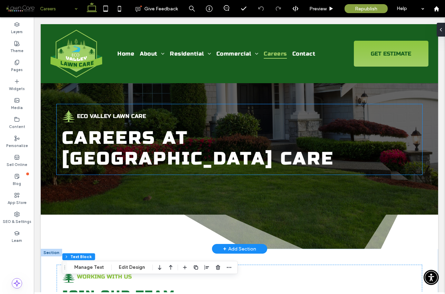
scroll to position [0, 0]
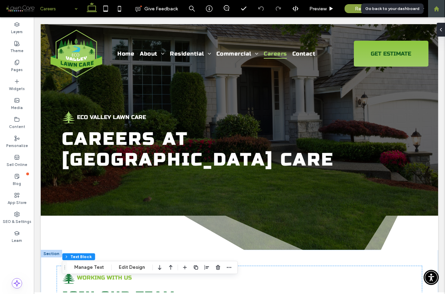
click at [438, 10] on use at bounding box center [436, 8] width 5 height 5
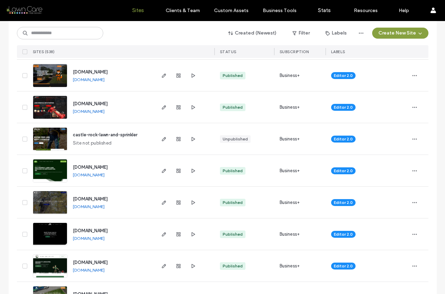
scroll to position [713, 0]
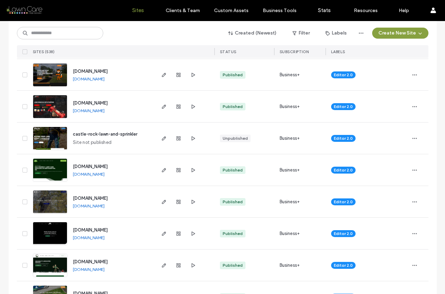
click at [105, 205] on link "[DOMAIN_NAME]" at bounding box center [89, 205] width 32 height 5
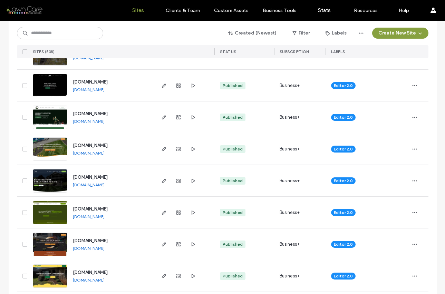
scroll to position [864, 0]
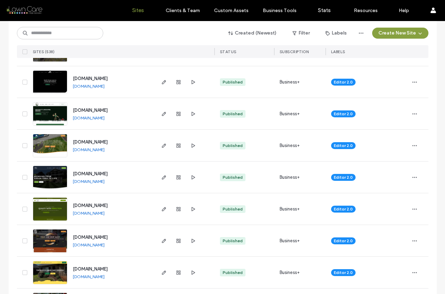
click at [105, 181] on link "[DOMAIN_NAME]" at bounding box center [89, 181] width 32 height 5
click at [105, 212] on link "[DOMAIN_NAME]" at bounding box center [89, 213] width 32 height 5
click at [105, 181] on link "[DOMAIN_NAME]" at bounding box center [89, 181] width 32 height 5
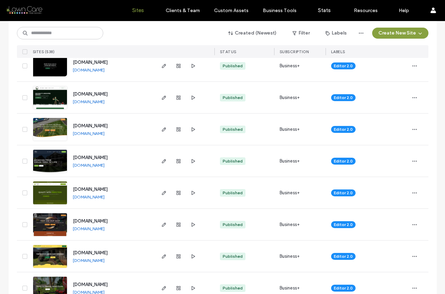
scroll to position [885, 0]
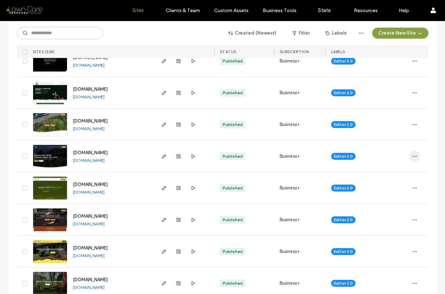
click at [412, 155] on icon "button" at bounding box center [415, 157] width 6 height 6
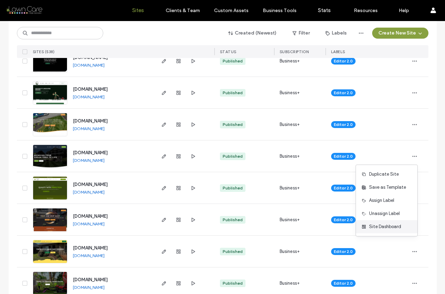
click at [389, 227] on span "Site Dashboard" at bounding box center [385, 227] width 32 height 7
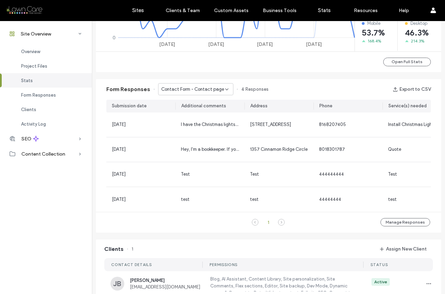
scroll to position [389, 0]
click at [211, 91] on span "Contact Form - Contact page" at bounding box center [192, 89] width 63 height 7
click at [202, 114] on span "Contact Form - Home page" at bounding box center [186, 113] width 57 height 7
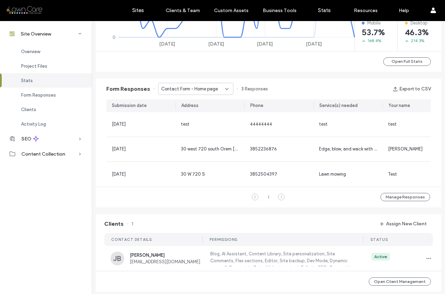
click at [205, 85] on div "Contact Form - Home page" at bounding box center [195, 89] width 75 height 12
click at [190, 102] on span "Contact Form - Contact page" at bounding box center [189, 101] width 63 height 7
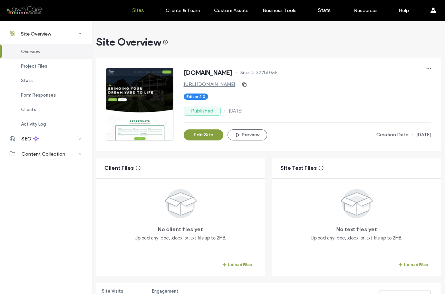
click at [134, 11] on label "Sites" at bounding box center [138, 10] width 12 height 6
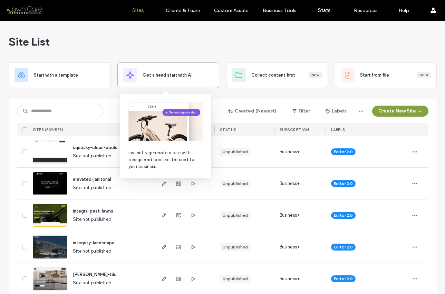
scroll to position [1, 0]
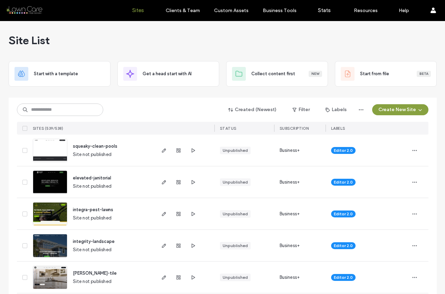
click at [211, 34] on div "Site List" at bounding box center [223, 40] width 428 height 41
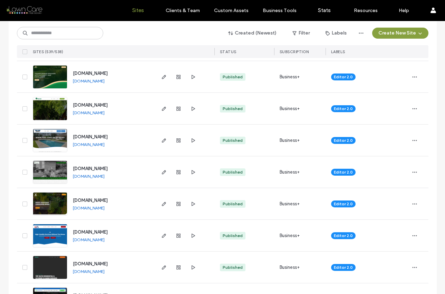
scroll to position [1413, 0]
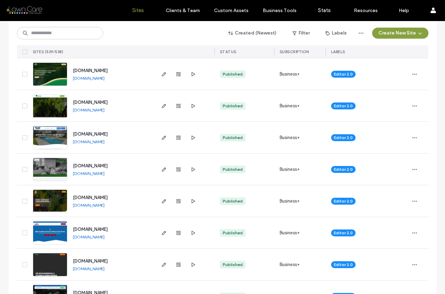
click at [105, 205] on link "[DOMAIN_NAME]" at bounding box center [89, 206] width 32 height 6
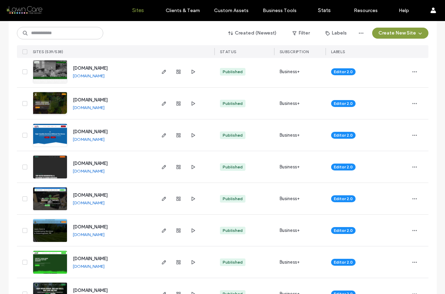
scroll to position [1517, 0]
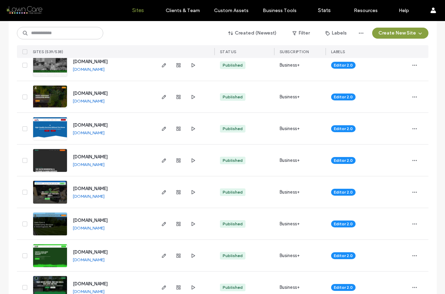
click at [105, 163] on link "[DOMAIN_NAME]" at bounding box center [89, 165] width 32 height 6
click at [412, 162] on icon "button" at bounding box center [415, 161] width 6 height 6
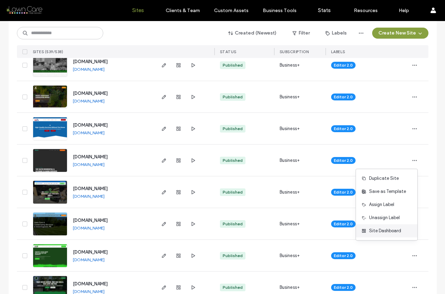
click at [376, 227] on div "Site Dashboard" at bounding box center [386, 231] width 61 height 13
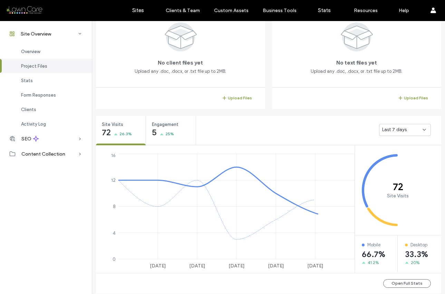
scroll to position [168, 0]
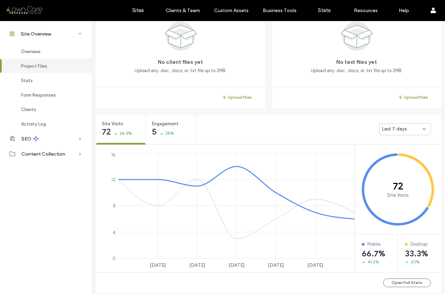
click at [398, 126] on span "Last 7 days" at bounding box center [394, 129] width 25 height 7
click at [388, 165] on span "Last 30 days" at bounding box center [394, 165] width 28 height 7
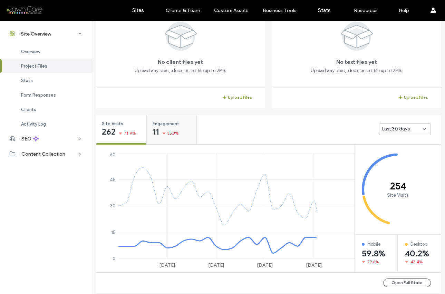
click at [178, 137] on div "Engagement 11 35.3%" at bounding box center [172, 128] width 50 height 26
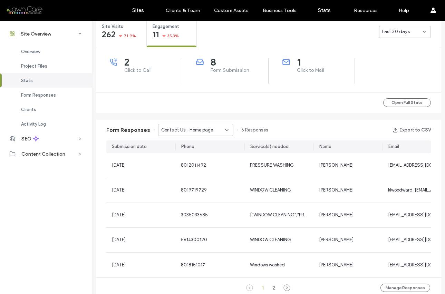
scroll to position [271, 0]
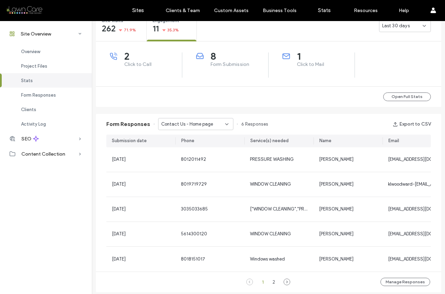
click at [224, 123] on icon at bounding box center [227, 125] width 6 height 6
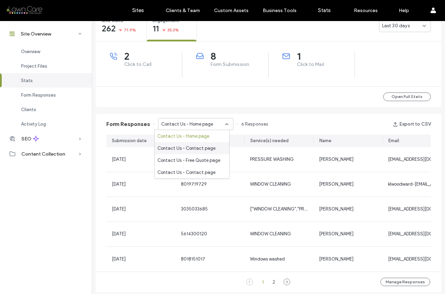
click at [204, 149] on span "Contact Us - Contact page" at bounding box center [187, 148] width 58 height 7
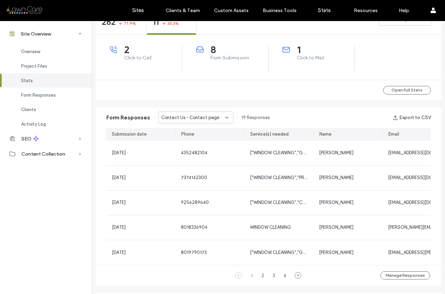
scroll to position [278, 0]
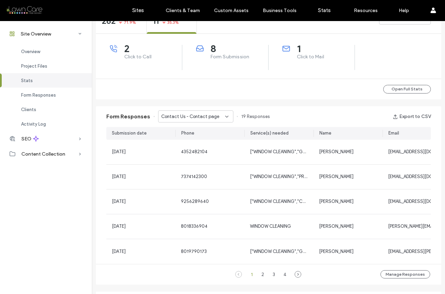
click at [224, 115] on icon at bounding box center [227, 117] width 6 height 6
click at [243, 103] on div "Form Responses Contact Us - Contact page 19 Responses Export to CSV Submission …" at bounding box center [269, 196] width 352 height 186
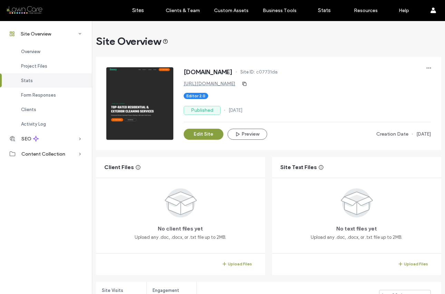
scroll to position [0, 0]
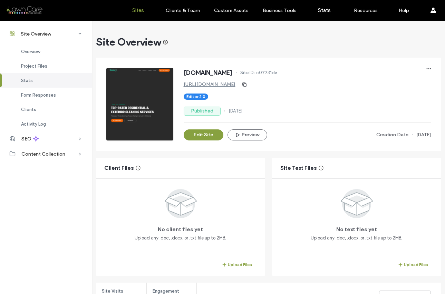
click at [135, 12] on label "Sites" at bounding box center [138, 10] width 12 height 6
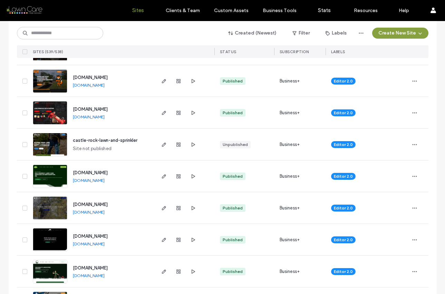
scroll to position [767, 0]
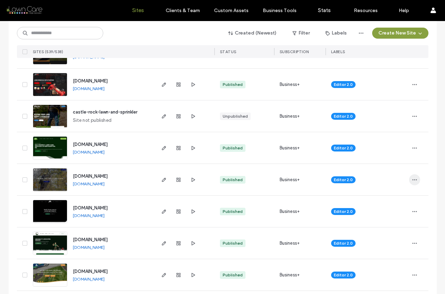
click at [417, 181] on span "button" at bounding box center [414, 179] width 11 height 11
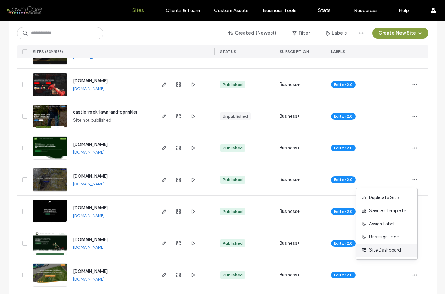
click at [393, 249] on span "Site Dashboard" at bounding box center [385, 250] width 32 height 7
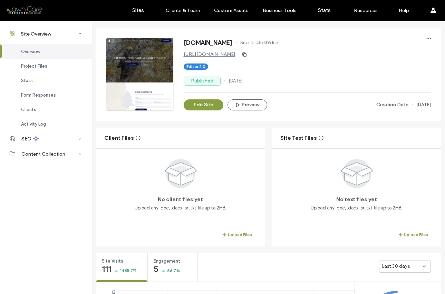
scroll to position [128, 0]
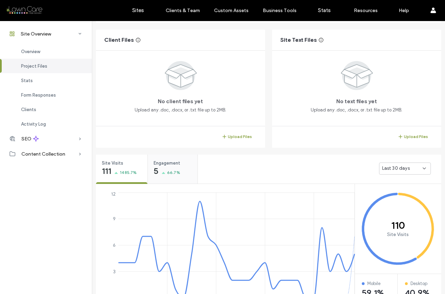
click at [179, 174] on div "Engagement 5 66.7%" at bounding box center [173, 168] width 50 height 26
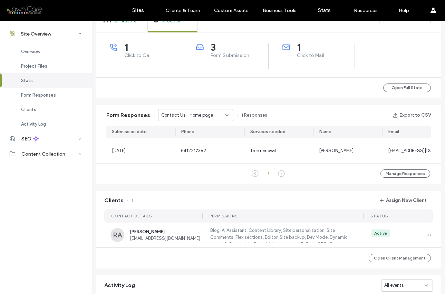
scroll to position [281, 0]
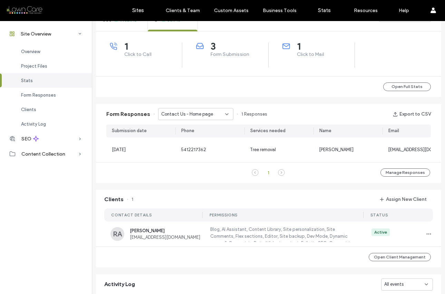
click at [226, 114] on use at bounding box center [227, 114] width 3 height 1
click at [201, 136] on span "Contact Us - Contact page" at bounding box center [187, 138] width 58 height 7
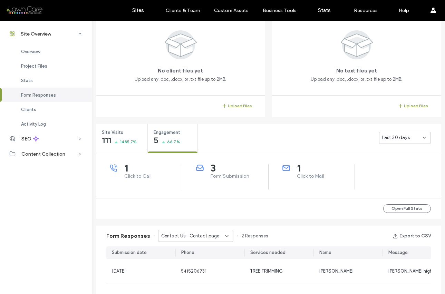
scroll to position [26, 0]
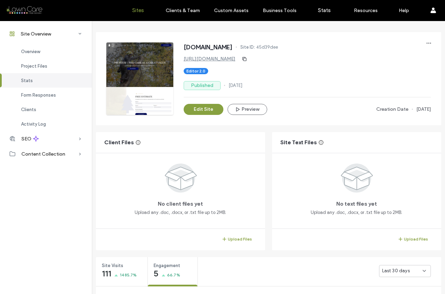
click at [141, 9] on label "Sites" at bounding box center [138, 10] width 12 height 6
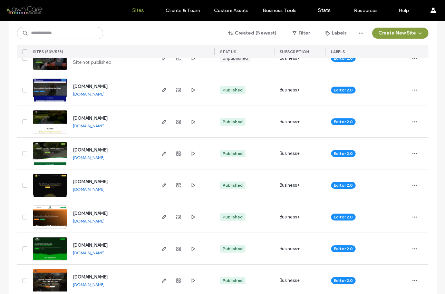
scroll to position [494, 0]
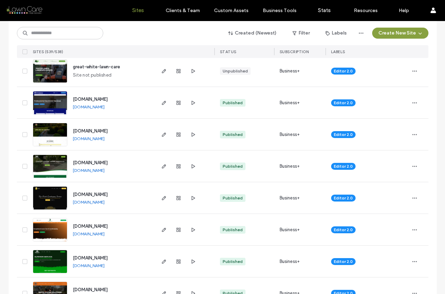
click at [105, 139] on link "[DOMAIN_NAME]" at bounding box center [89, 138] width 32 height 5
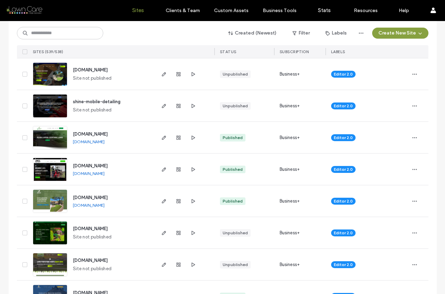
scroll to position [2176, 0]
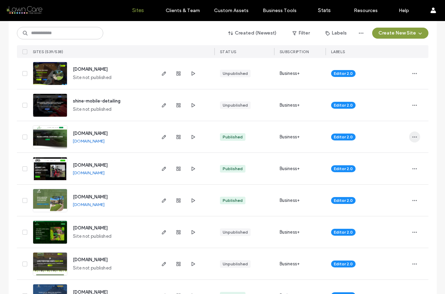
click at [413, 137] on icon "button" at bounding box center [415, 137] width 6 height 6
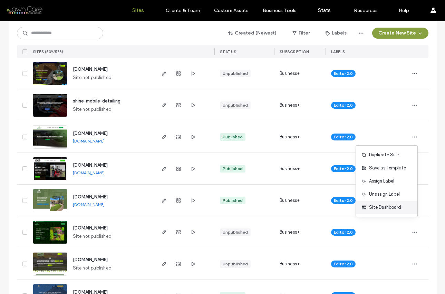
click at [385, 210] on span "Site Dashboard" at bounding box center [385, 207] width 32 height 7
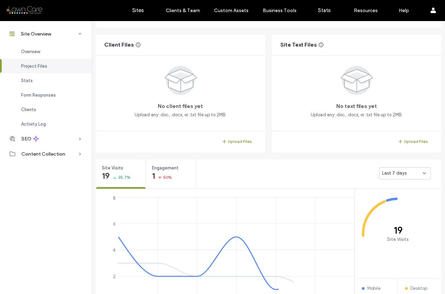
scroll to position [162, 0]
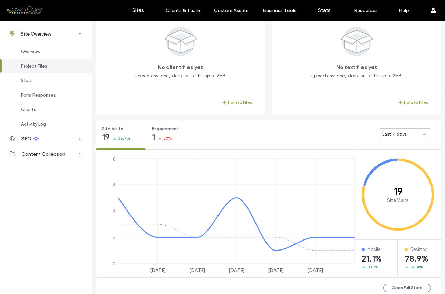
click at [393, 133] on span "Last 7 days" at bounding box center [394, 134] width 25 height 7
click at [392, 167] on div "Last 30 days" at bounding box center [402, 171] width 51 height 12
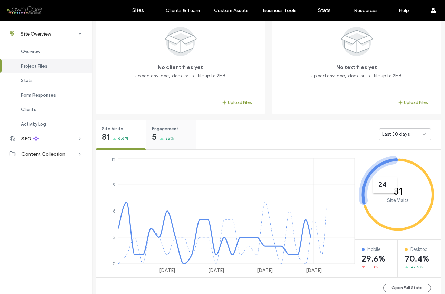
click at [186, 136] on div "Engagement 5 25%" at bounding box center [171, 134] width 50 height 26
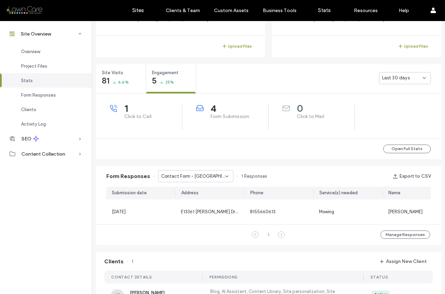
scroll to position [247, 0]
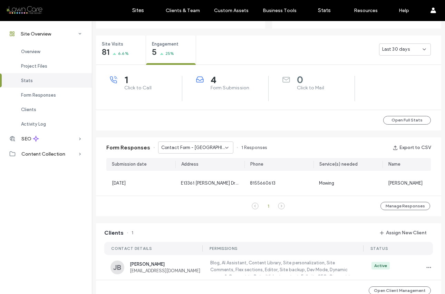
click at [224, 146] on icon at bounding box center [227, 148] width 6 height 6
click at [196, 172] on span "Contact Form - Contact page" at bounding box center [189, 172] width 63 height 7
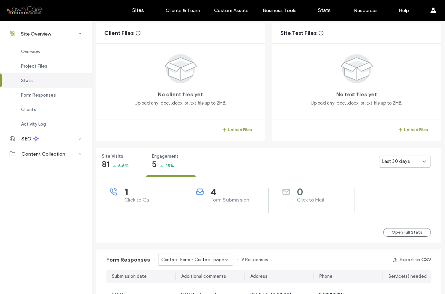
scroll to position [0, 0]
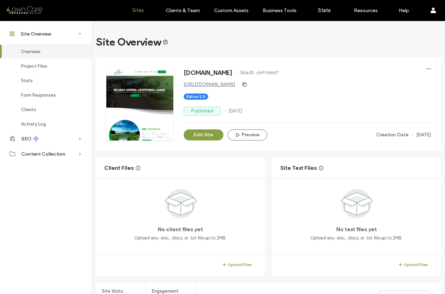
click at [135, 12] on label "Sites" at bounding box center [138, 10] width 12 height 6
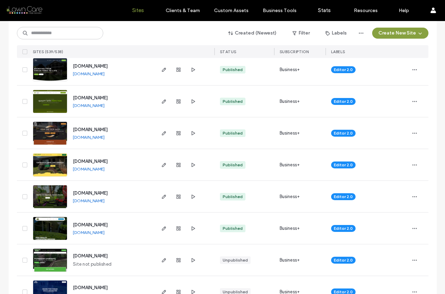
scroll to position [1016, 0]
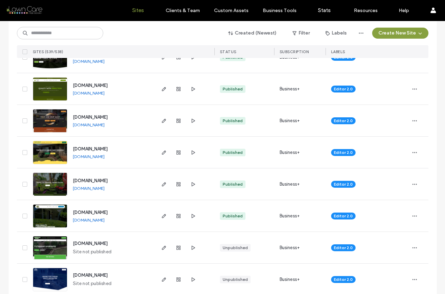
click at [105, 155] on link "[DOMAIN_NAME]" at bounding box center [89, 156] width 32 height 5
click at [412, 153] on use "button" at bounding box center [414, 152] width 4 height 1
click at [386, 220] on span "Site Dashboard" at bounding box center [385, 223] width 32 height 7
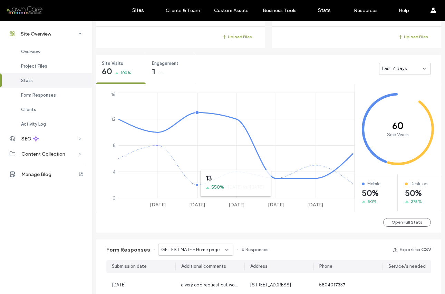
scroll to position [122, 0]
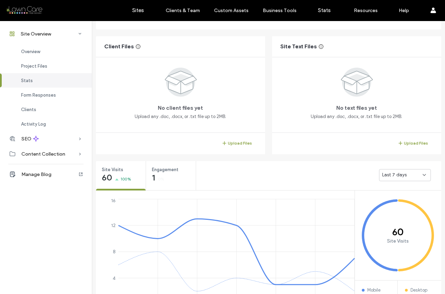
click at [396, 176] on span "Last 7 days" at bounding box center [394, 175] width 25 height 7
click at [391, 211] on span "Last 30 days" at bounding box center [394, 211] width 28 height 7
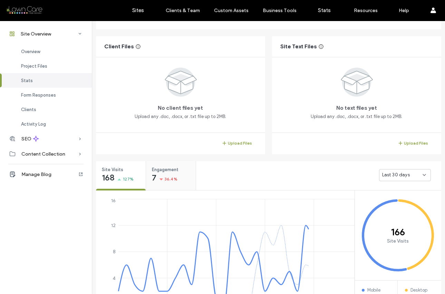
click at [157, 177] on div "7 36.4%" at bounding box center [165, 178] width 26 height 8
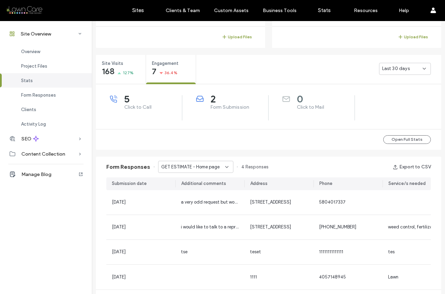
scroll to position [233, 0]
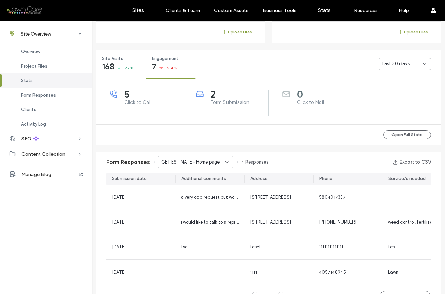
click at [224, 160] on icon at bounding box center [227, 163] width 6 height 6
click at [210, 186] on span "GET ESTIMATE - Contact page" at bounding box center [190, 186] width 65 height 7
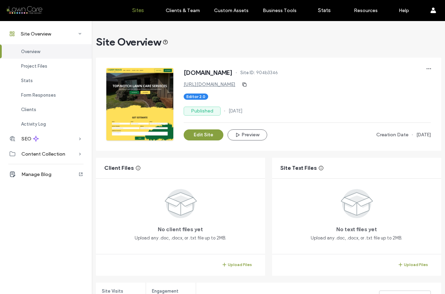
click at [139, 12] on label "Sites" at bounding box center [138, 10] width 12 height 6
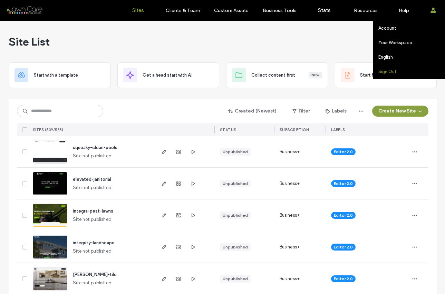
click at [385, 72] on label "Sign Out" at bounding box center [388, 71] width 18 height 5
